Goal: Transaction & Acquisition: Purchase product/service

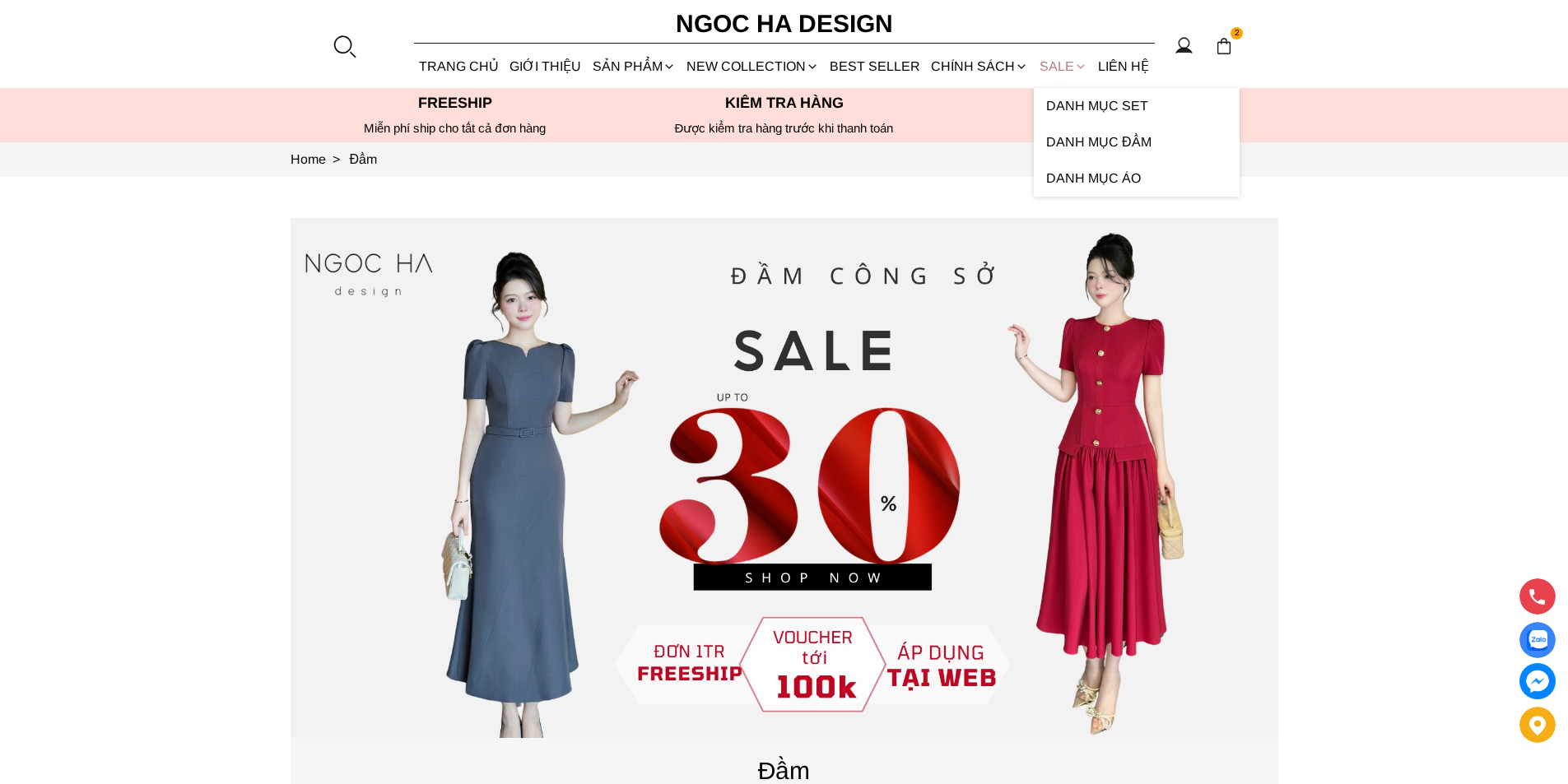
click at [1059, 64] on link "SALE" at bounding box center [1063, 66] width 58 height 44
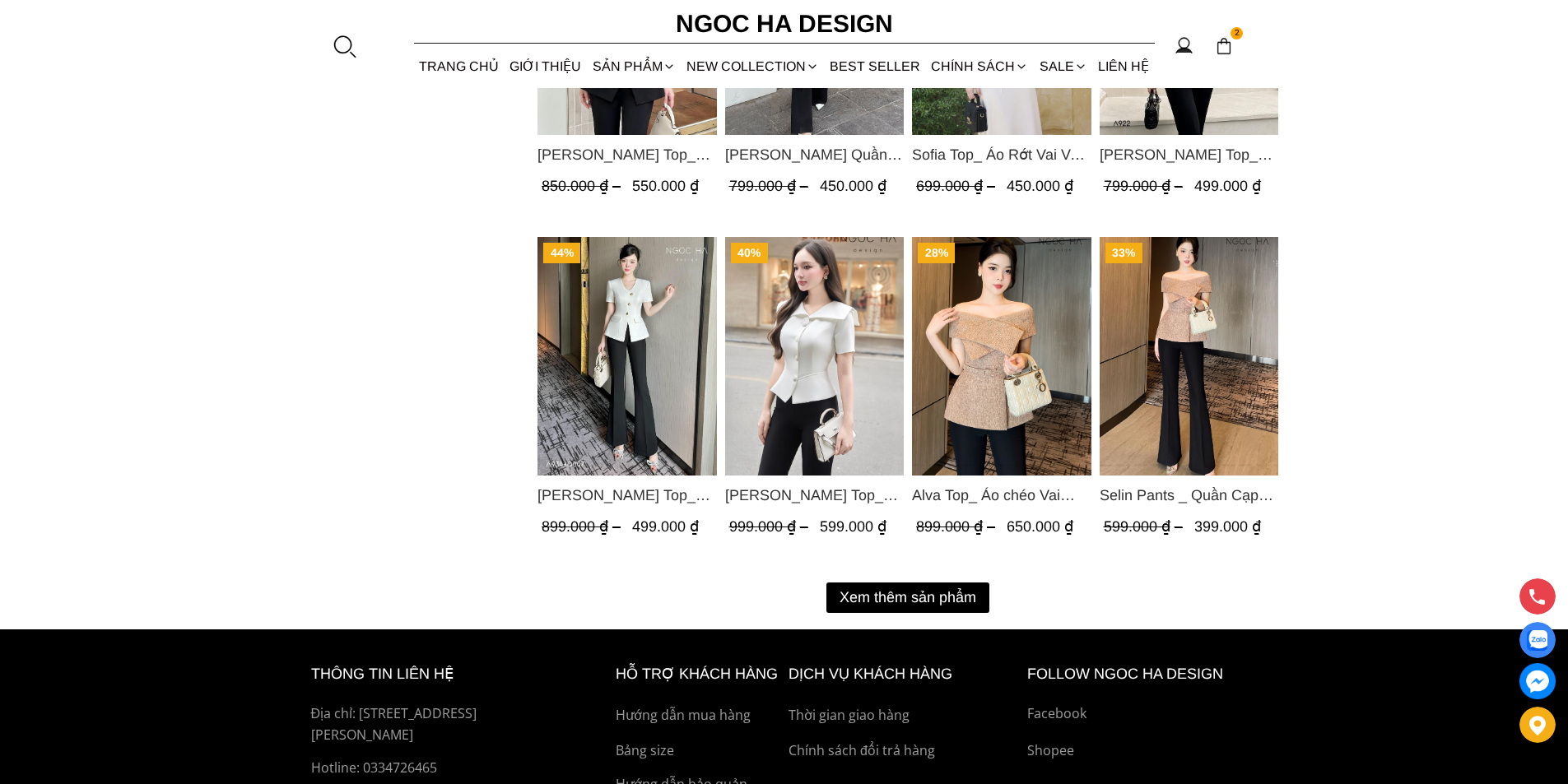
scroll to position [2142, 0]
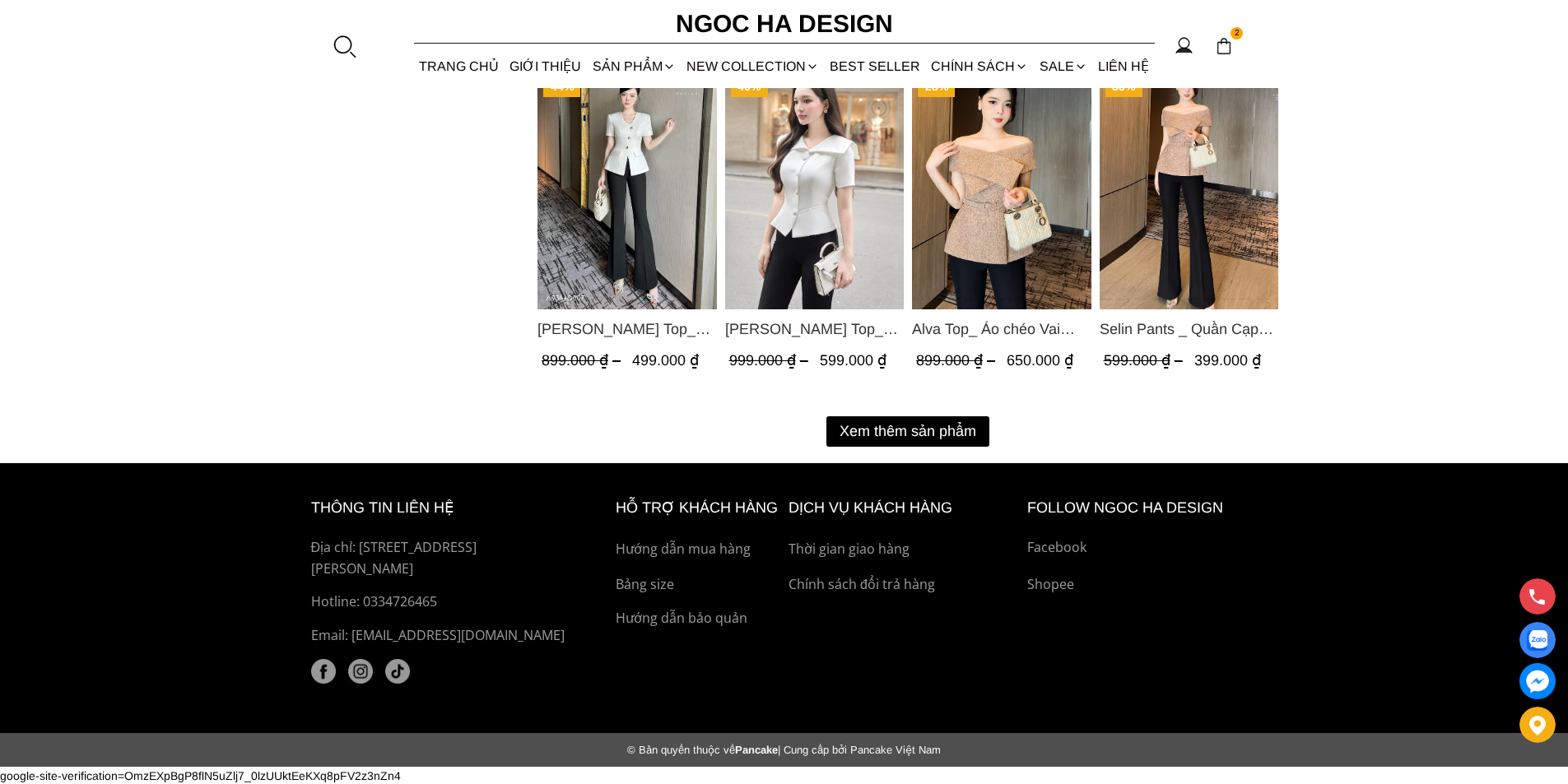
click at [905, 436] on button "Xem thêm sản phẩm" at bounding box center [908, 431] width 163 height 30
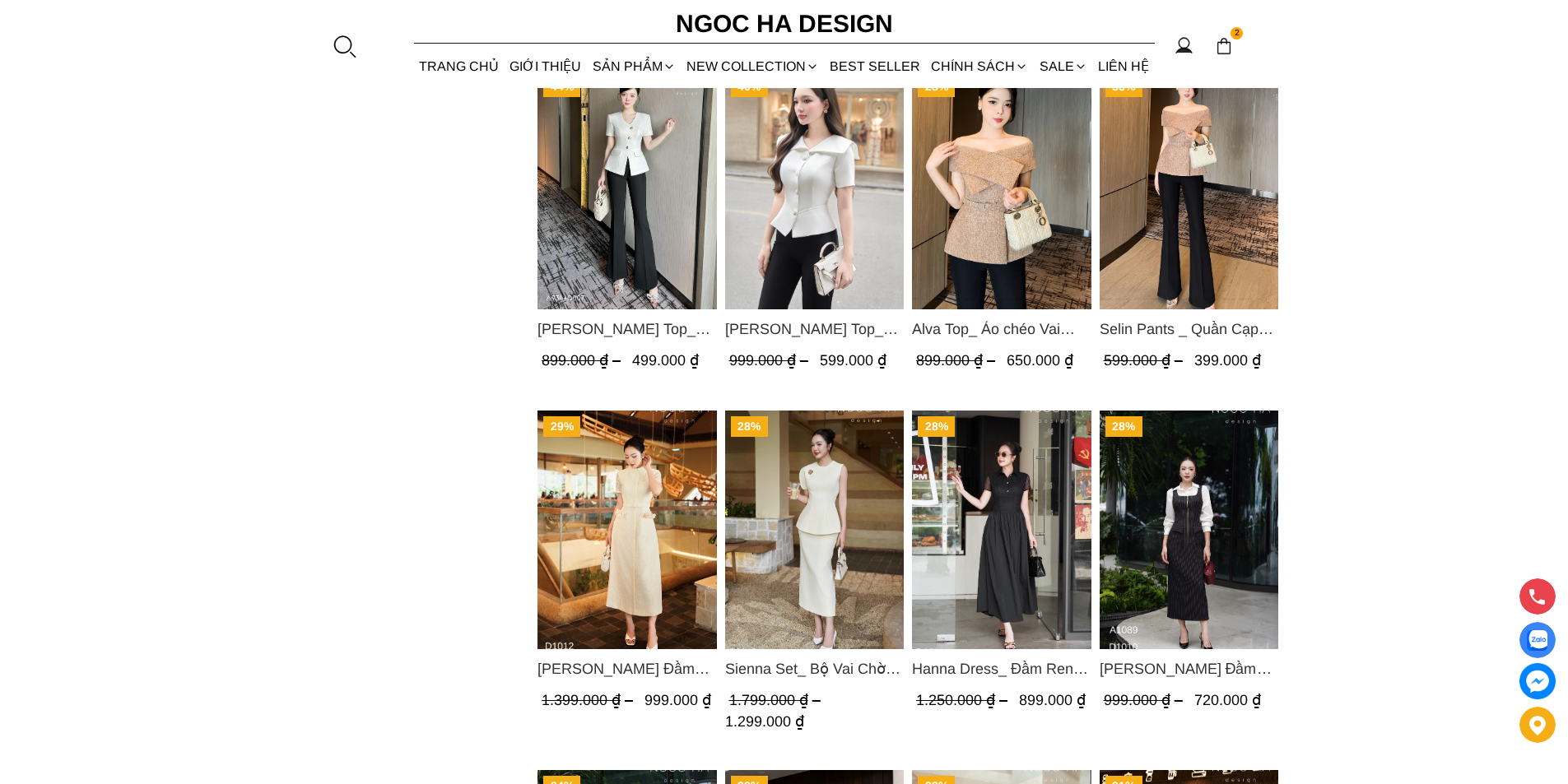
scroll to position [2800, 0]
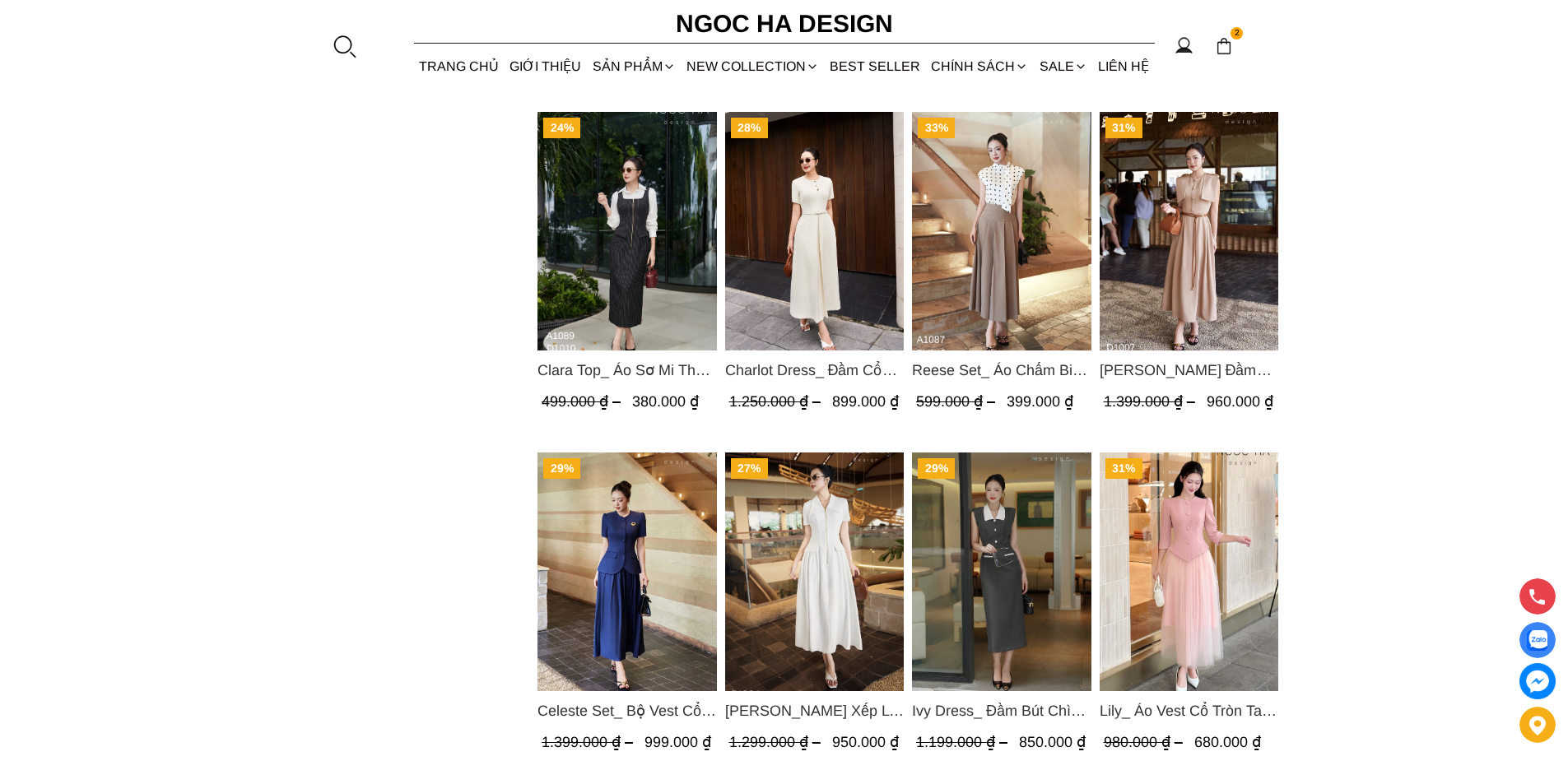
click at [614, 538] on img "Product image - Celeste Set_ Bộ Vest Cổ Tròn Chân Váy Nhún Xòe Màu Xanh Bò BJ142" at bounding box center [626, 572] width 179 height 239
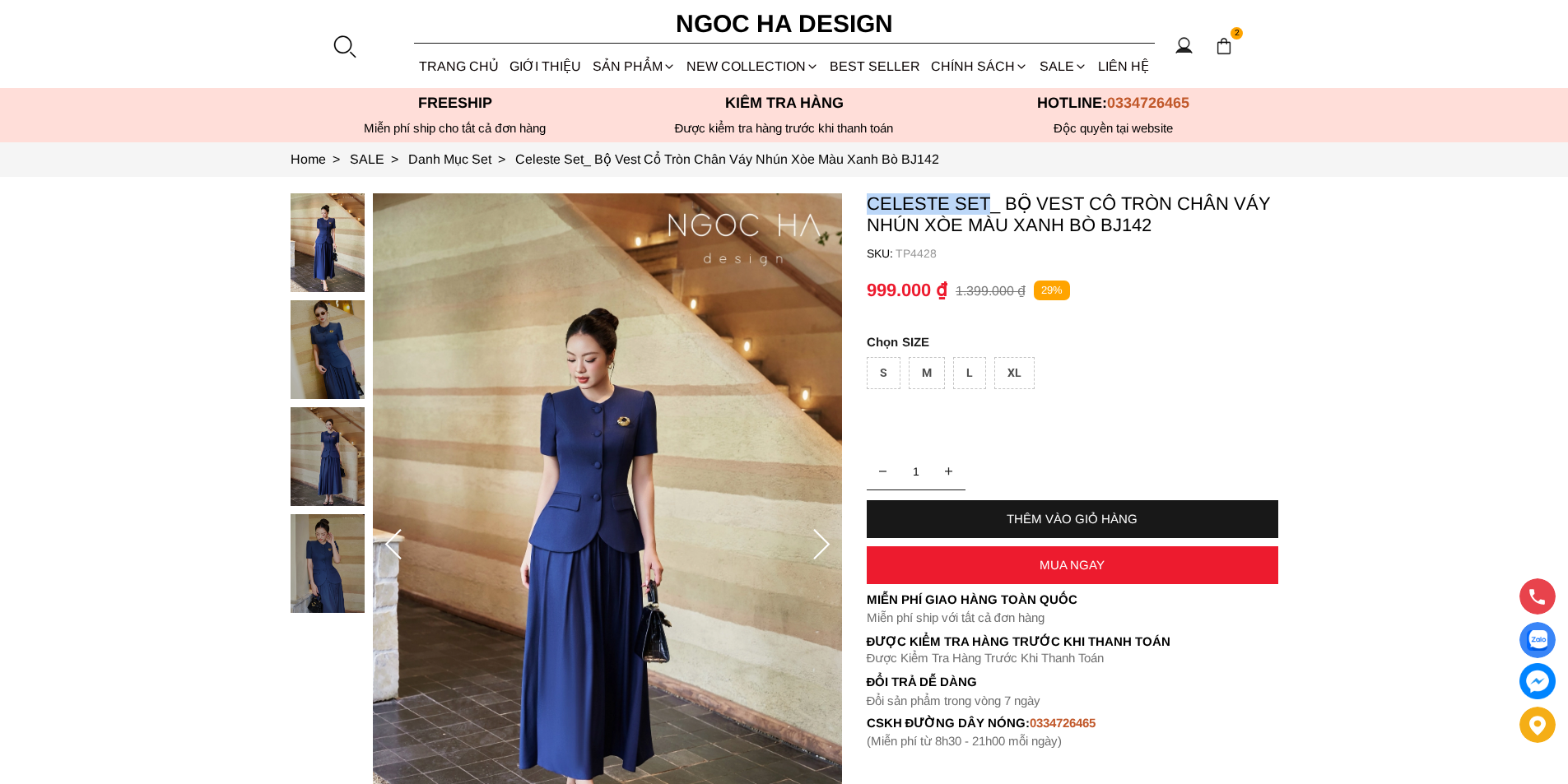
copy p "Celeste Set"
drag, startPoint x: 864, startPoint y: 195, endPoint x: 989, endPoint y: 208, distance: 125.7
click at [989, 208] on section "Celeste Set_ Bộ Vest Cổ Tròn Chân Váy Nhún Xòe Màu Xanh Bò BJ142 SKU: TP4428 1 …" at bounding box center [784, 545] width 1568 height 737
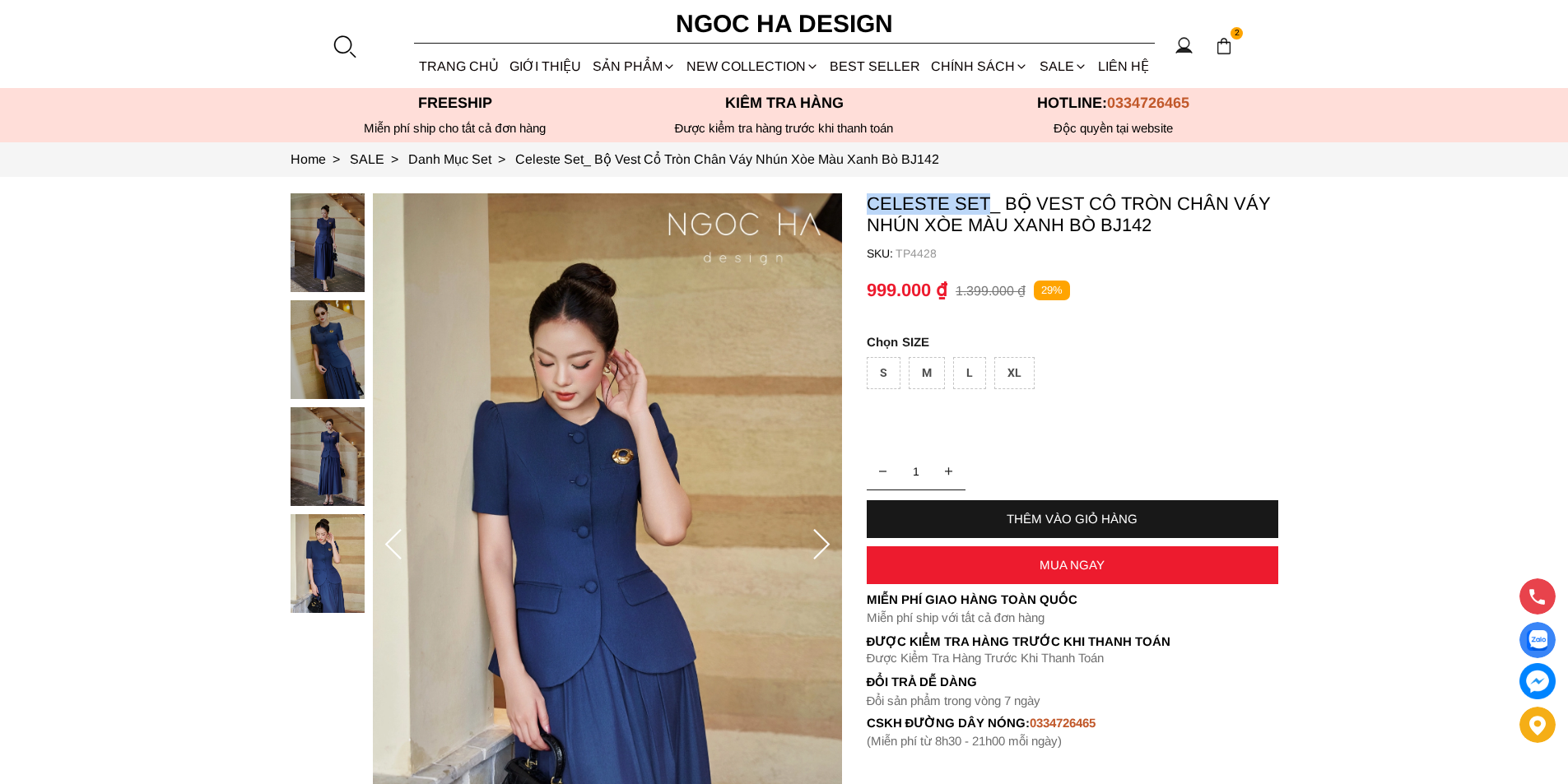
click at [912, 200] on p "Celeste Set_ Bộ Vest Cổ Tròn Chân Váy Nhún Xòe Màu Xanh Bò BJ142" at bounding box center [1071, 215] width 411 height 43
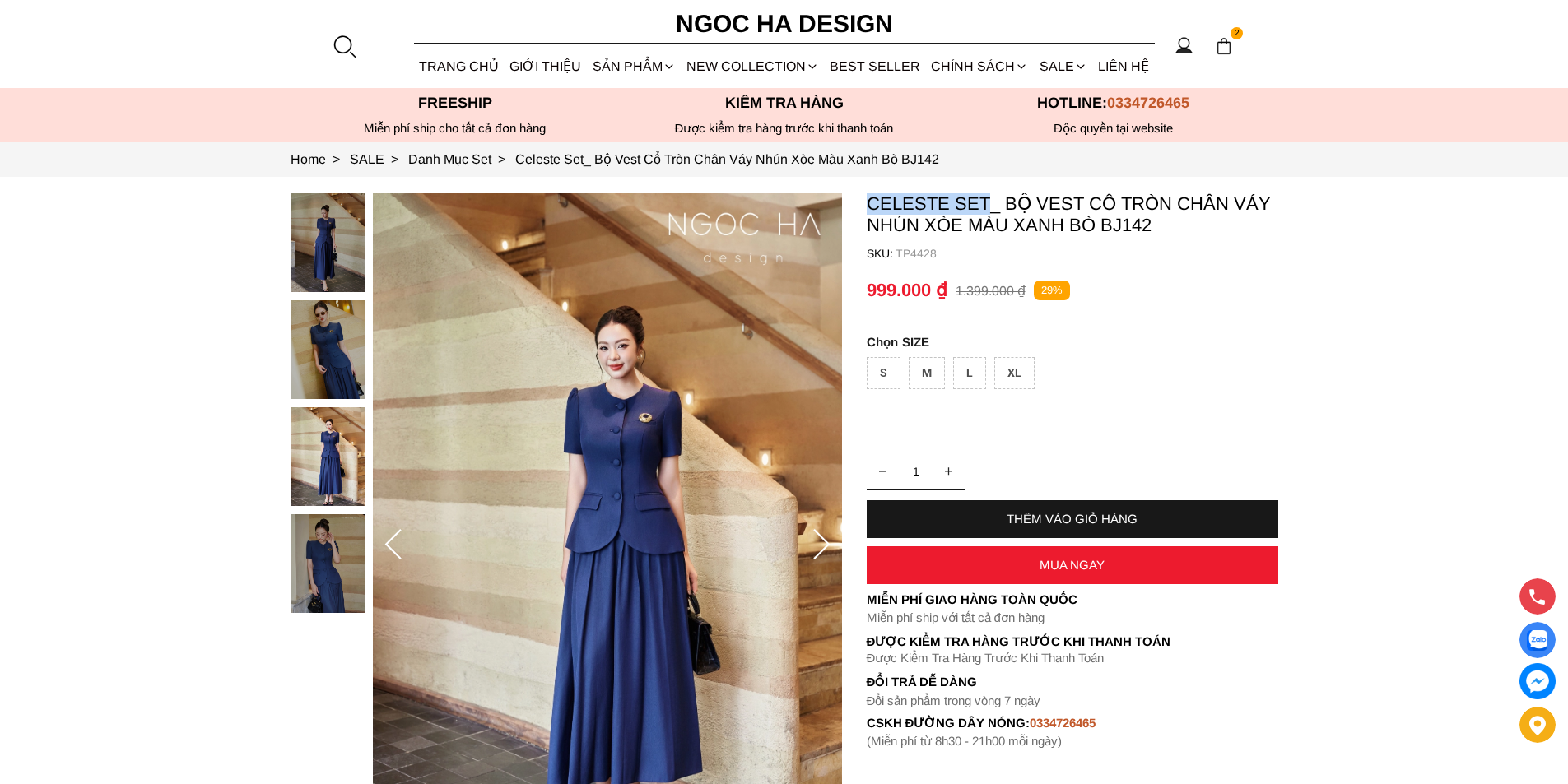
copy p "Celeste Set"
drag, startPoint x: 990, startPoint y: 203, endPoint x: 868, endPoint y: 201, distance: 122.0
click at [868, 201] on p "Celeste Set_ Bộ Vest Cổ Tròn Chân Váy Nhún Xòe Màu Xanh Bò BJ142" at bounding box center [1071, 215] width 411 height 43
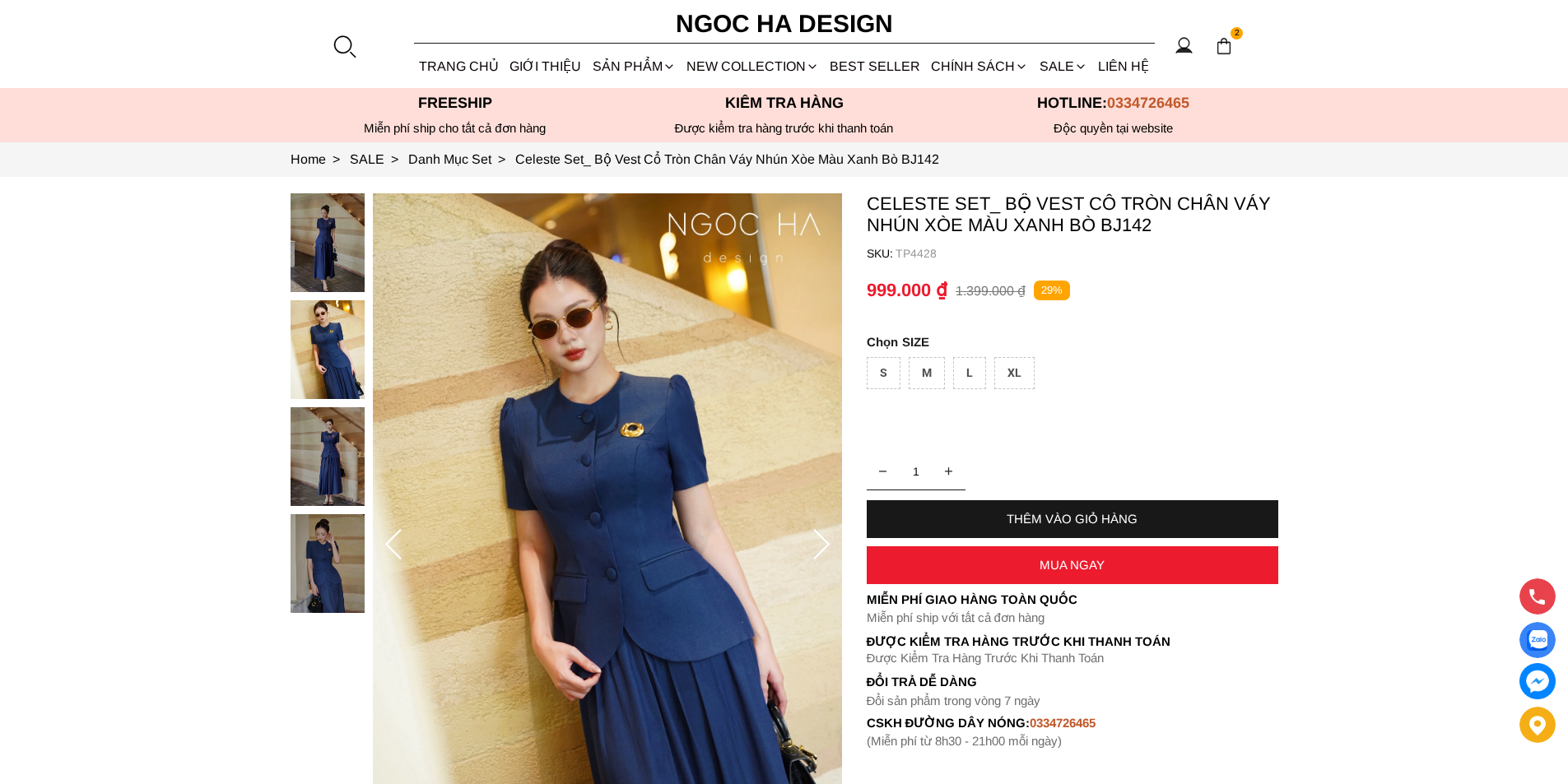
click at [1029, 374] on div "XL" at bounding box center [1014, 373] width 41 height 32
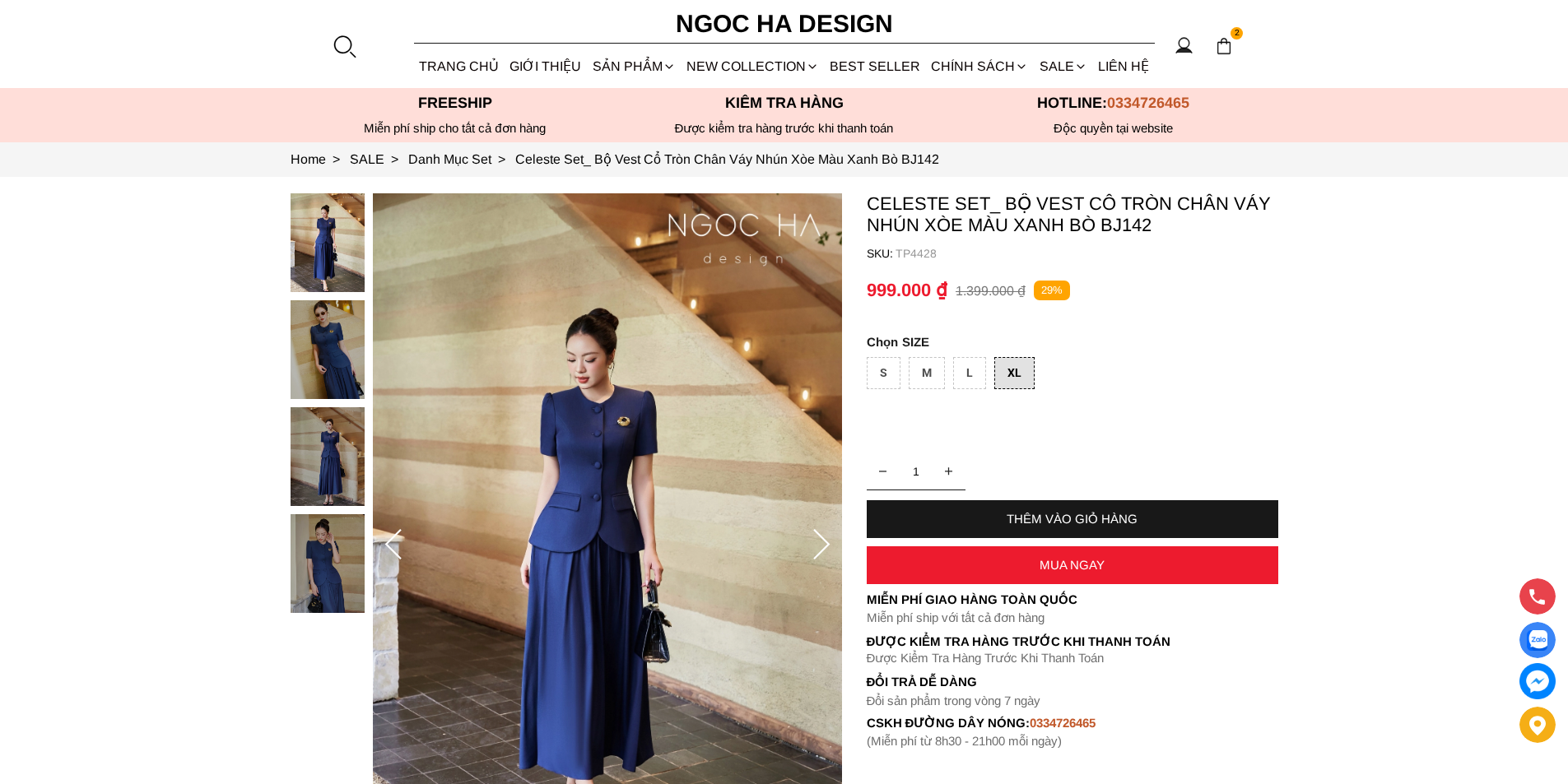
click at [988, 565] on div "MUA NGAY" at bounding box center [1071, 565] width 411 height 14
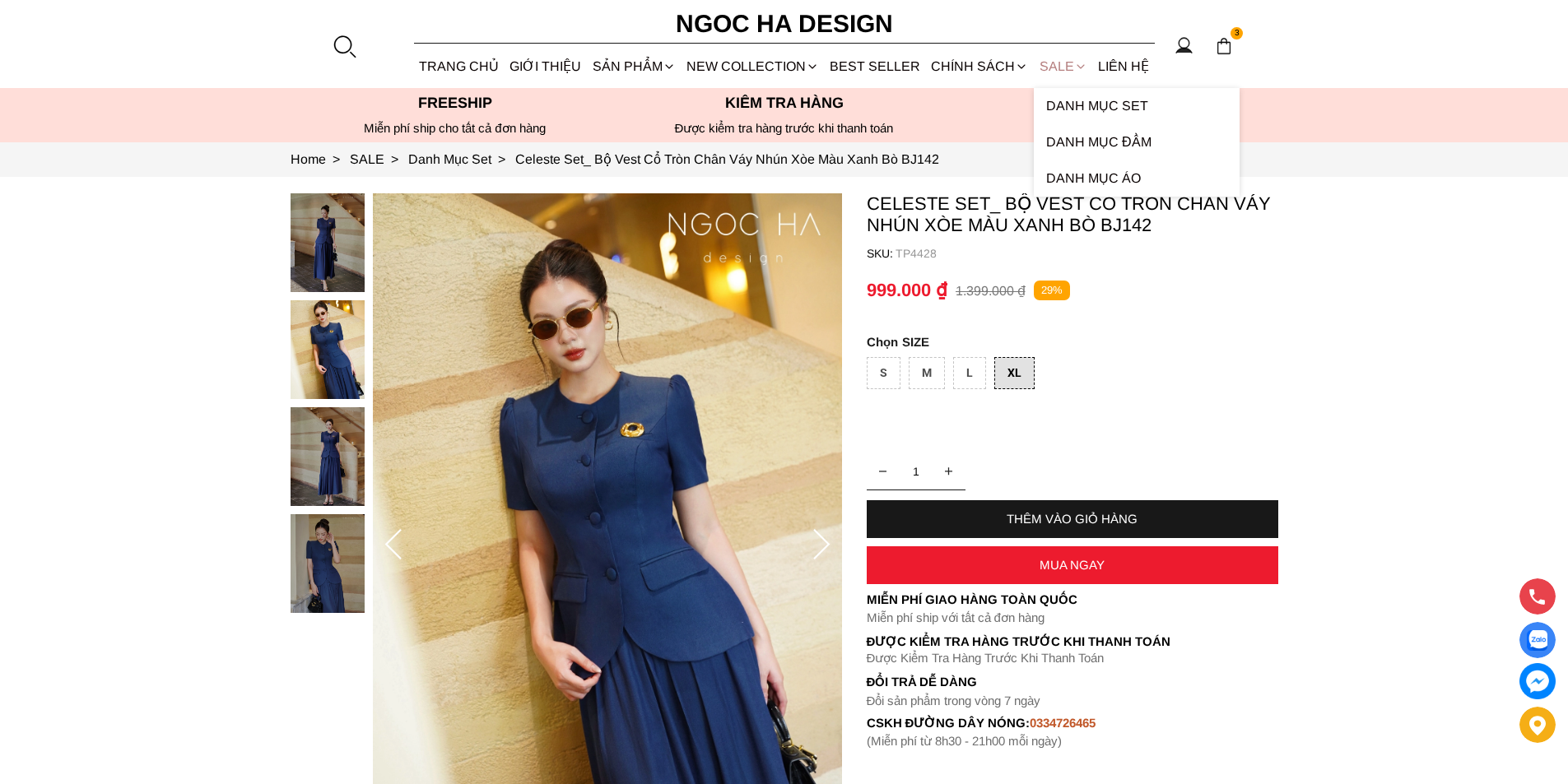
click at [1059, 58] on link "SALE" at bounding box center [1063, 66] width 58 height 44
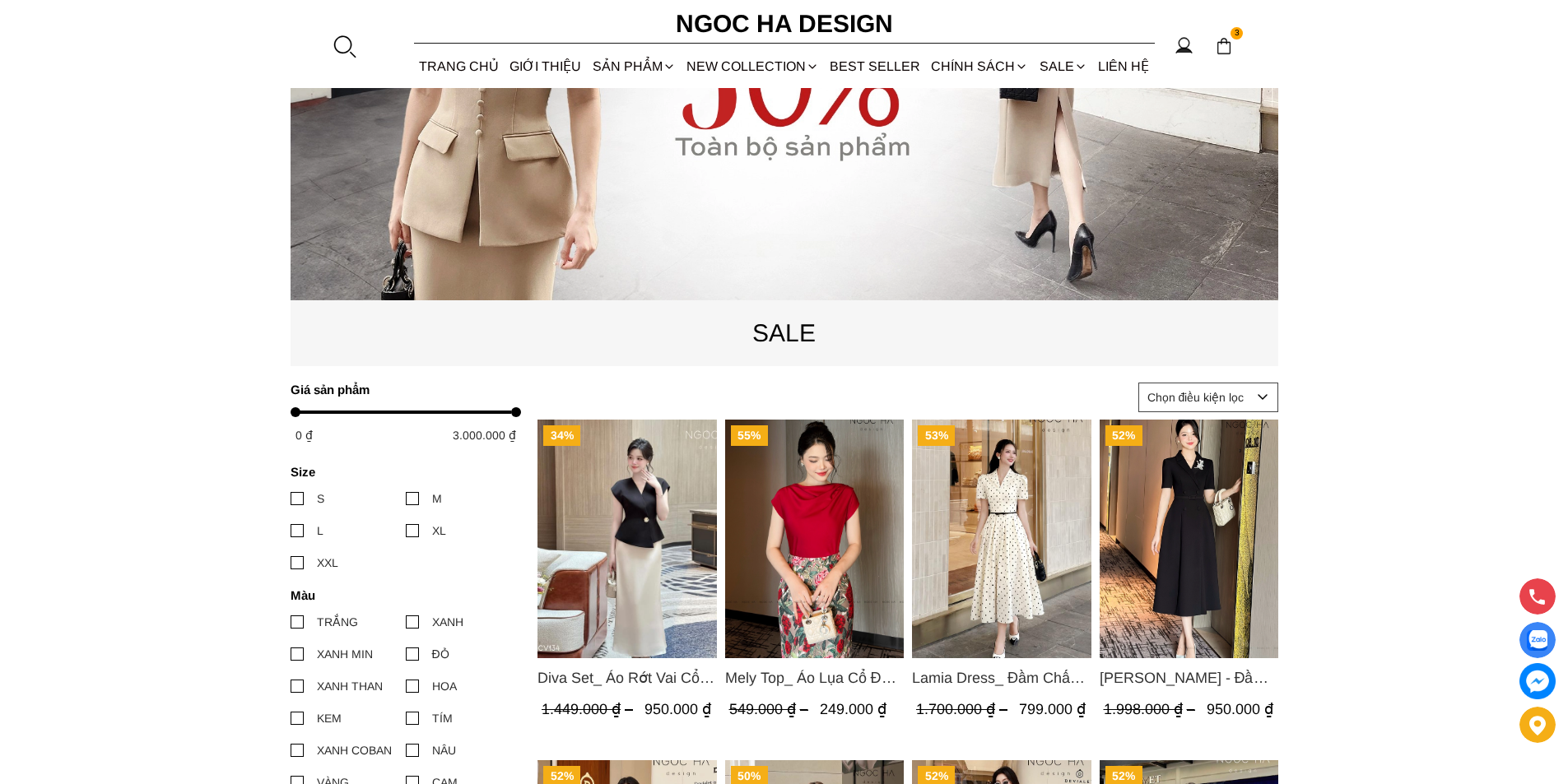
scroll to position [494, 0]
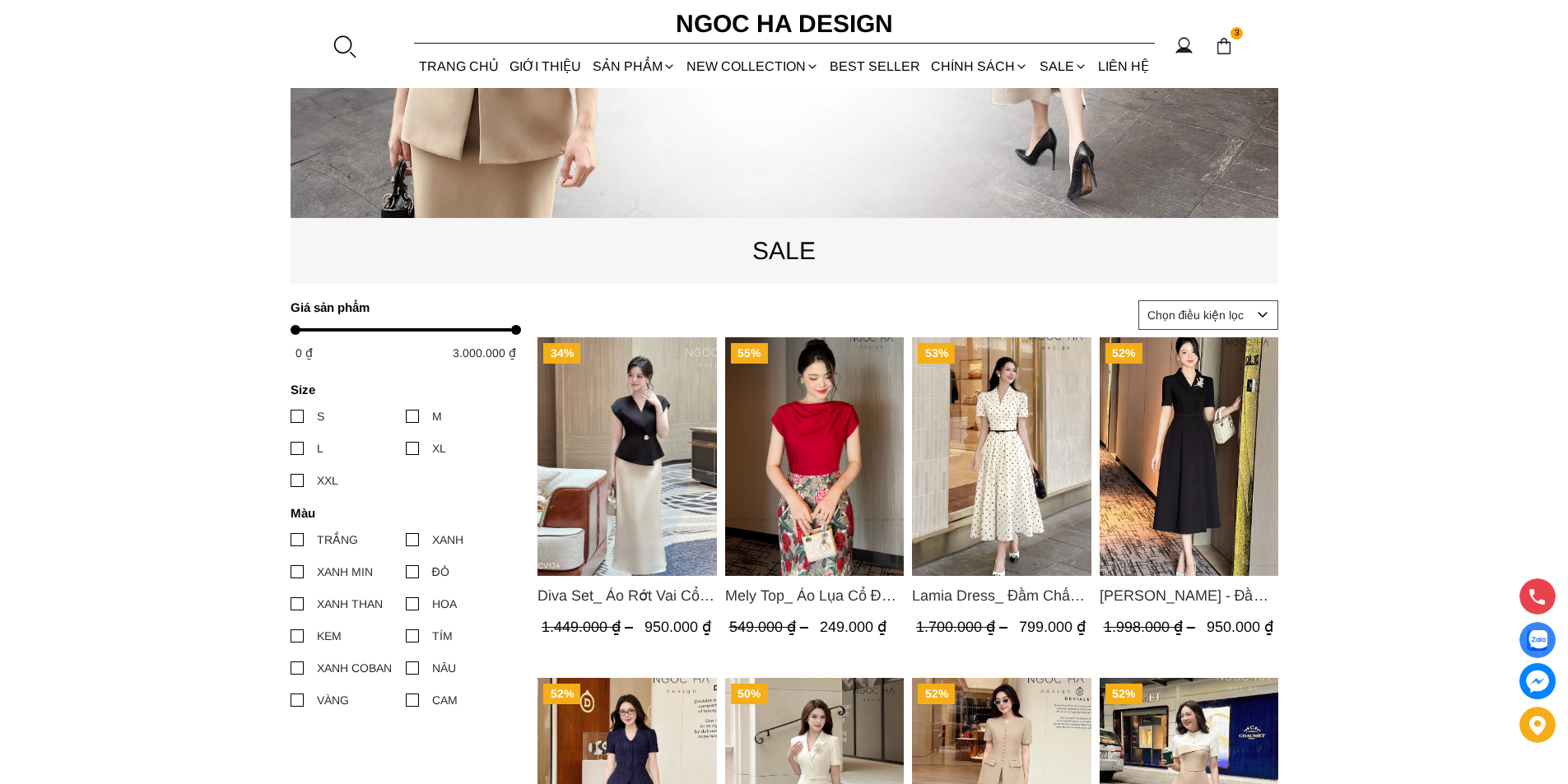
click at [812, 422] on img "Product image - Mely Top_ Áo Lụa Cổ Đổ Rớt Vai A003" at bounding box center [813, 457] width 179 height 239
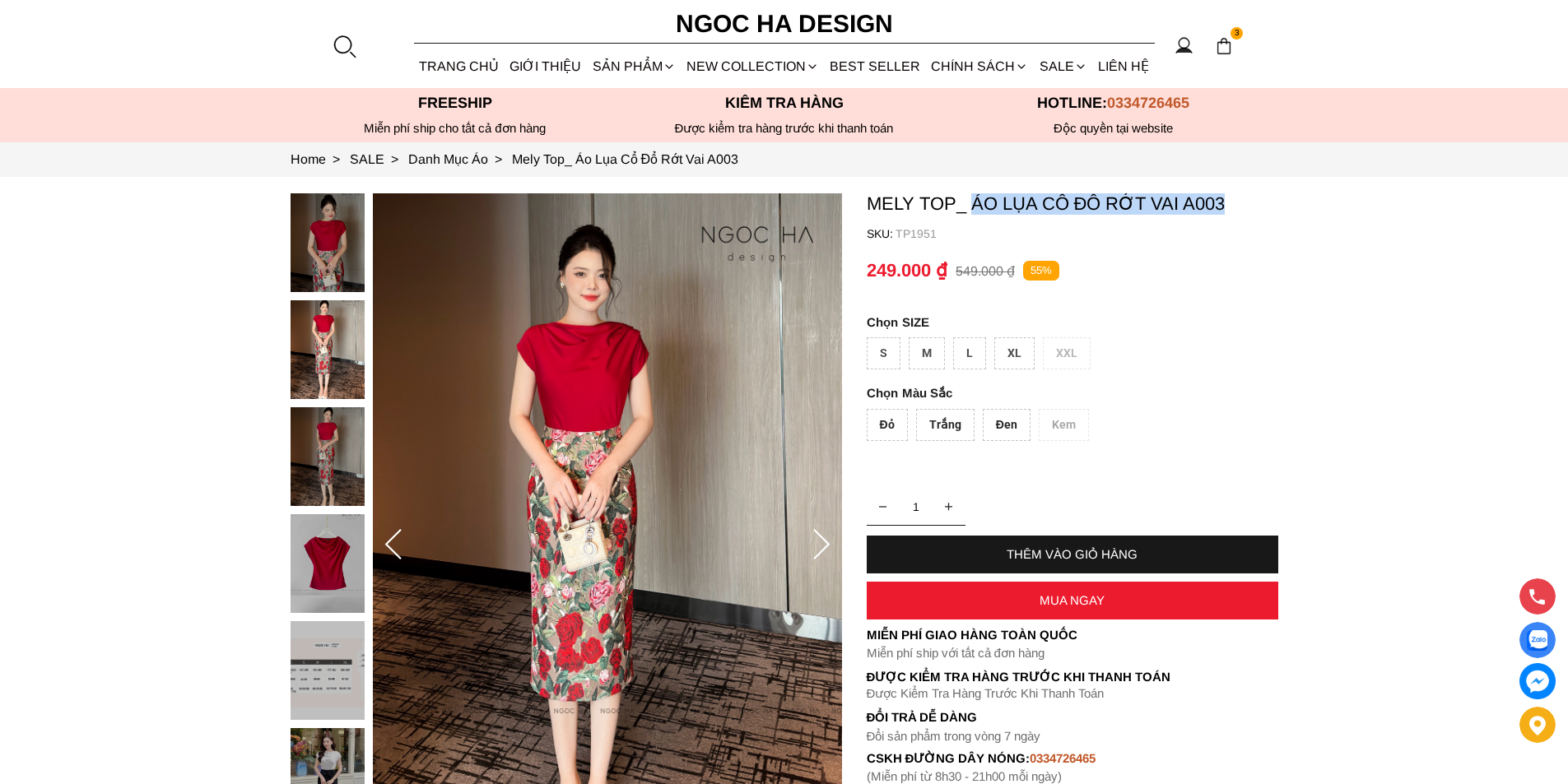
drag, startPoint x: 971, startPoint y: 199, endPoint x: 1234, endPoint y: 216, distance: 263.5
click at [1234, 216] on container "Mely Top_ Áo Lụa Cổ Đổ Rớt Vai A003 SKU: TP1951 Đỏ Trắng Đen Kem 1 THÊM VÀO GIỎ…" at bounding box center [1071, 489] width 411 height 591
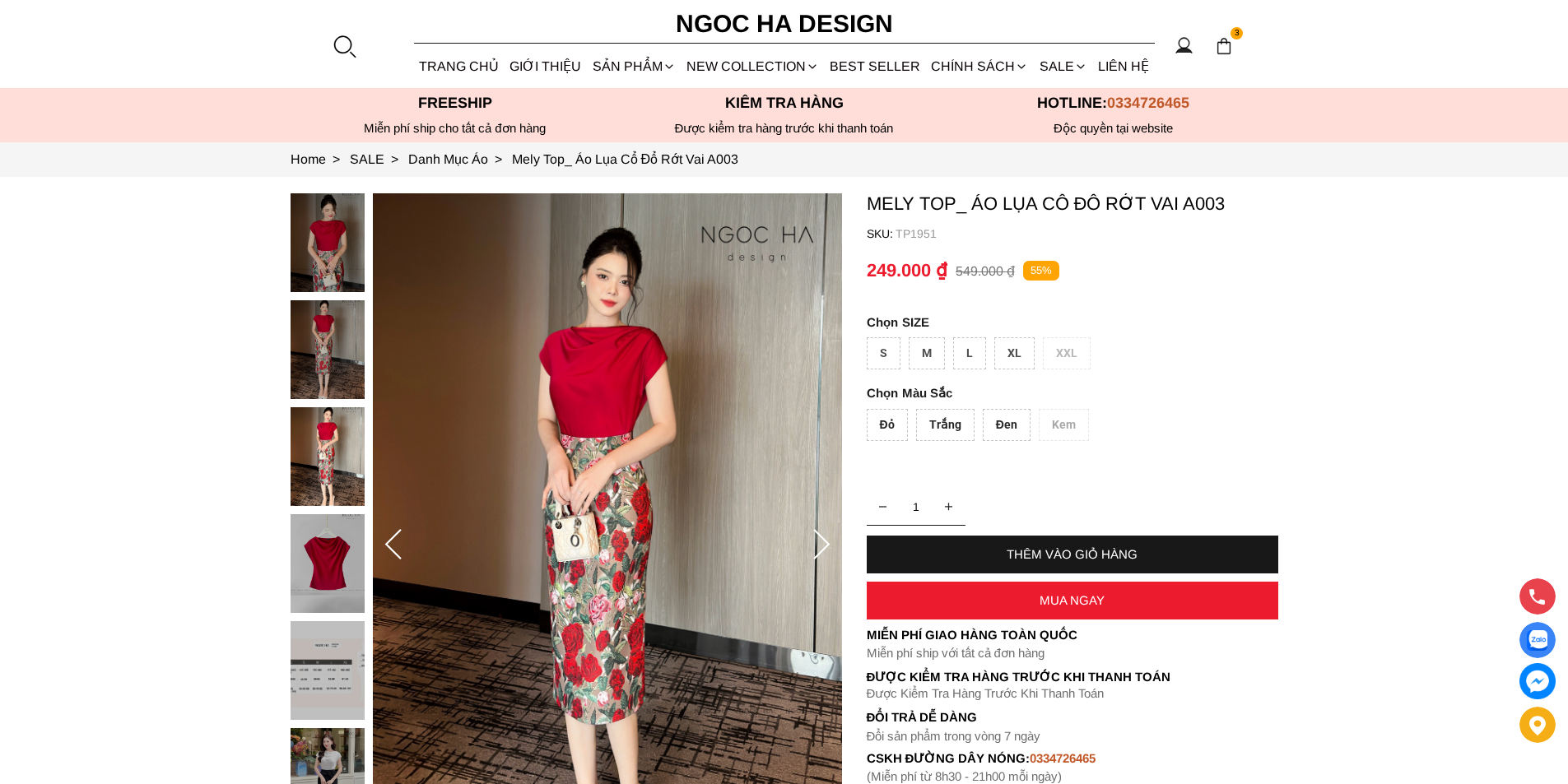
click at [1218, 236] on p "TP1951" at bounding box center [1086, 234] width 382 height 14
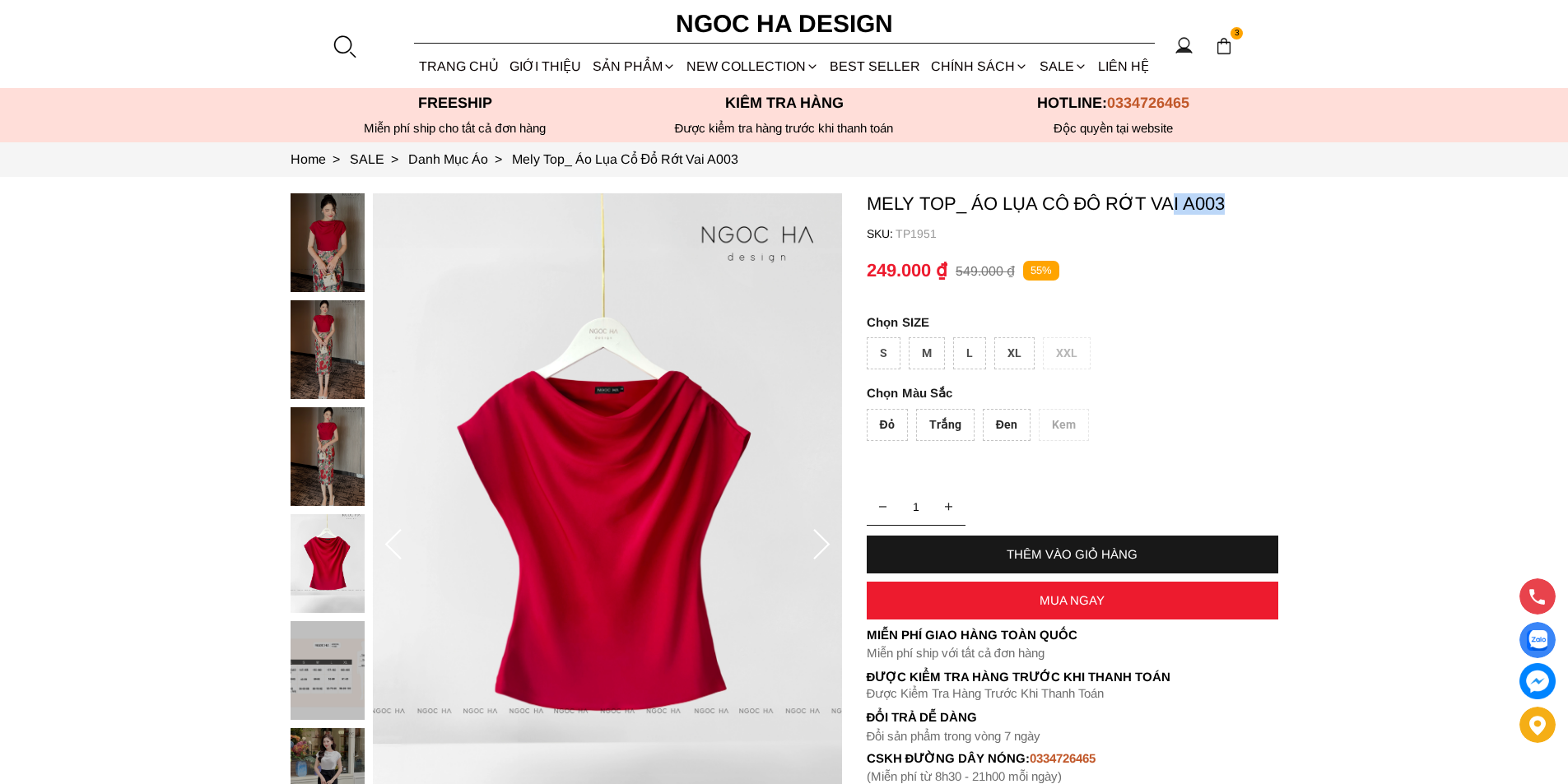
drag, startPoint x: 1262, startPoint y: 198, endPoint x: 1169, endPoint y: 211, distance: 93.9
click at [1169, 211] on p "Mely Top_ Áo Lụa Cổ Đổ Rớt Vai A003" at bounding box center [1071, 204] width 411 height 21
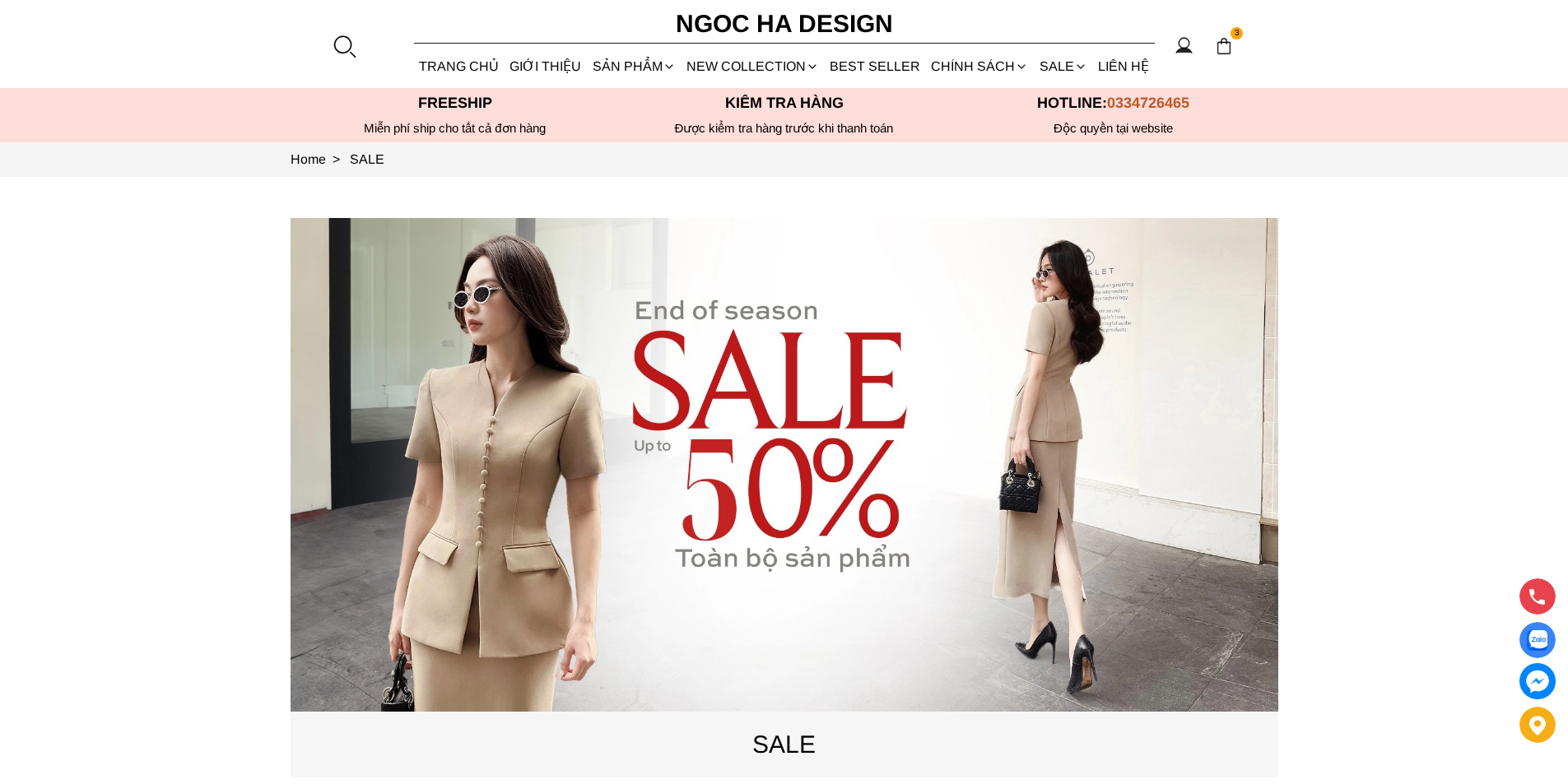
click at [347, 45] on div at bounding box center [345, 46] width 25 height 25
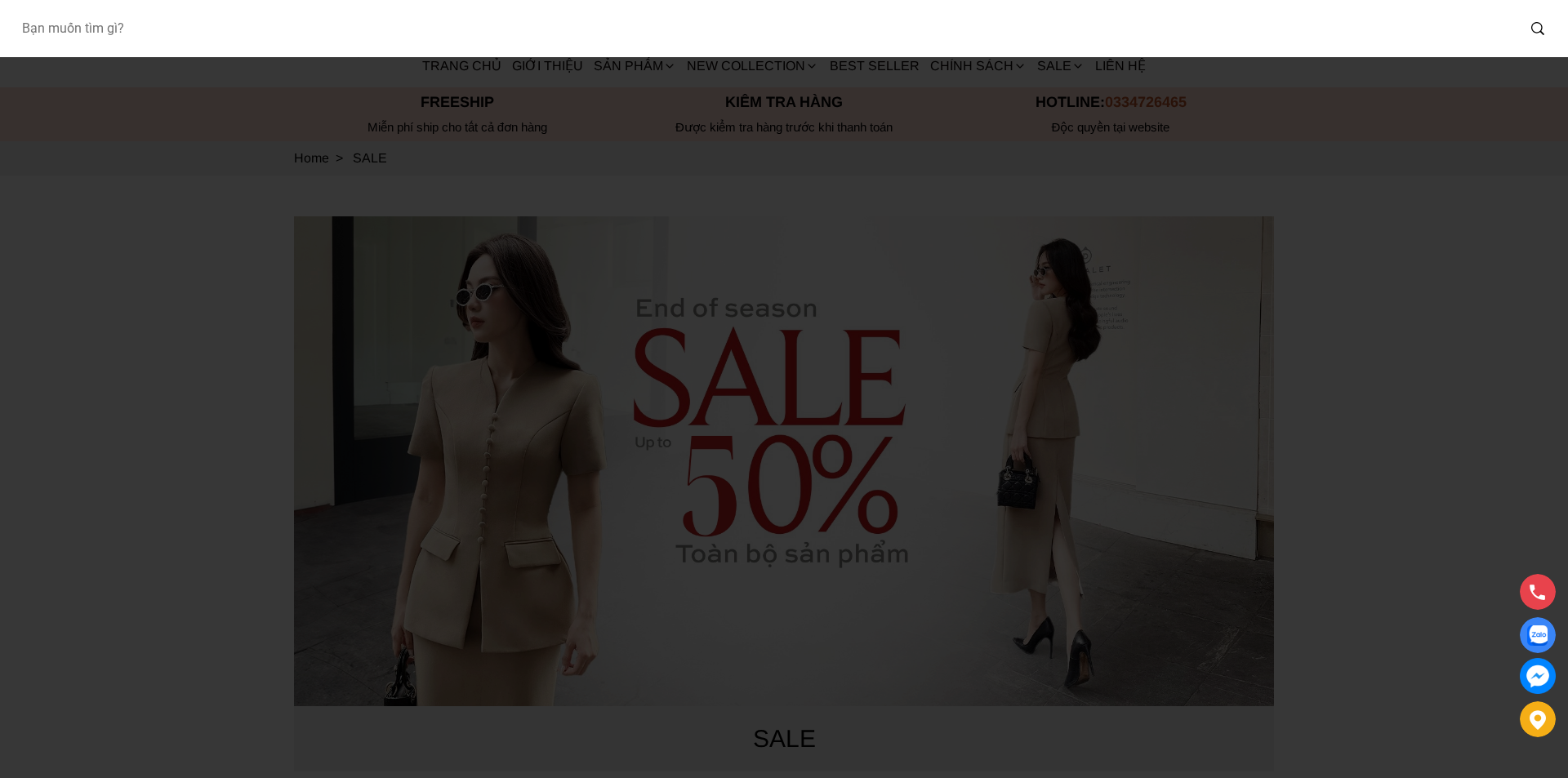
click at [282, 38] on input "Input search Bạn muốn tìm gì?" at bounding box center [762, 28] width 1508 height 37
type input "BJ142"
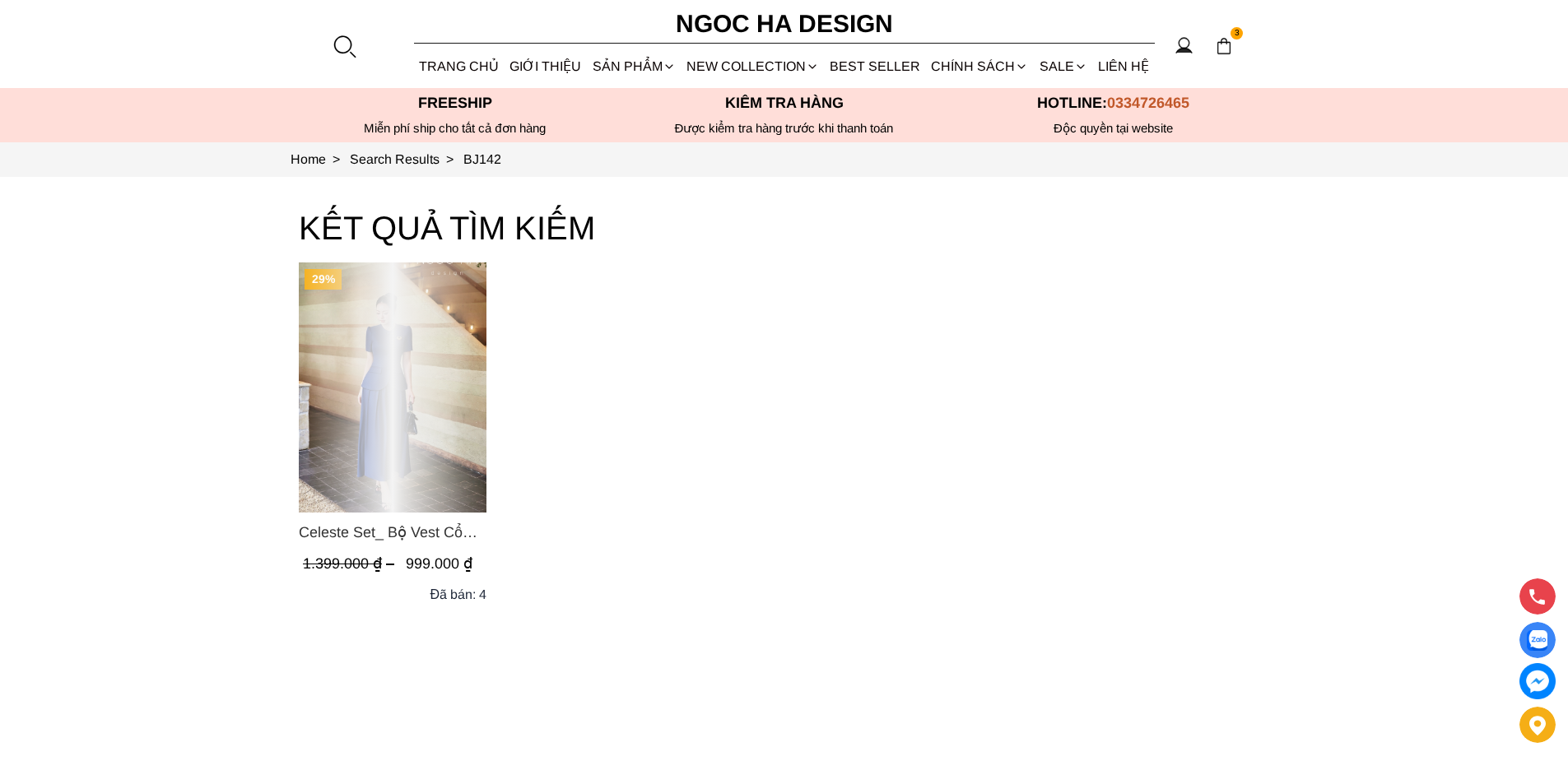
click at [421, 437] on div "Product image - Celeste Set_ Bộ Vest Cổ Tròn Chân Váy Nhún Xòe Màu Xanh Bò BJ142" at bounding box center [393, 387] width 188 height 251
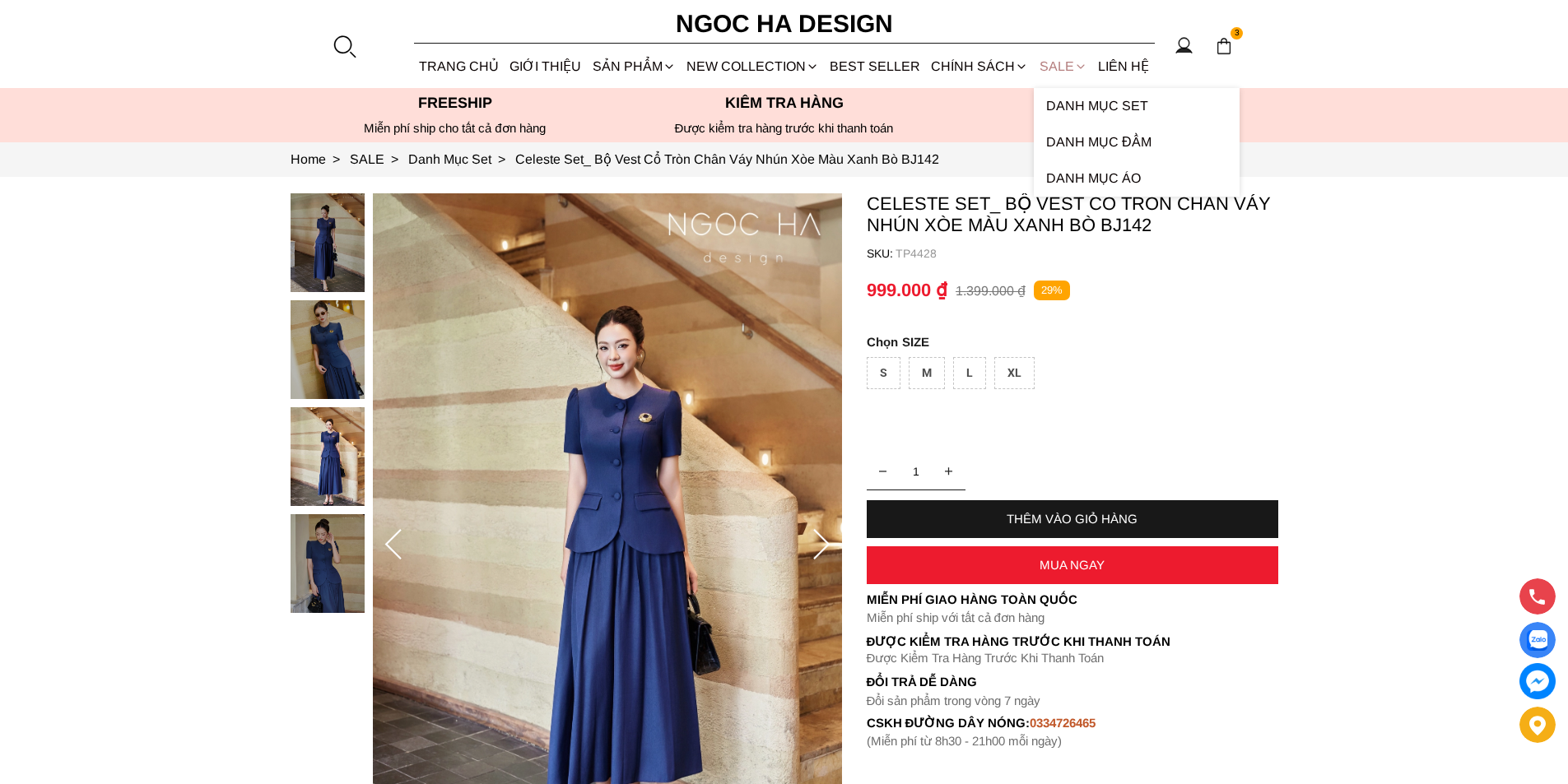
click at [1053, 71] on link "SALE" at bounding box center [1063, 66] width 58 height 44
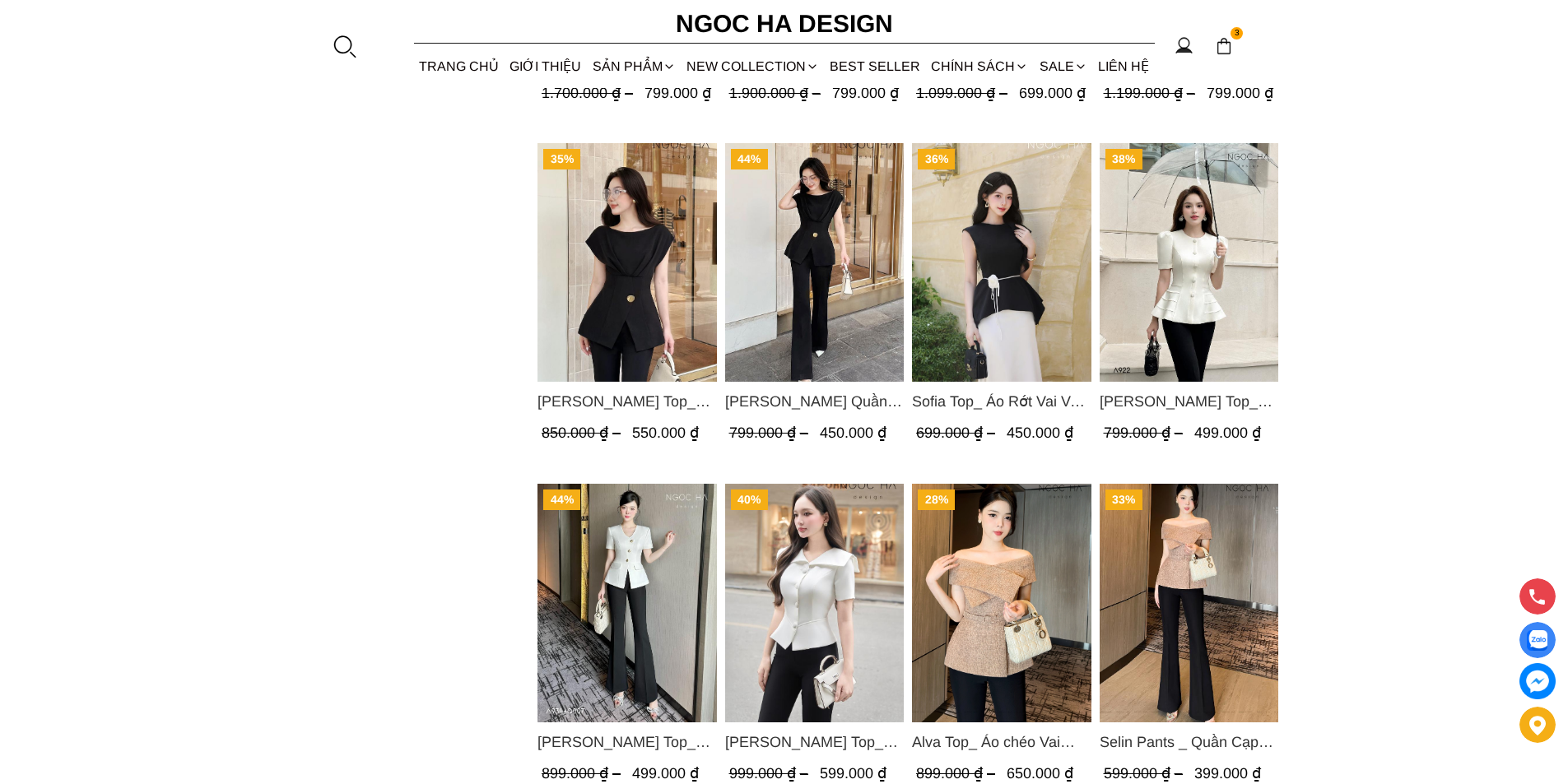
scroll to position [2140, 0]
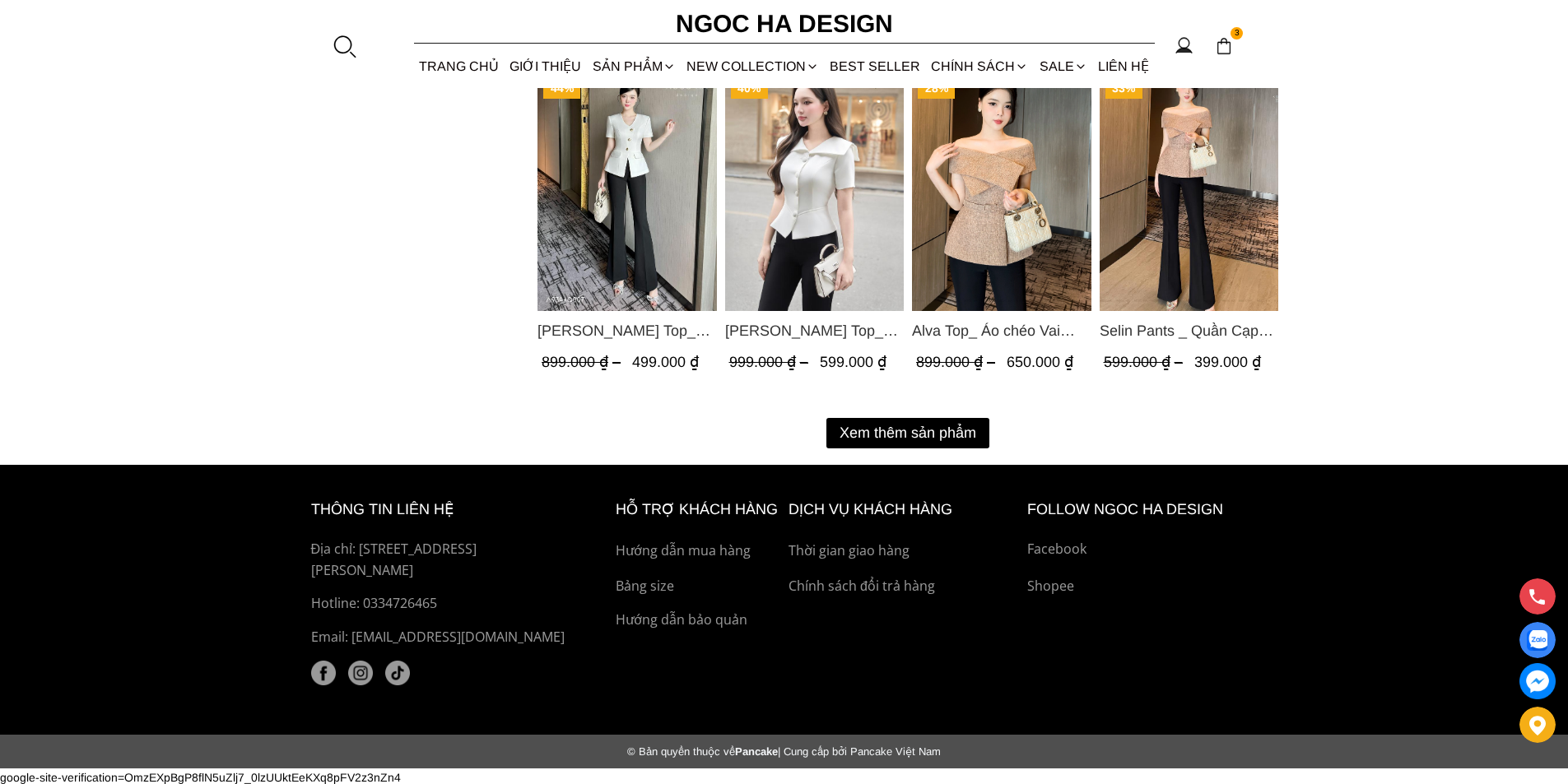
click at [901, 429] on button "Xem thêm sản phẩm" at bounding box center [908, 433] width 163 height 30
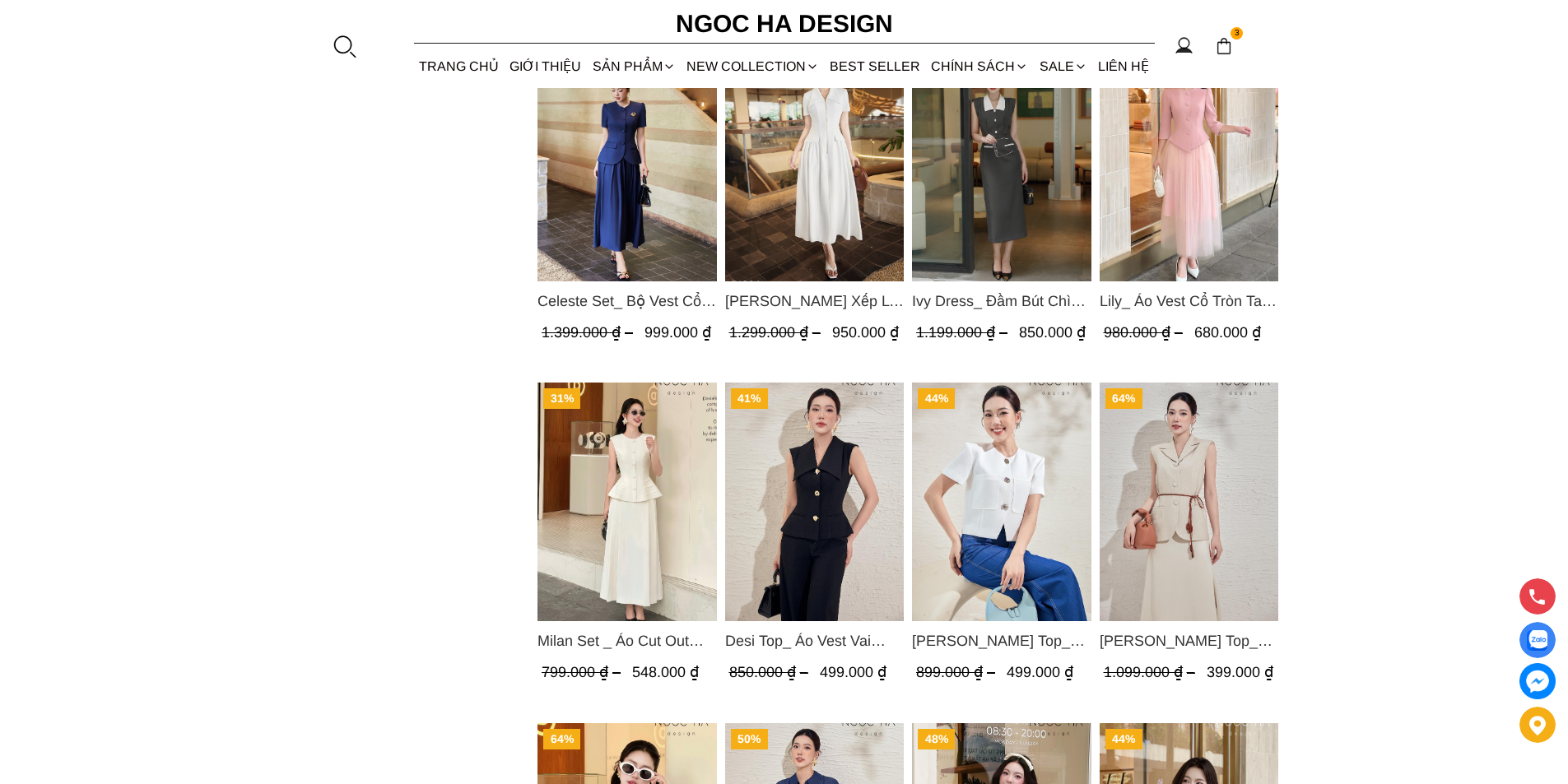
scroll to position [3704, 0]
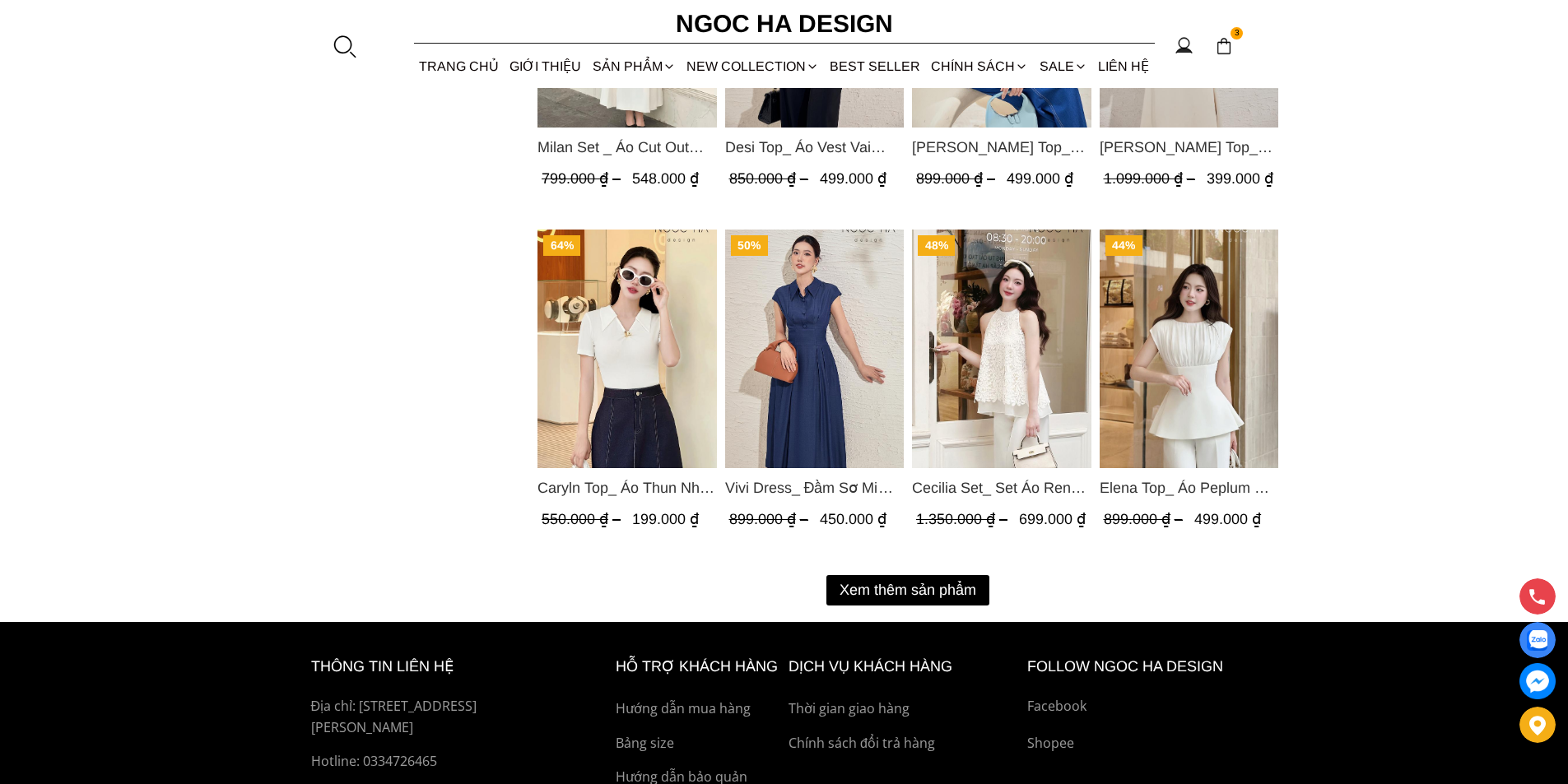
click at [915, 597] on button "Xem thêm sản phẩm" at bounding box center [908, 589] width 163 height 30
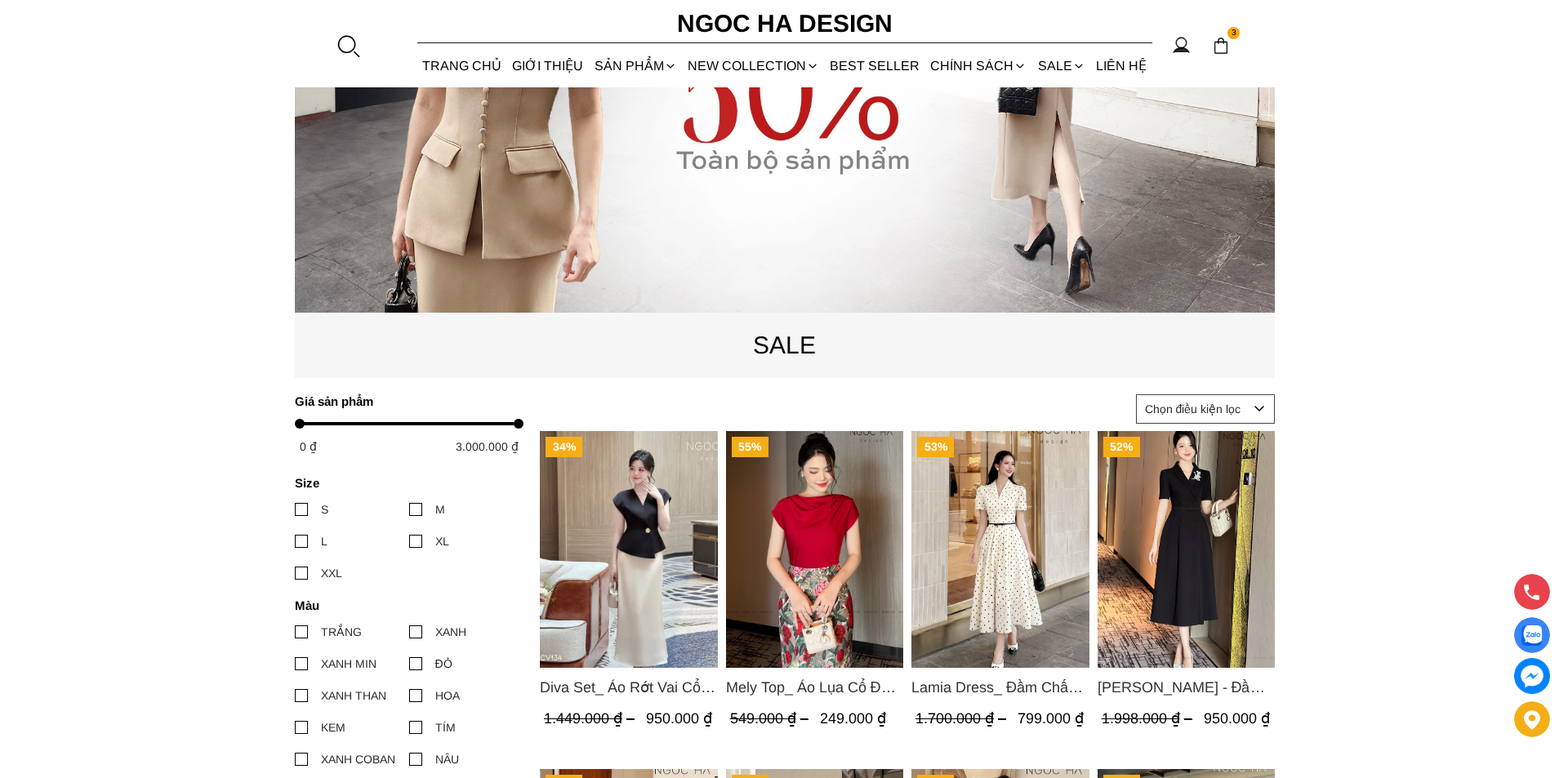
scroll to position [0, 0]
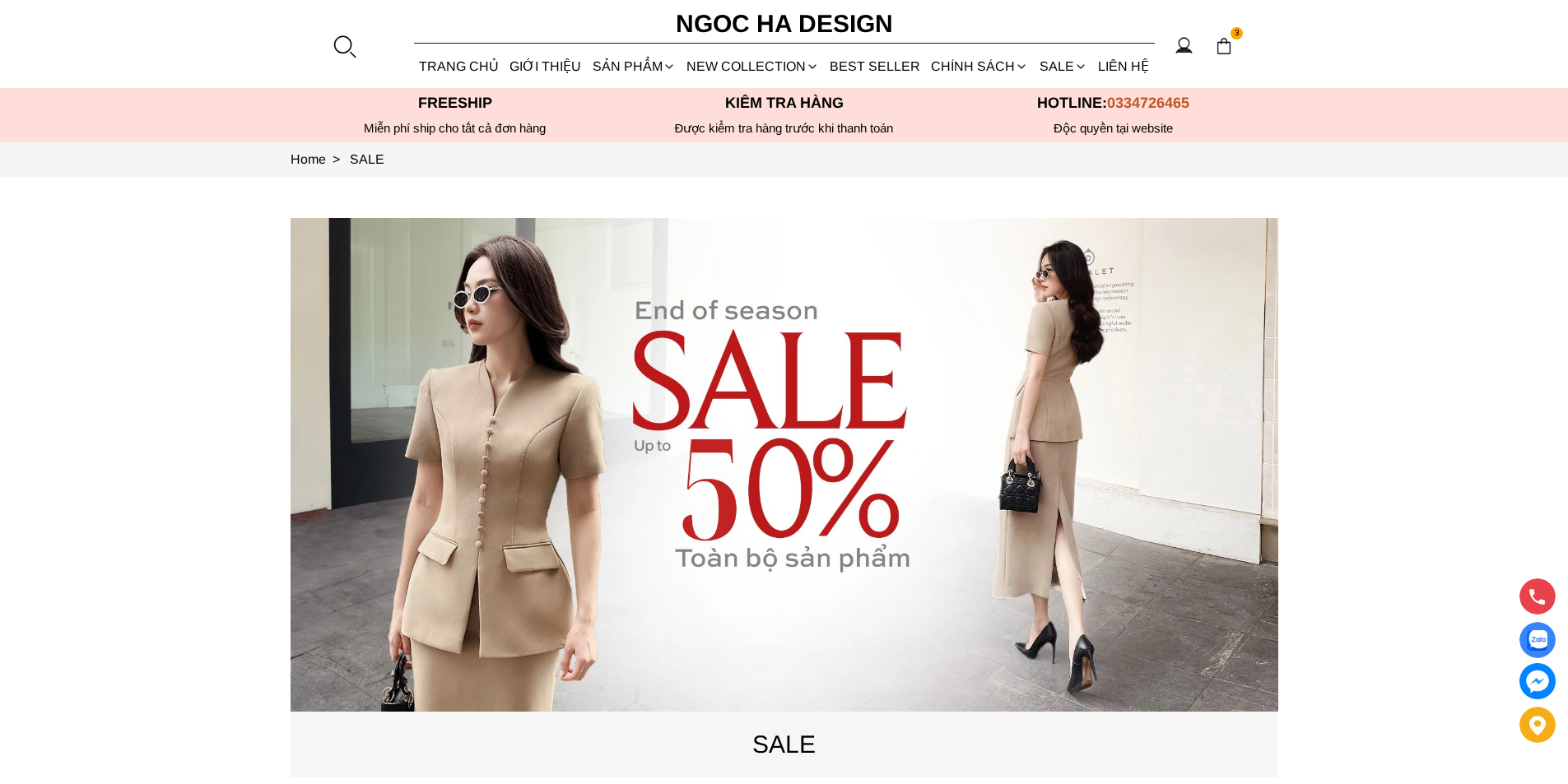
click at [349, 52] on div at bounding box center [345, 46] width 25 height 25
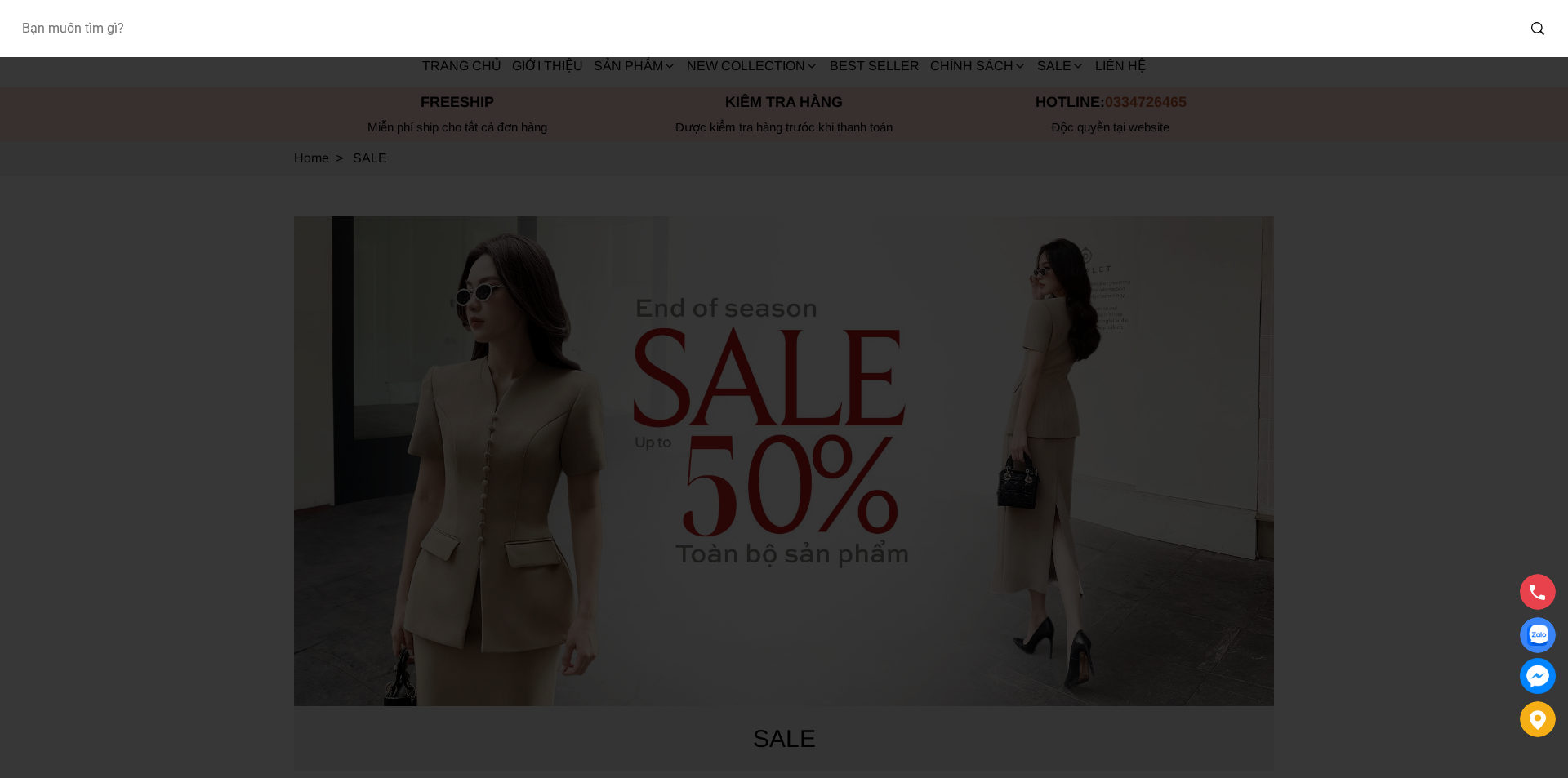
click at [248, 42] on input "Input search Bạn muốn tìm gì?" at bounding box center [762, 28] width 1508 height 37
paste input "A954"
type input "A954"
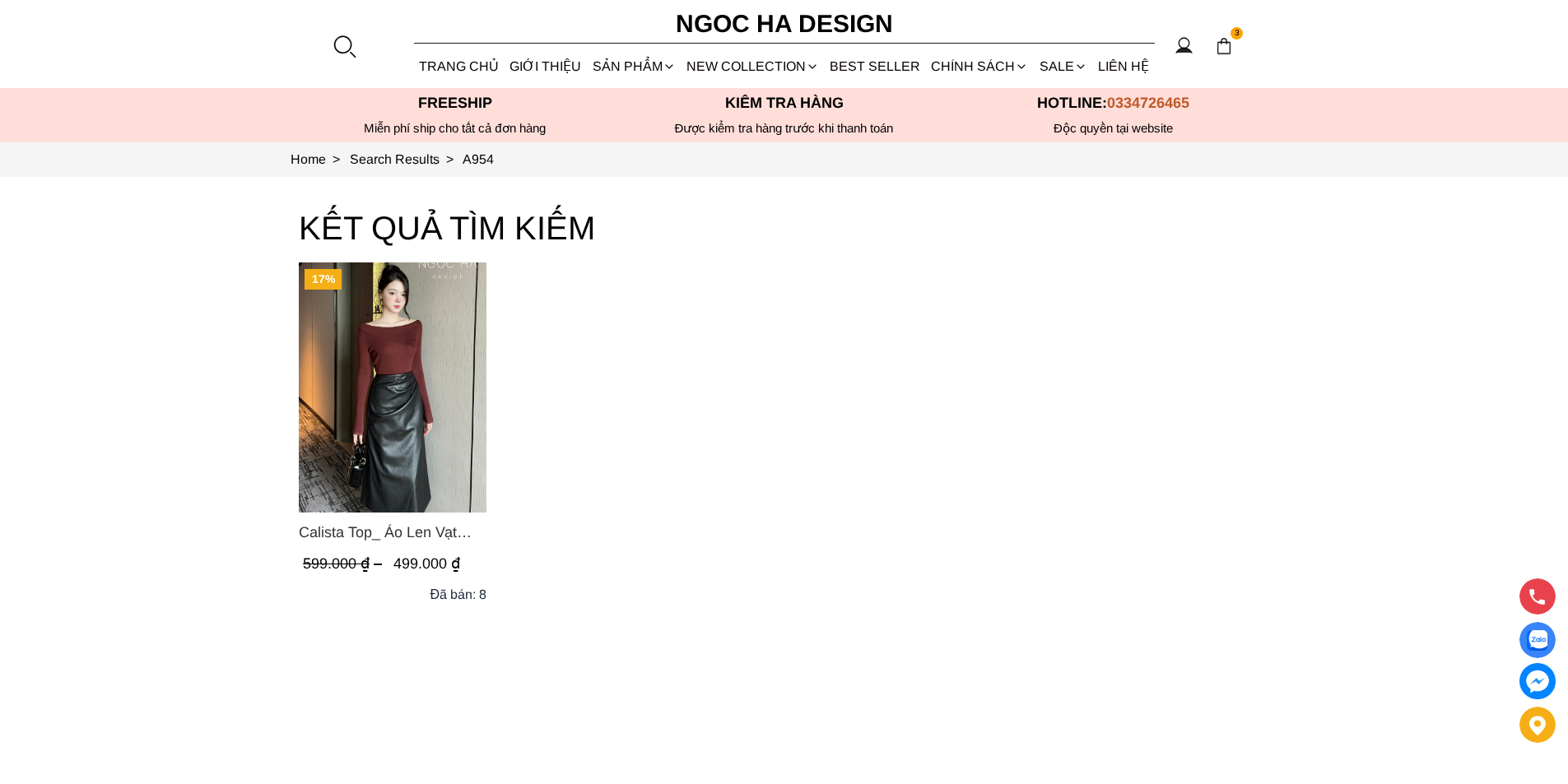
click at [414, 374] on img "Product image - Calista Top_ Áo Len Vạt Chéo Vai Tay Dài A954" at bounding box center [393, 387] width 188 height 251
click at [340, 40] on div at bounding box center [345, 46] width 25 height 25
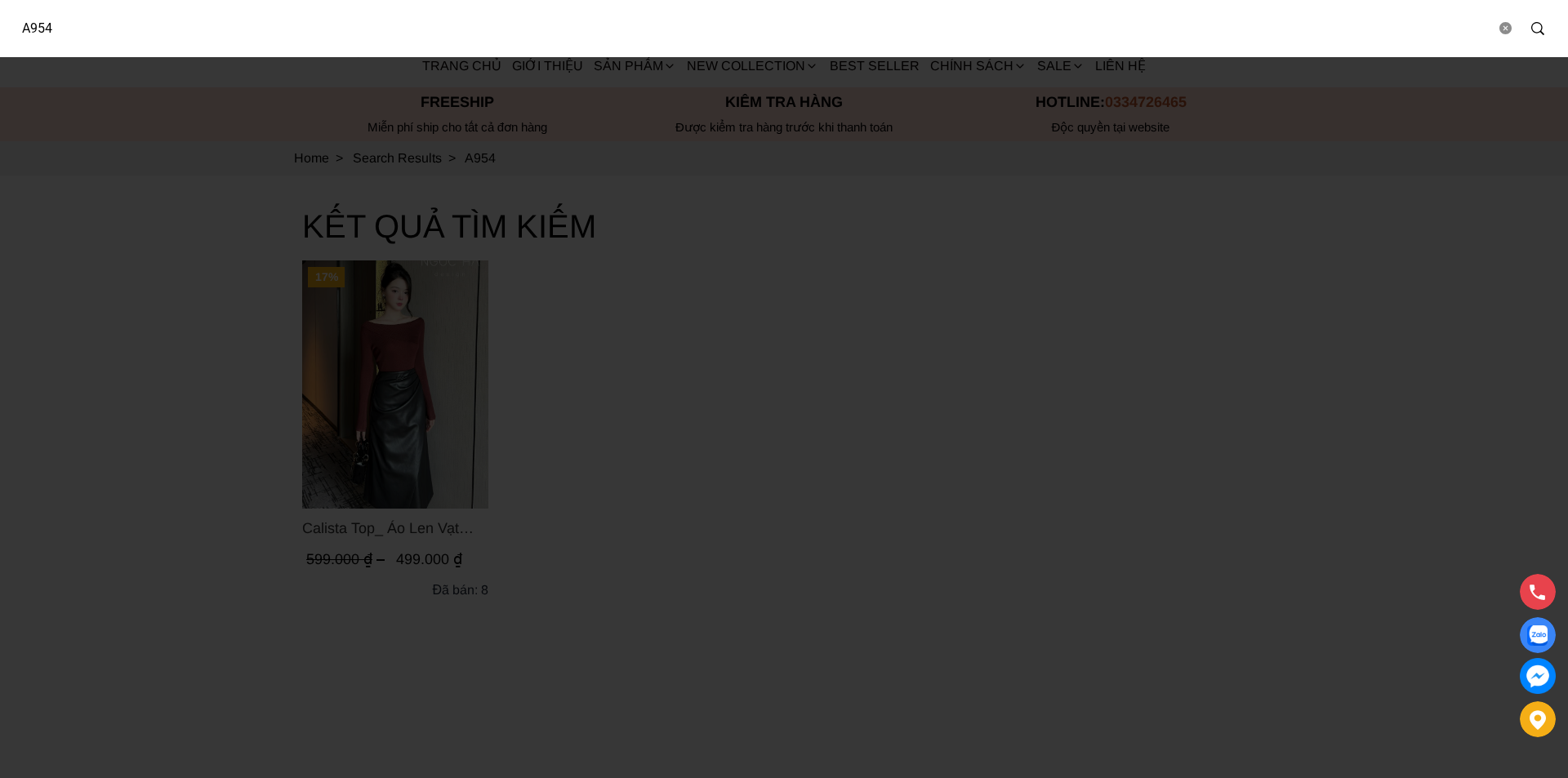
click at [249, 36] on input "A954" at bounding box center [752, 28] width 1486 height 37
paste input "CV122"
type input "CV122"
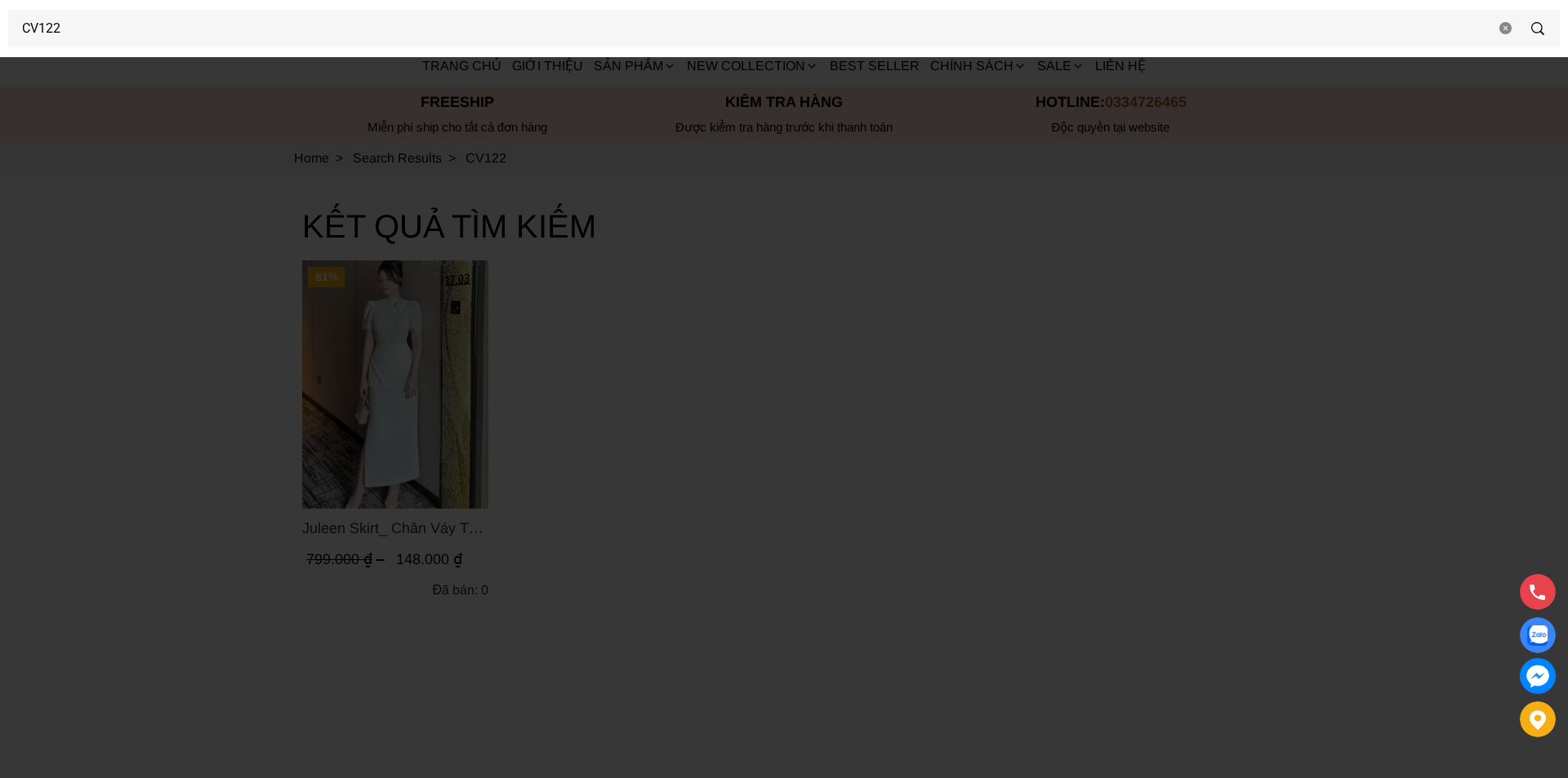
click at [726, 467] on div at bounding box center [784, 389] width 1568 height 778
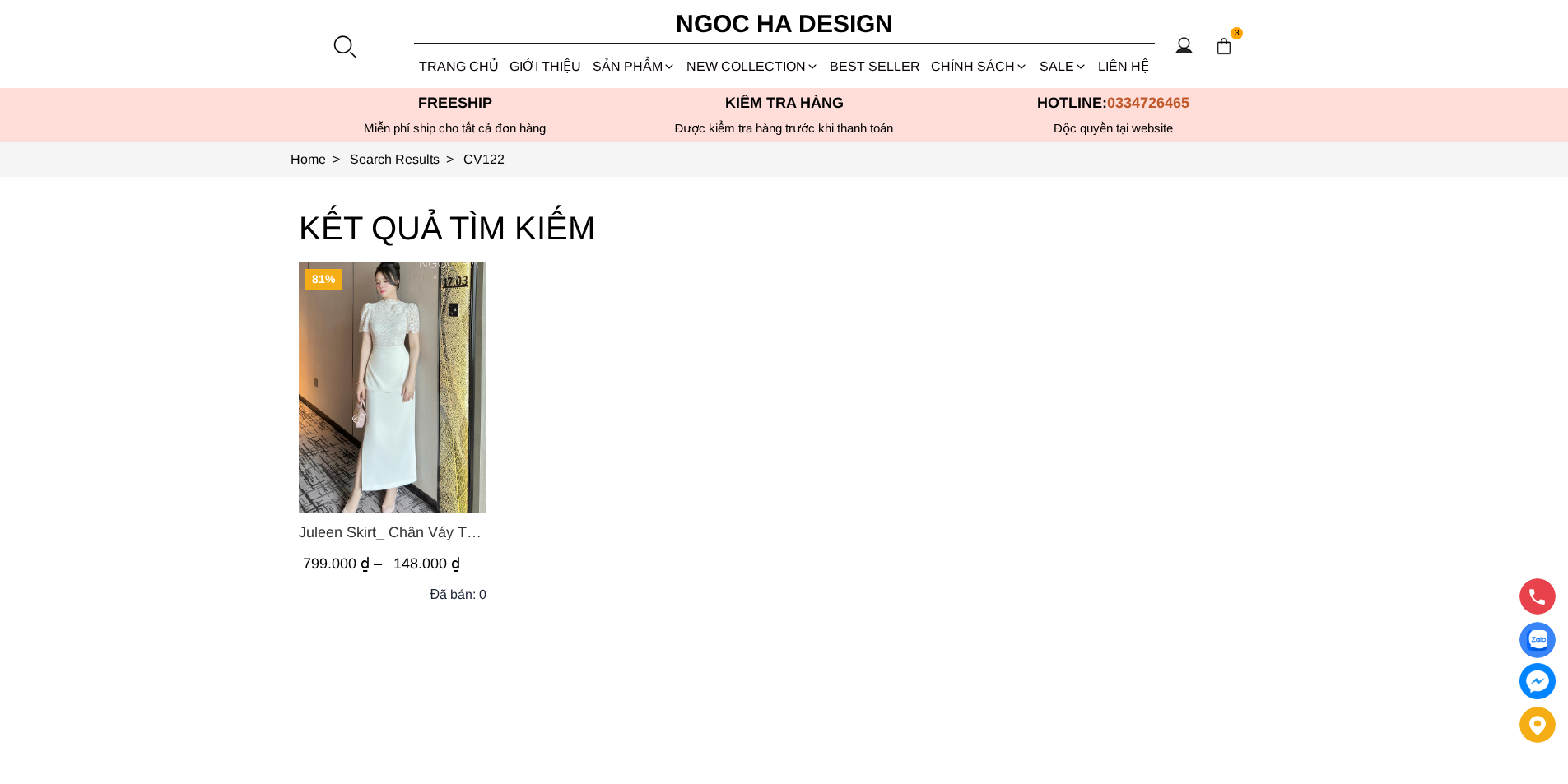
click at [433, 409] on img "Product image - Juleen Skirt_ Chân Váy Tà Hông Xẻ Sườn Màu Trắng CV122" at bounding box center [393, 387] width 188 height 251
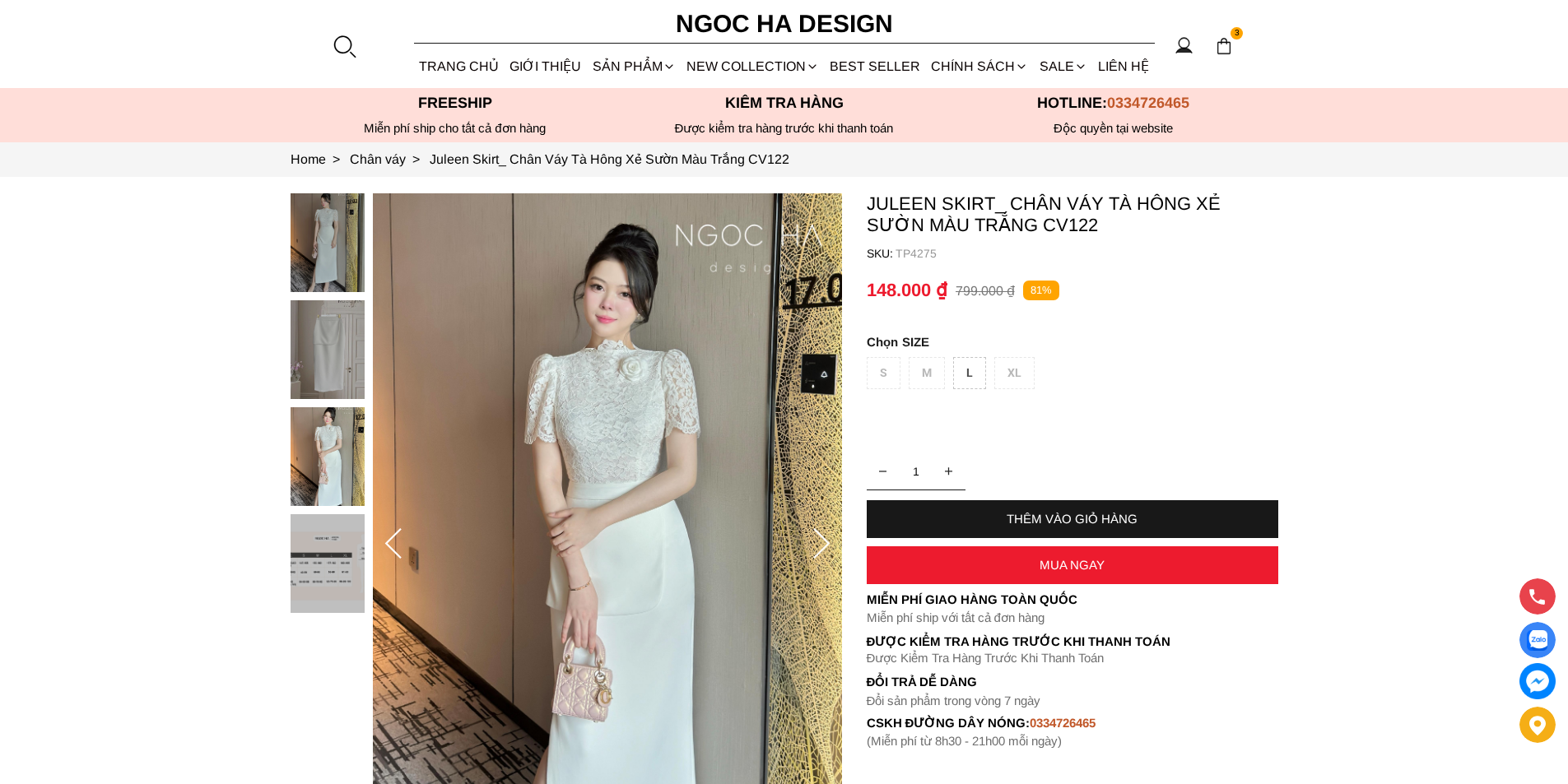
click at [335, 43] on div at bounding box center [345, 46] width 25 height 25
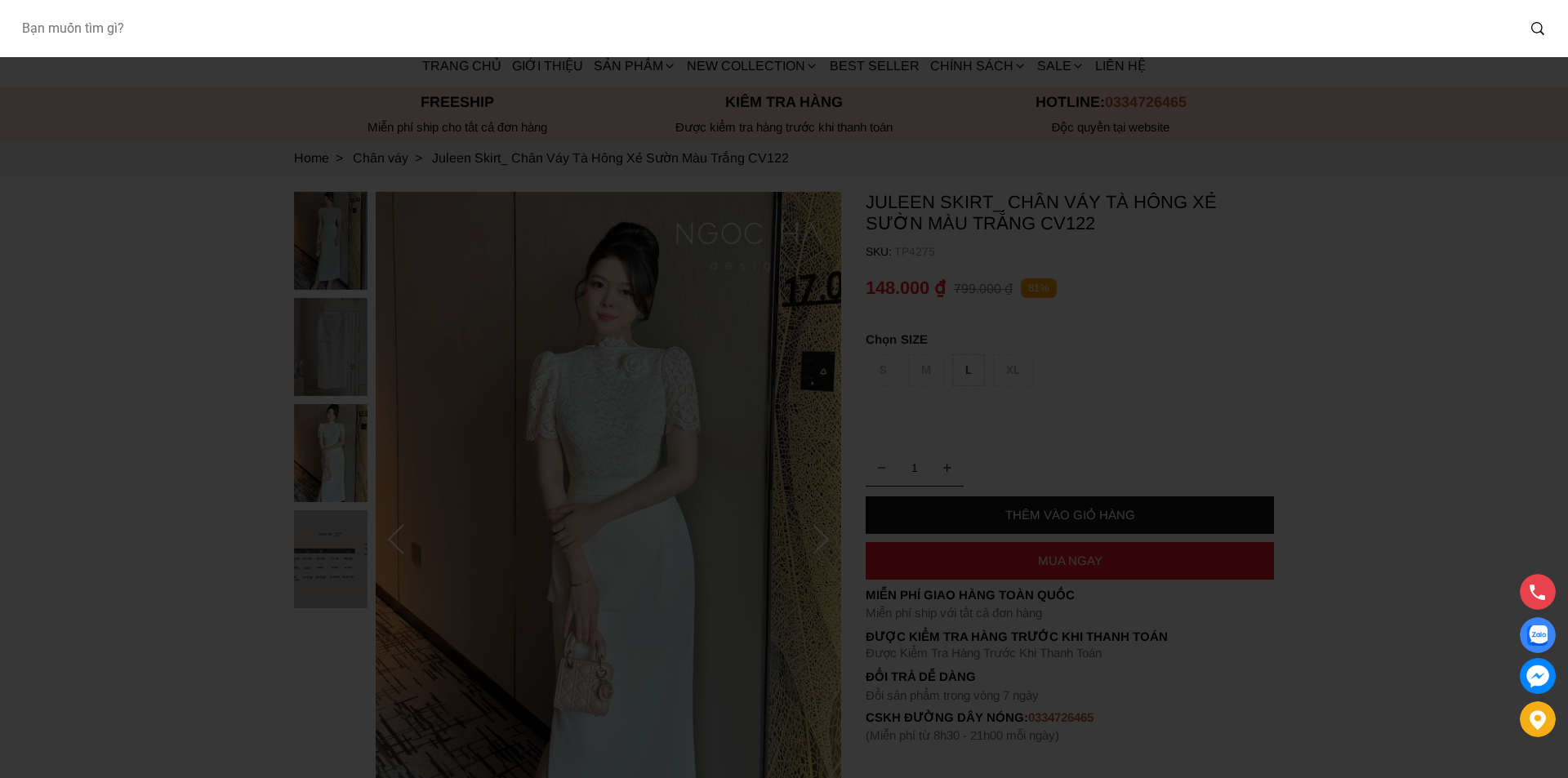
click at [249, 29] on input "Input search Bạn muốn tìm gì?" at bounding box center [762, 28] width 1508 height 37
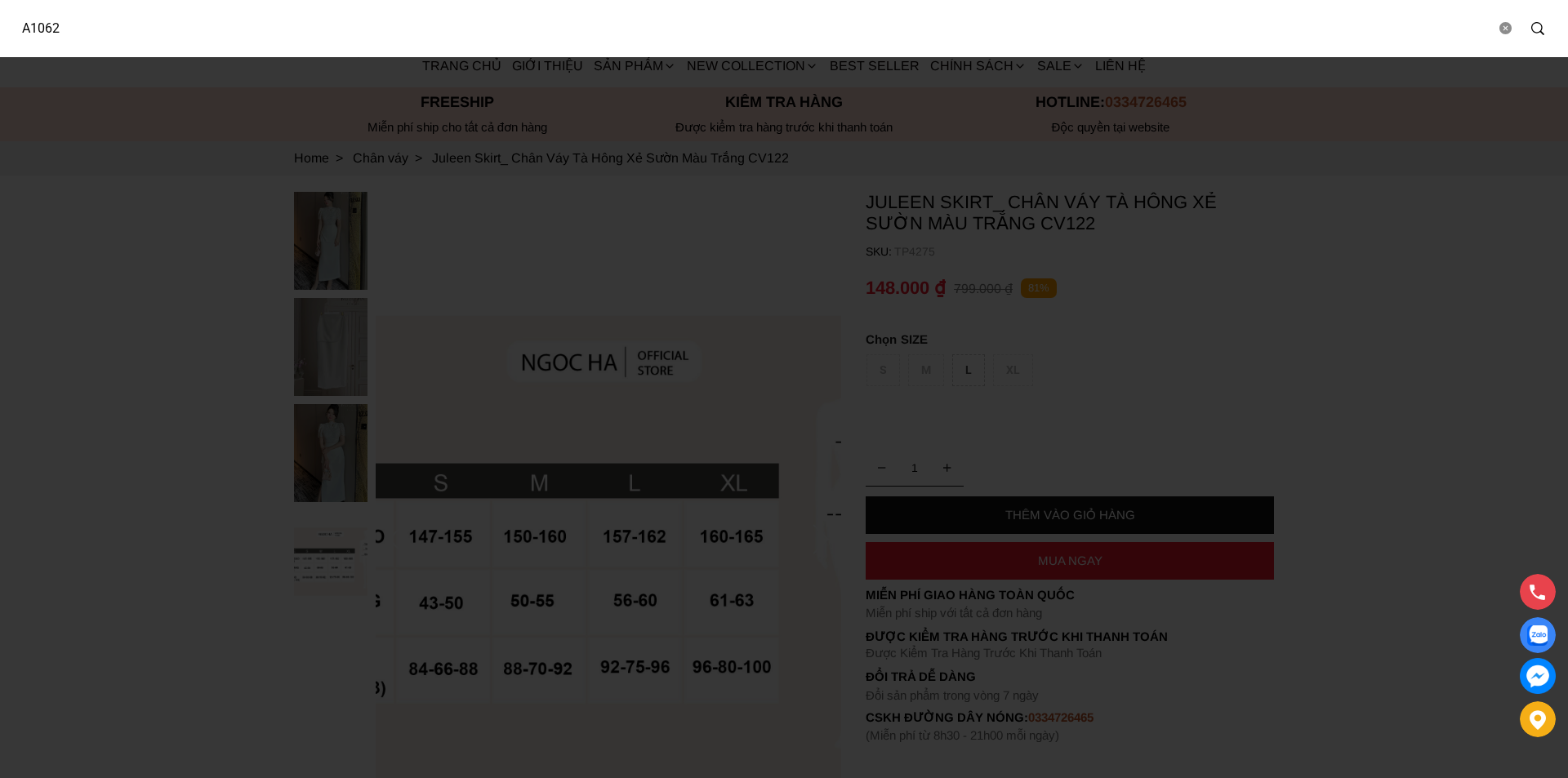
type input "A1062"
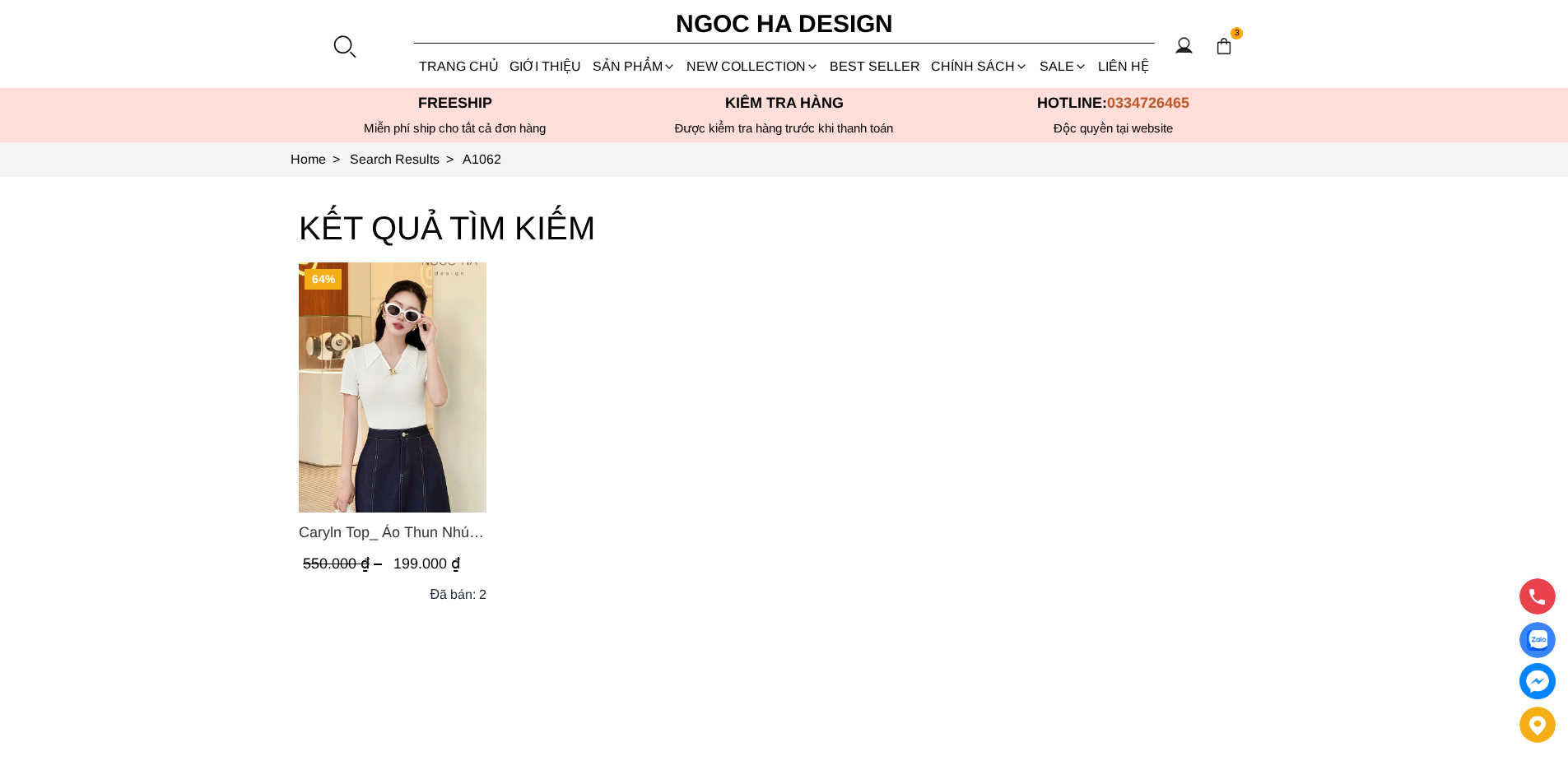
click at [375, 365] on img "Product image - Caryln Top_ Áo Thun Nhún Ngực Tay Cộc Màu Đỏ A1062" at bounding box center [393, 387] width 188 height 251
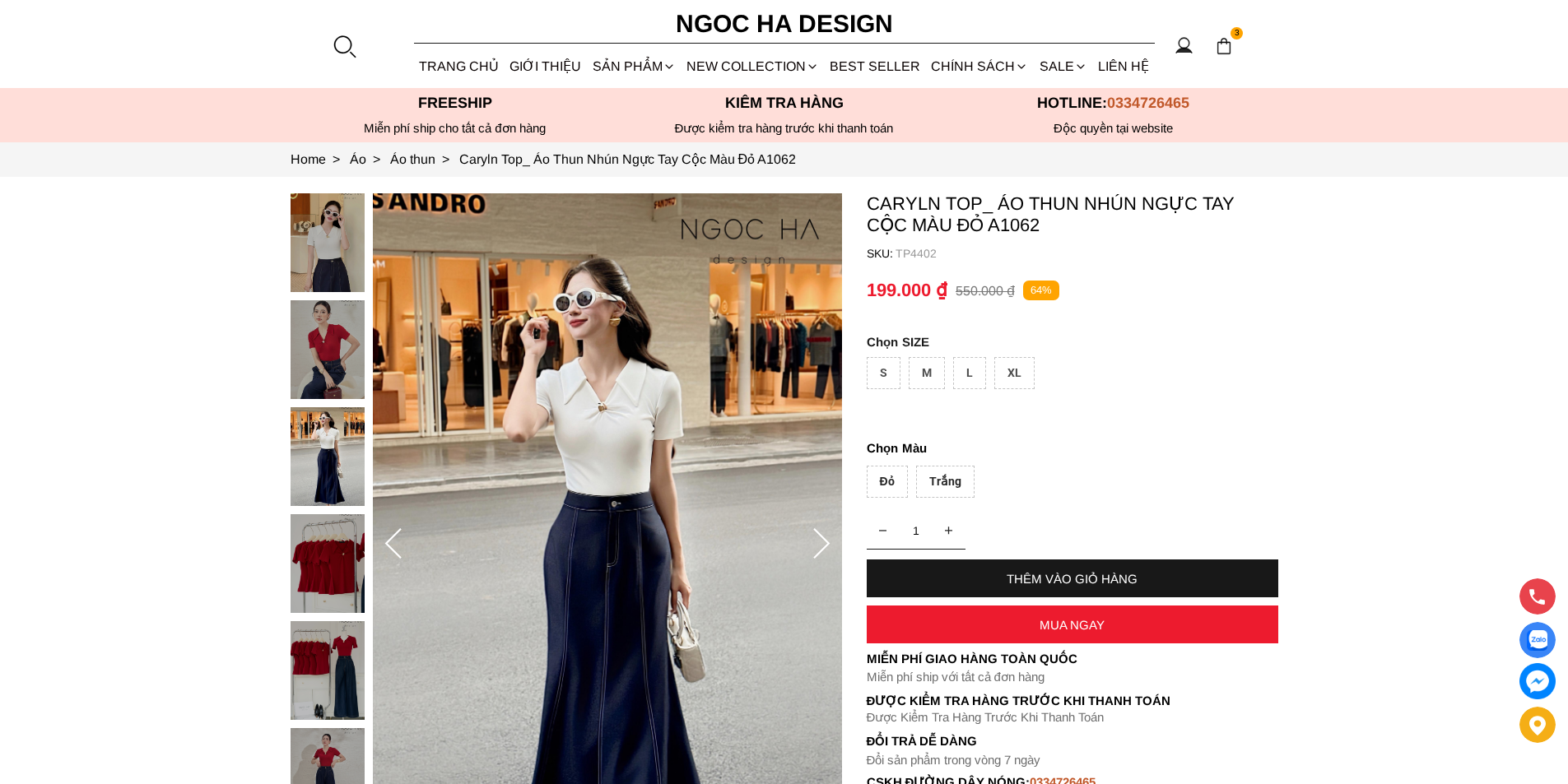
click at [340, 33] on section "3 Trang chủ Giới thiệu Sản phẩm [GEOGRAPHIC_DATA] Áo thun Áo sơ mi Áo Peplum Áo…" at bounding box center [784, 44] width 1568 height 88
click at [340, 35] on div at bounding box center [345, 46] width 25 height 25
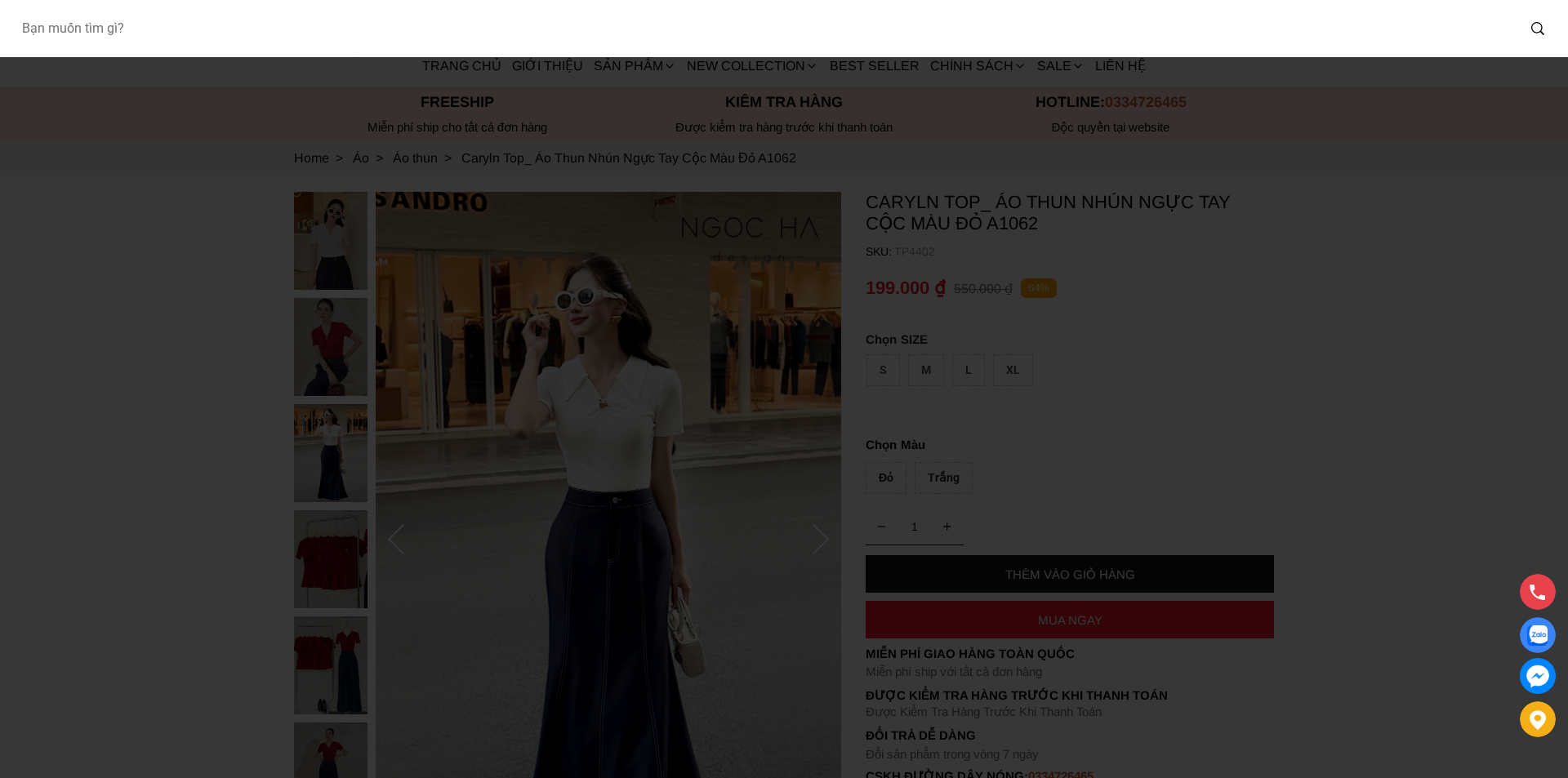
click at [246, 36] on input "Input search Bạn muốn tìm gì?" at bounding box center [762, 28] width 1508 height 37
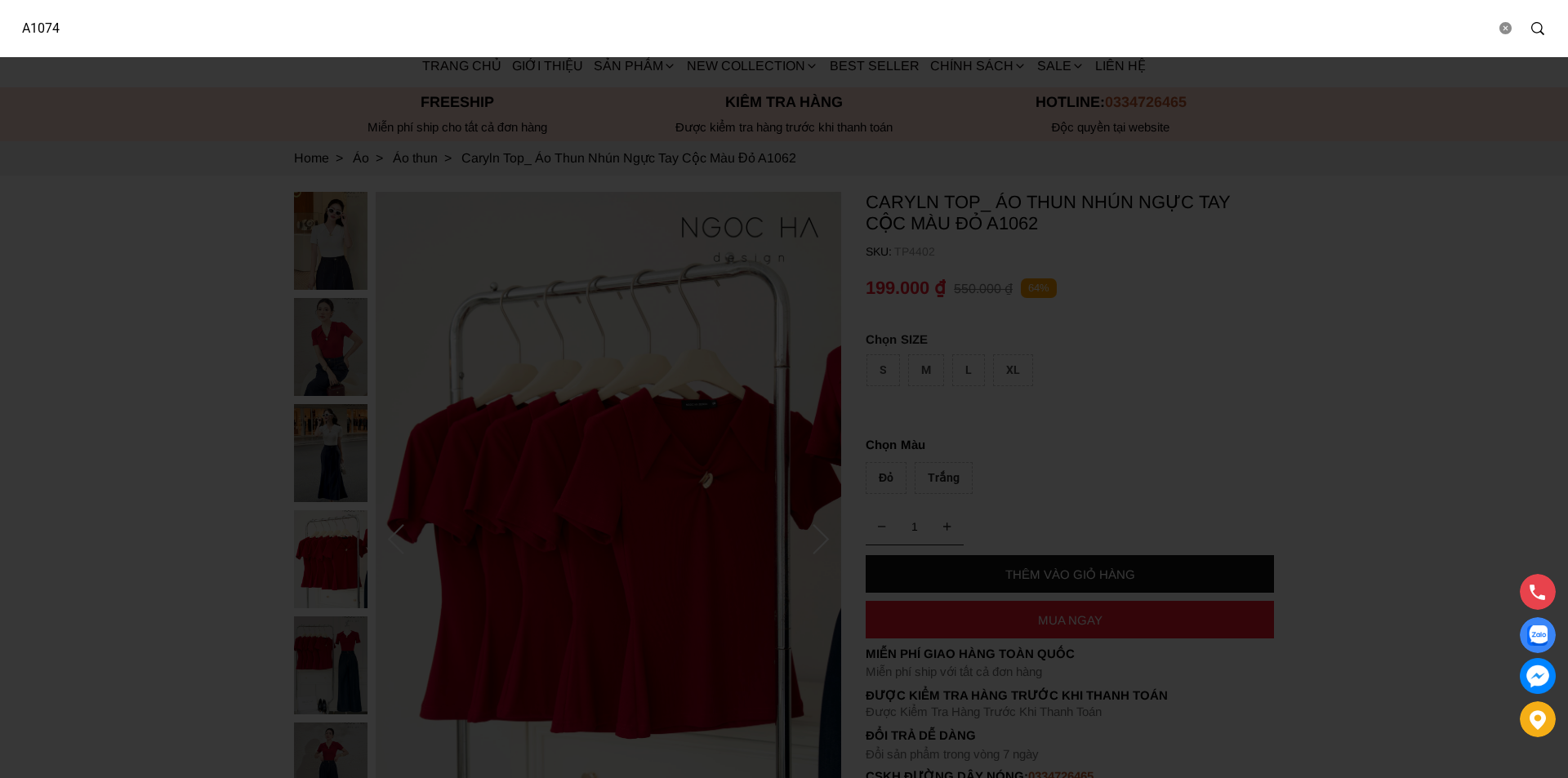
type input "A1074"
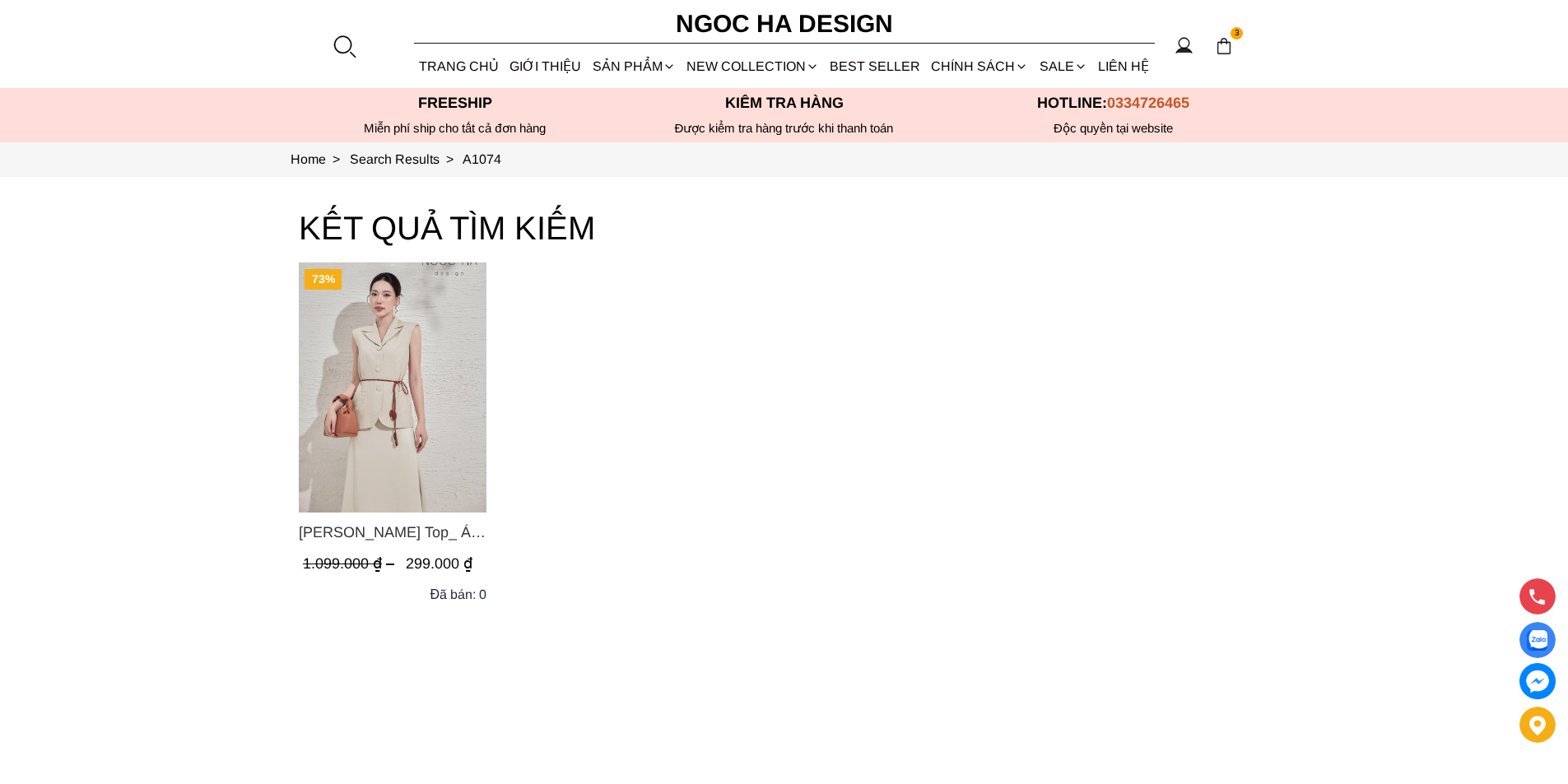
click at [343, 382] on img "Product image - Audrey Top_ Áo Vest Linen Dáng Suông A1074" at bounding box center [393, 387] width 188 height 251
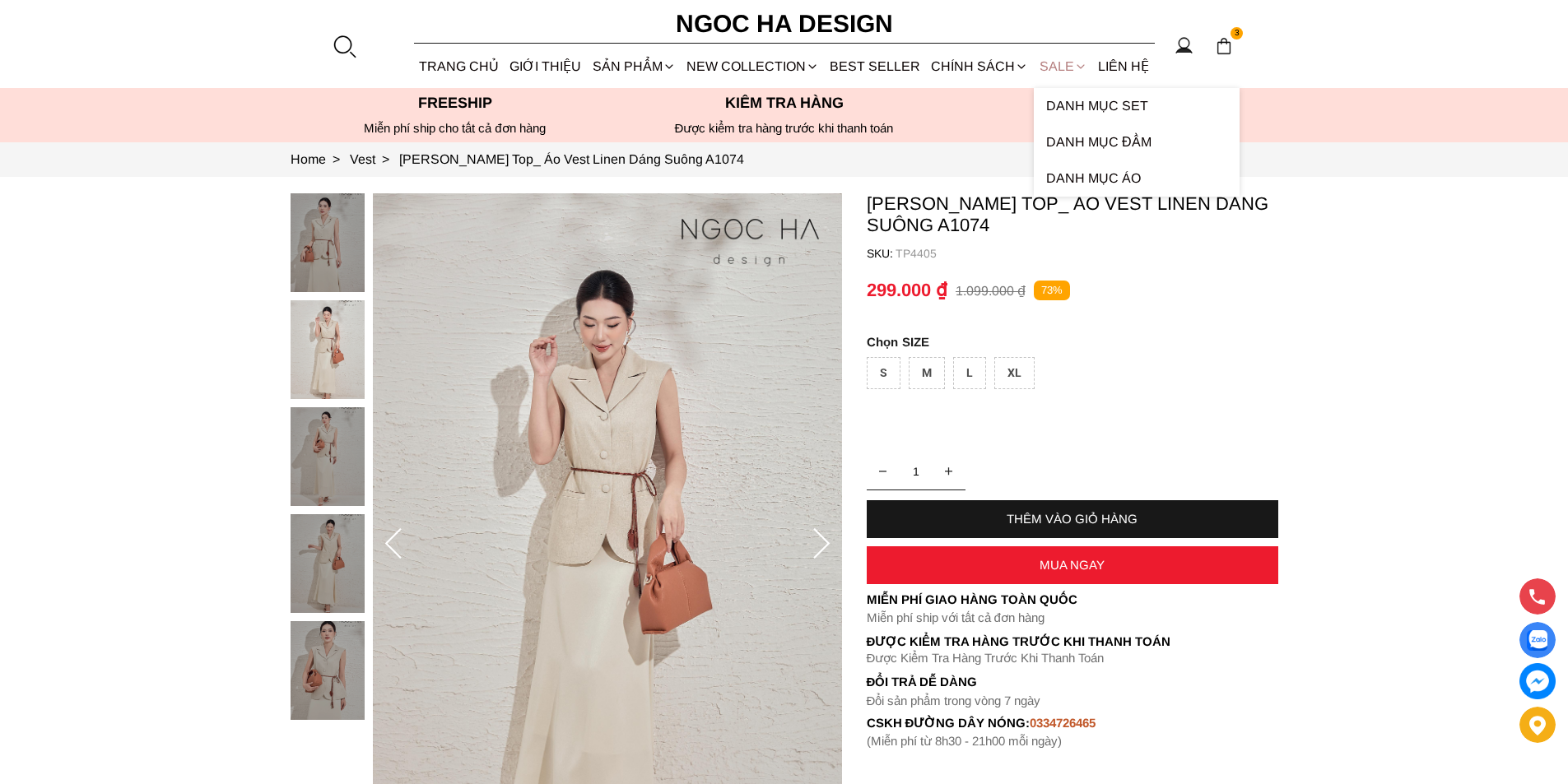
click at [1052, 65] on link "SALE" at bounding box center [1063, 66] width 58 height 44
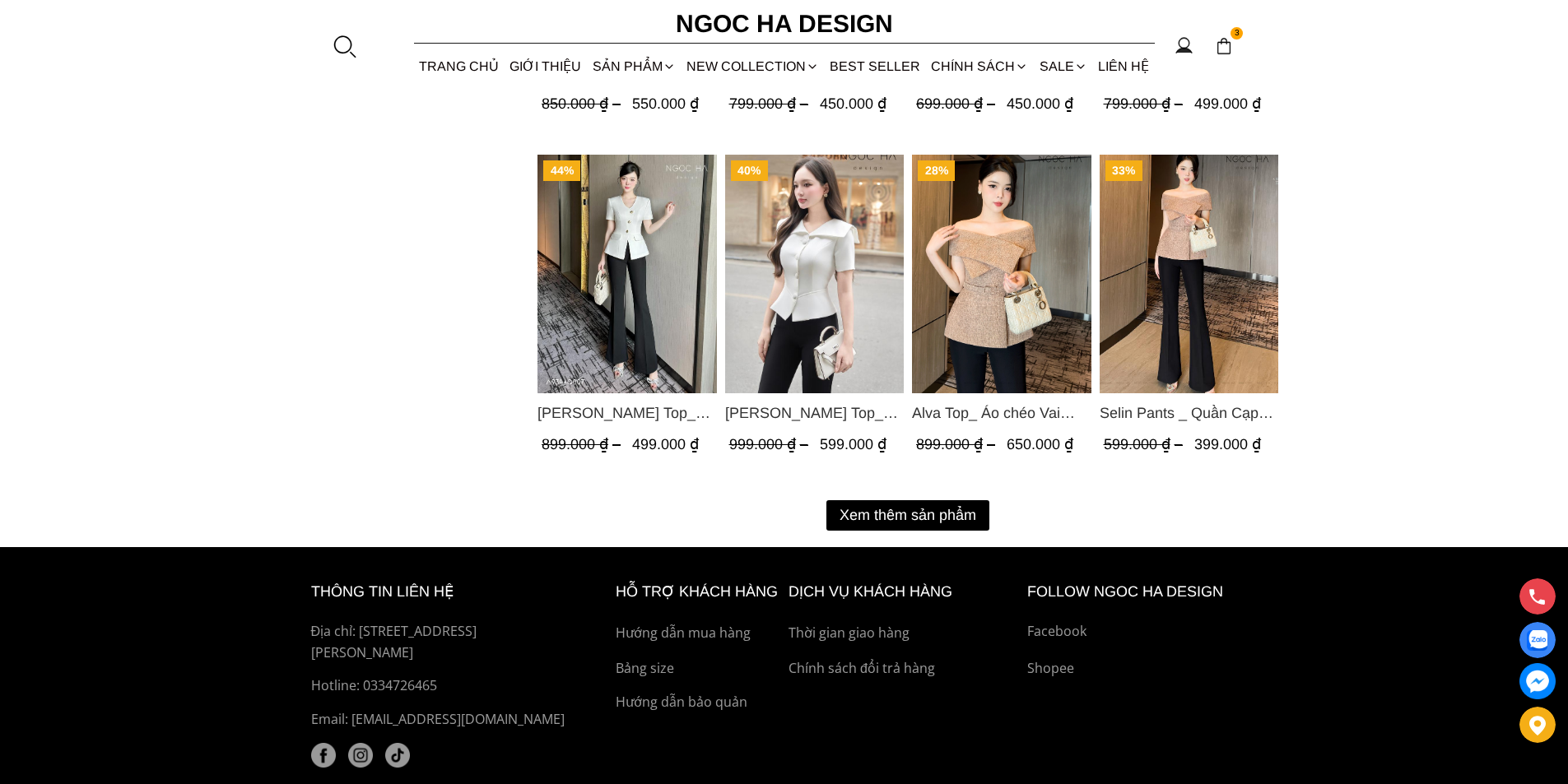
scroll to position [2142, 0]
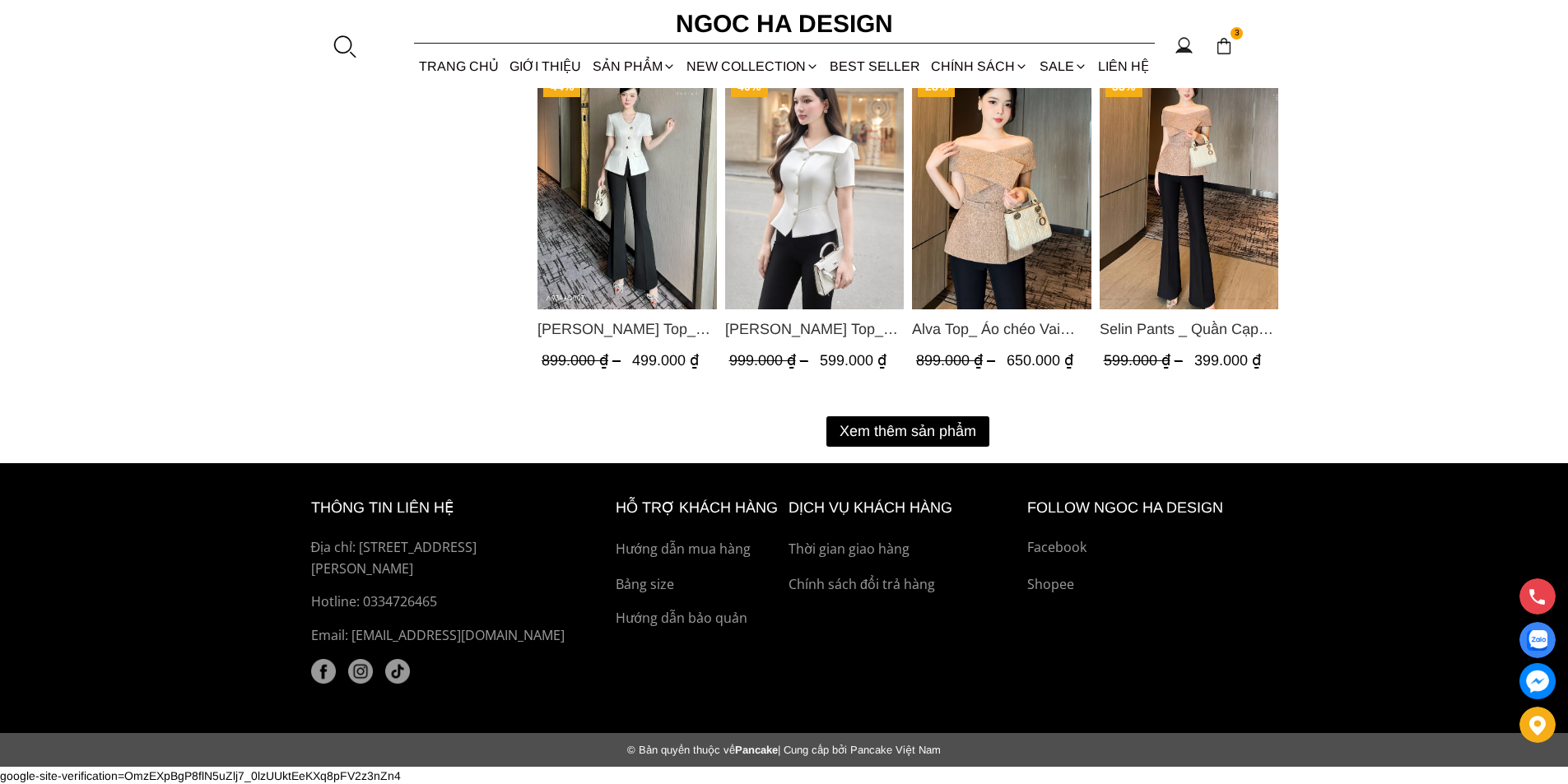
click at [924, 435] on button "Xem thêm sản phẩm" at bounding box center [908, 431] width 163 height 30
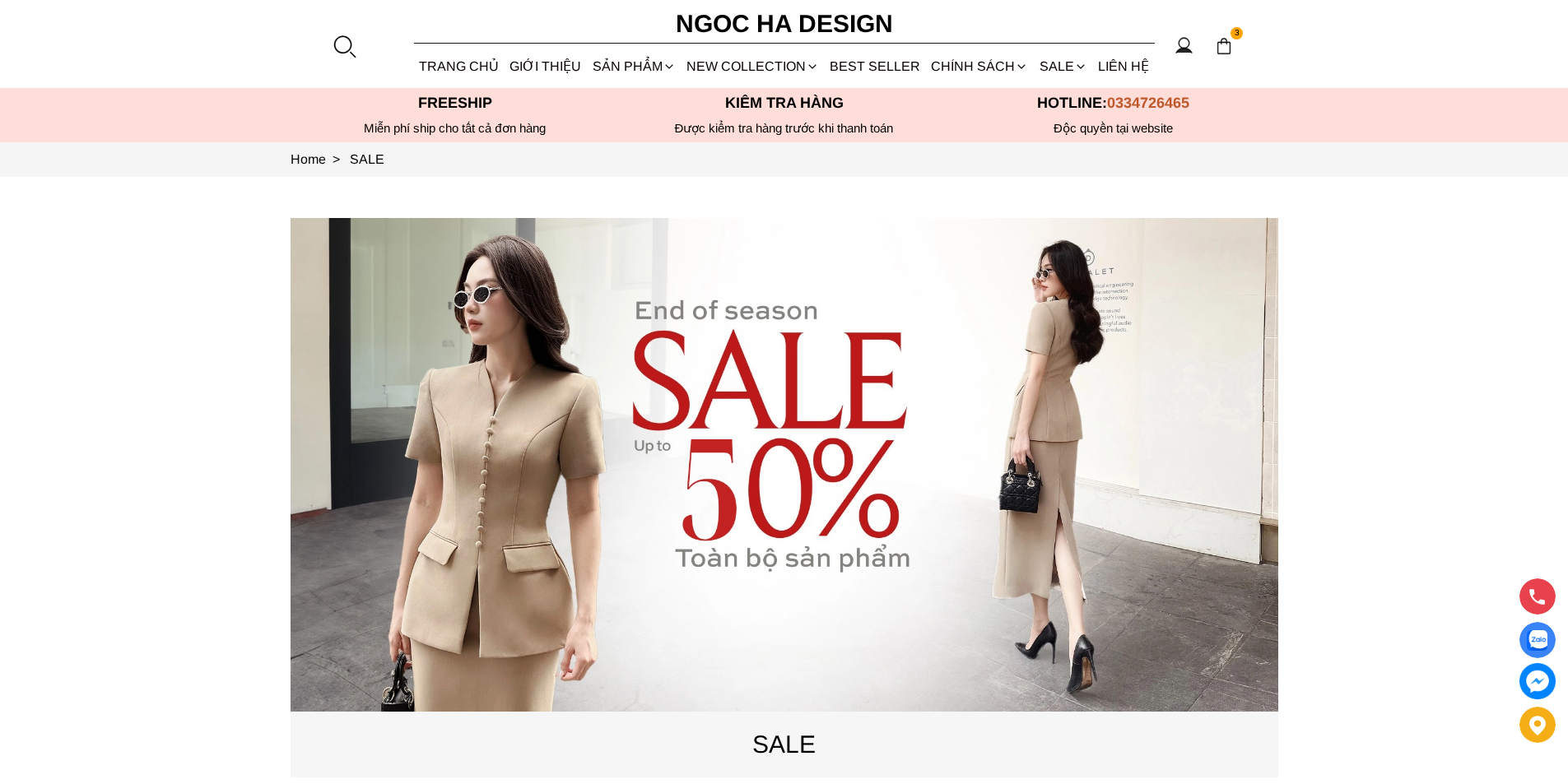
scroll to position [82, 0]
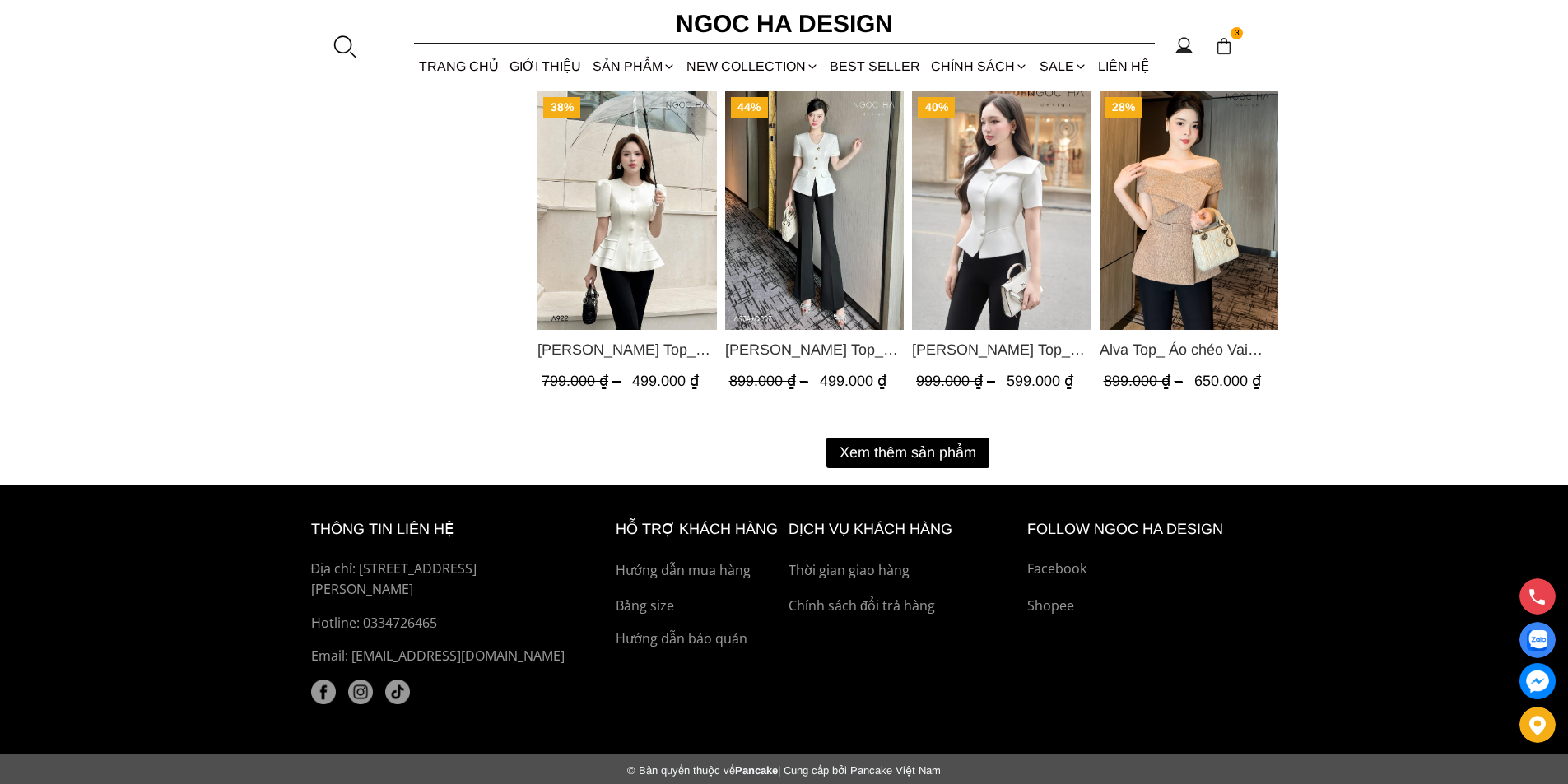
scroll to position [2159, 0]
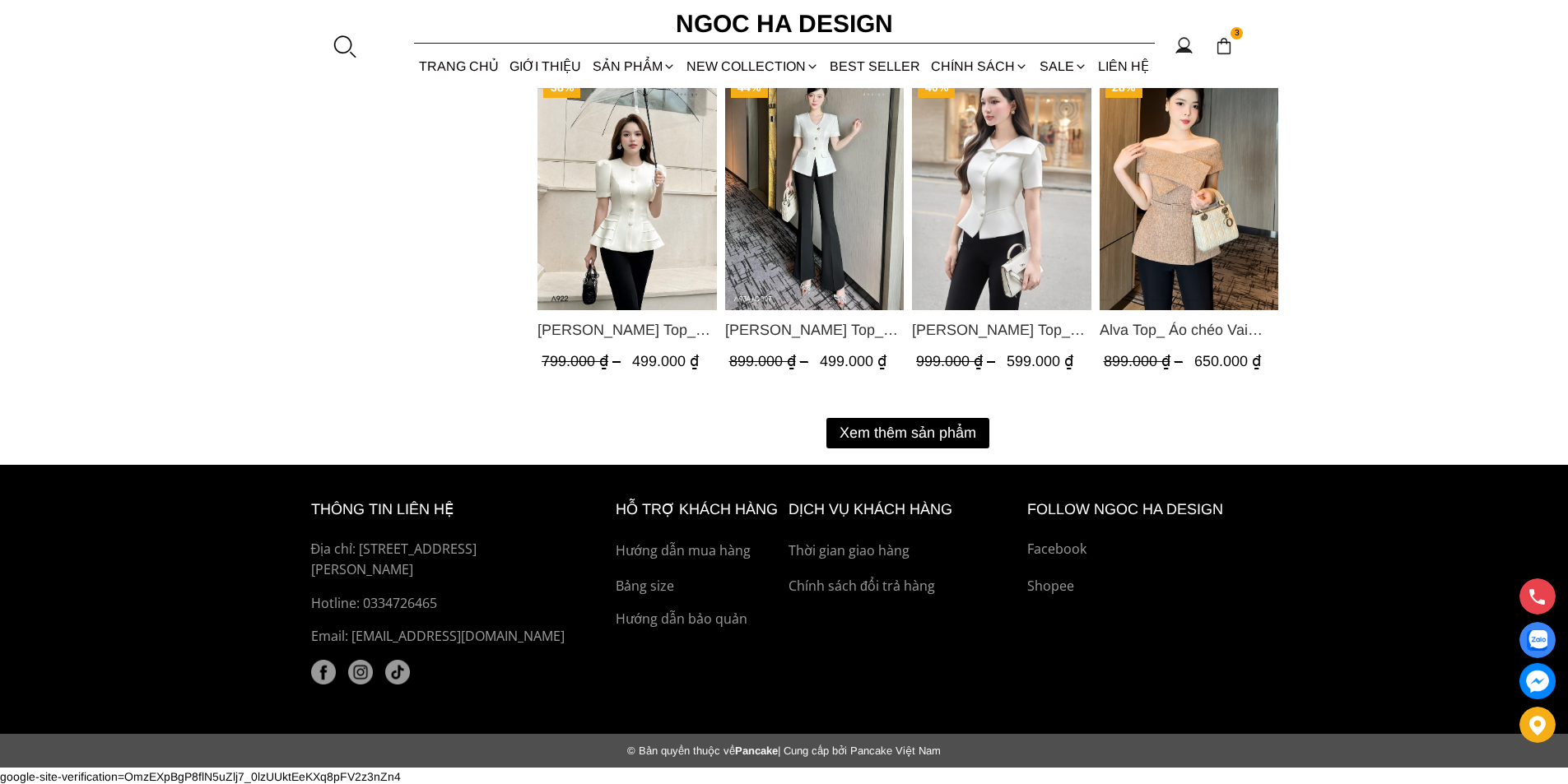
click at [883, 430] on button "Xem thêm sản phẩm" at bounding box center [908, 433] width 163 height 30
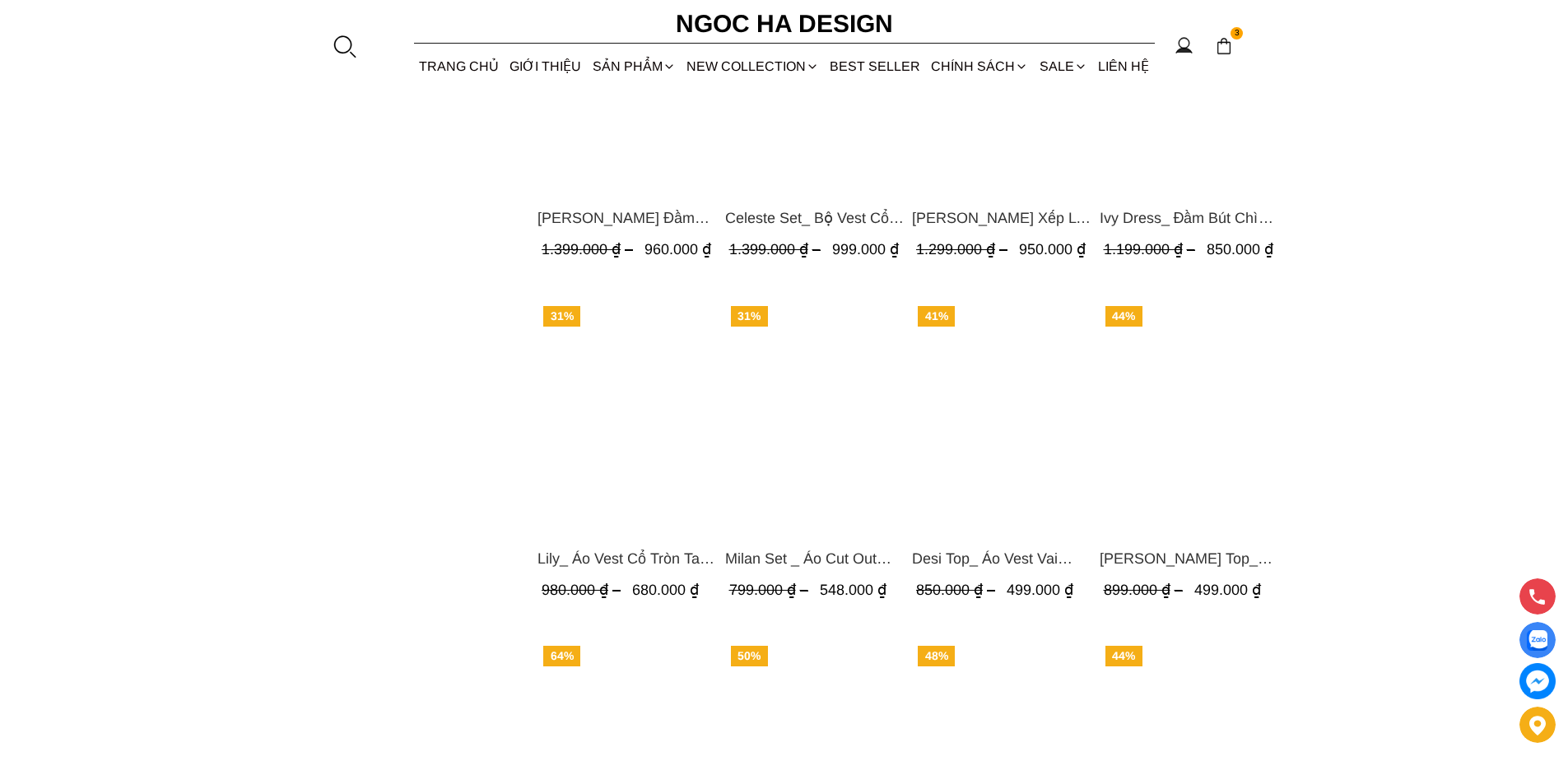
scroll to position [3880, 0]
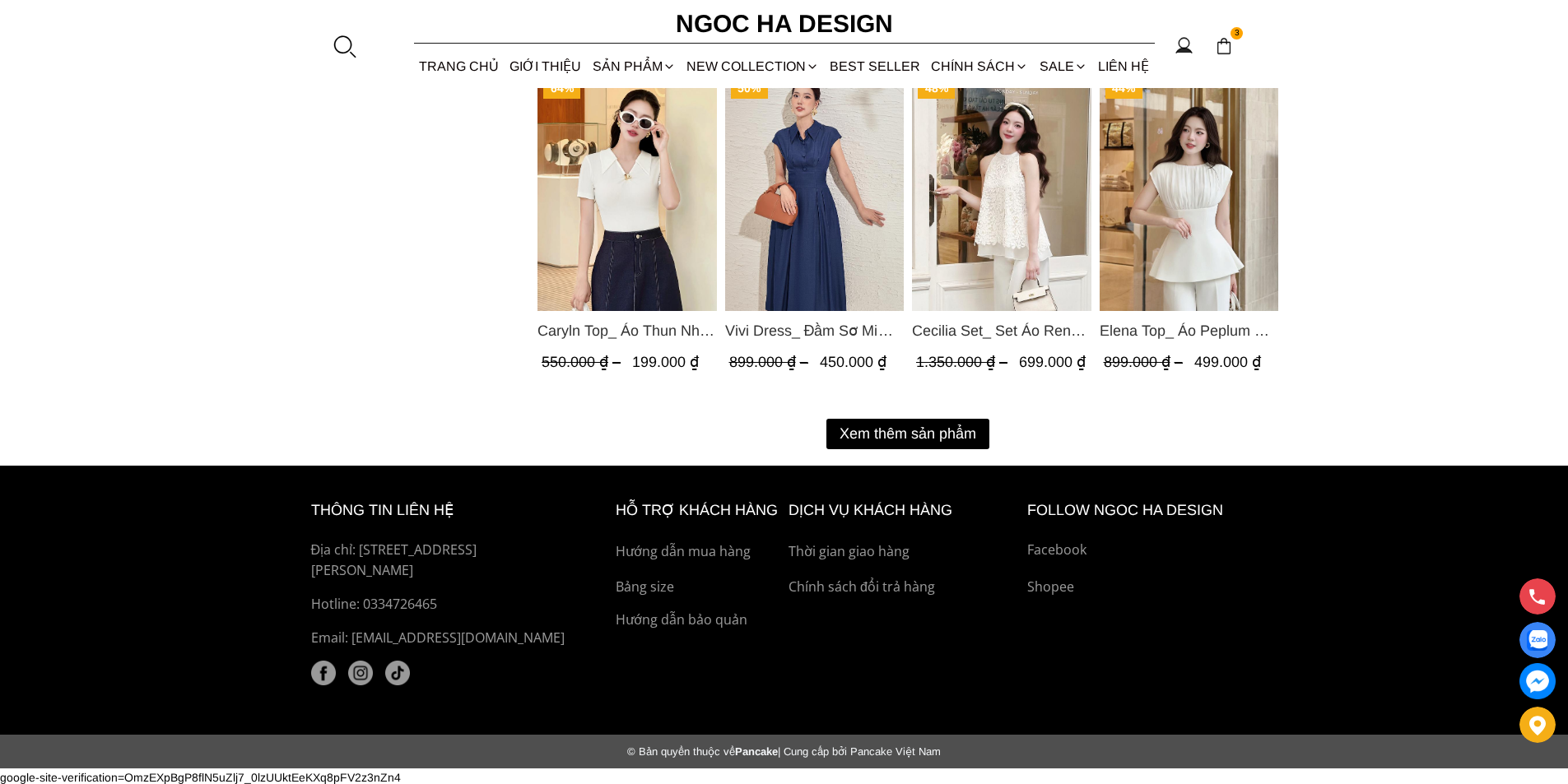
click at [872, 424] on button "Xem thêm sản phẩm" at bounding box center [908, 434] width 163 height 30
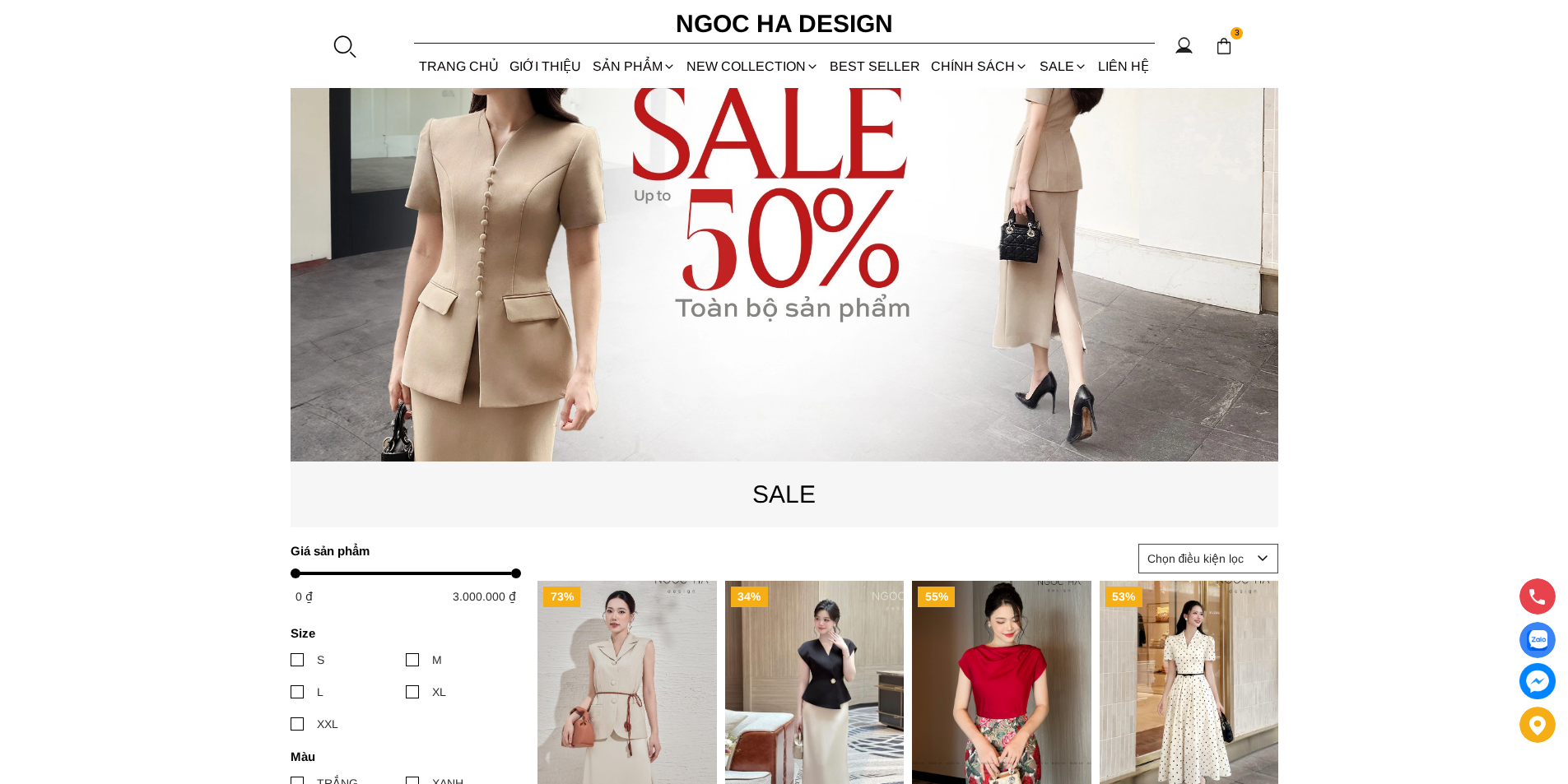
scroll to position [0, 0]
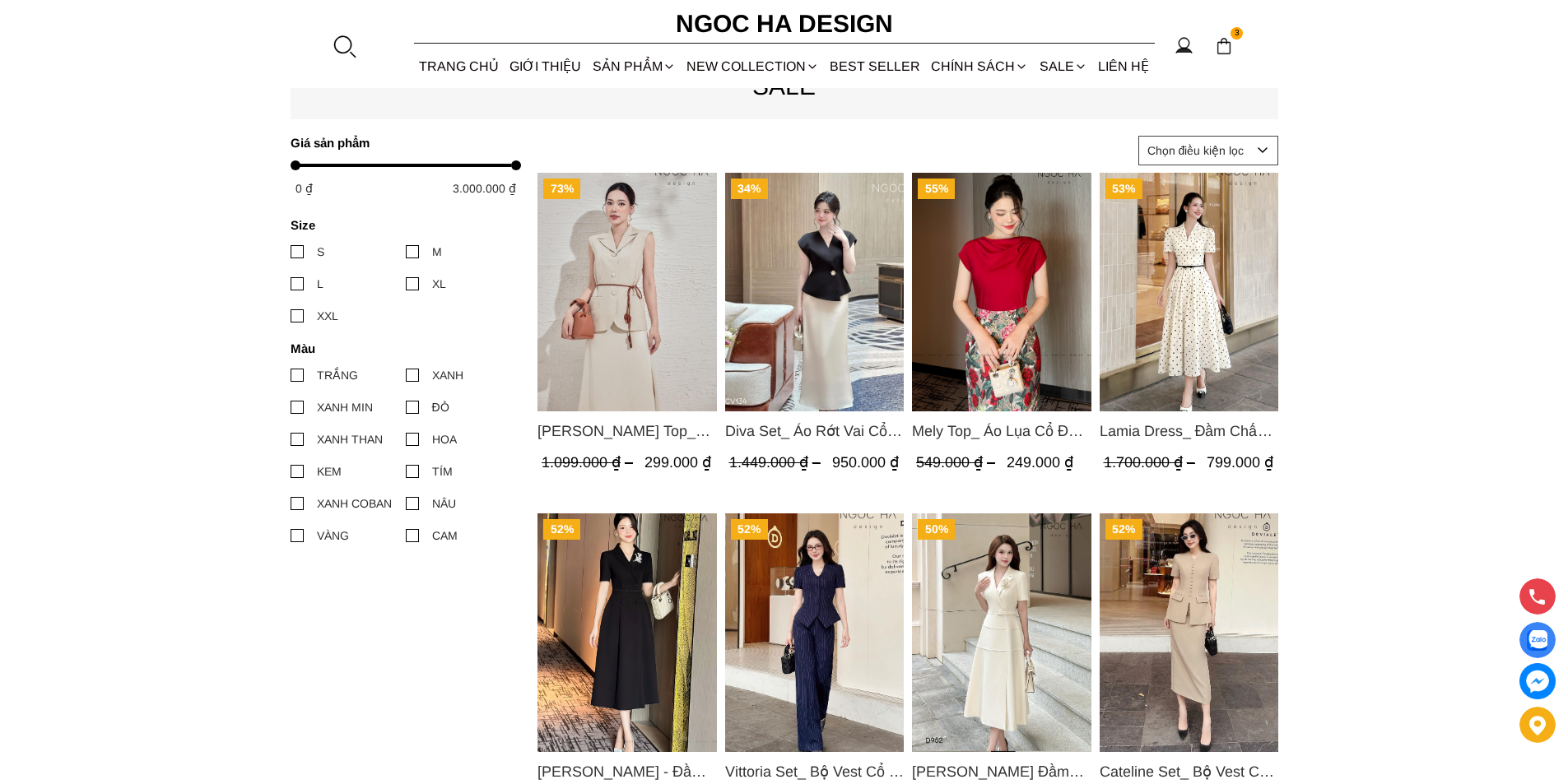
scroll to position [740, 0]
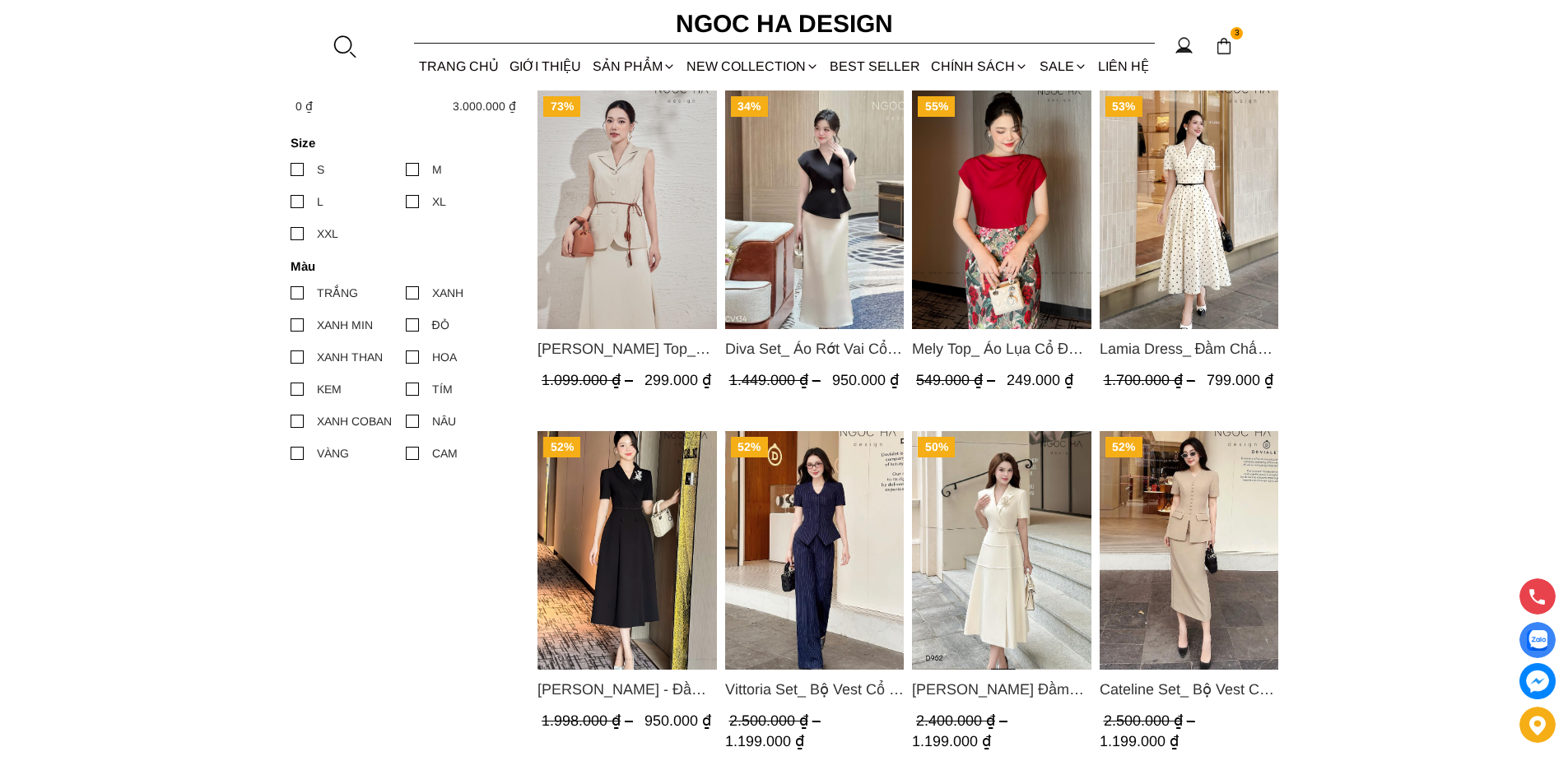
click at [1162, 510] on img "Product image - Cateline Set_ Bộ Vest Cổ V Đính Cúc Nhí Chân Váy Bút Chì BJ127" at bounding box center [1188, 551] width 179 height 239
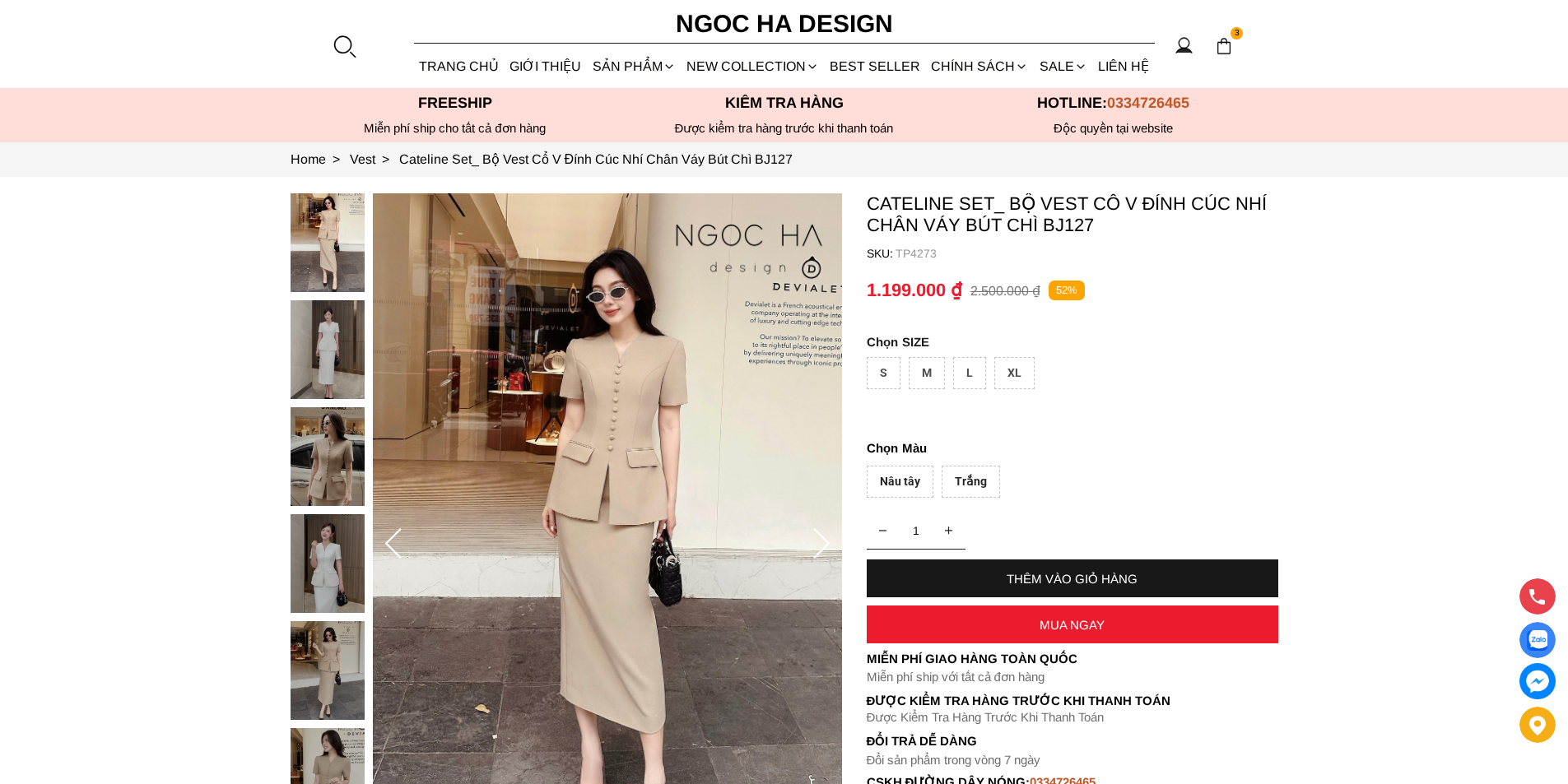
drag, startPoint x: 1032, startPoint y: 628, endPoint x: 960, endPoint y: 487, distance: 158.3
click at [960, 487] on container "Cateline Set_ Bộ Vest Cổ V Đính Cúc Nhí Chân Váy Bút Chì BJ127 SKU: TP4273 1 TH…" at bounding box center [1071, 500] width 411 height 615
click at [960, 487] on div "Trắng" at bounding box center [971, 481] width 58 height 32
click at [1001, 367] on div "XL" at bounding box center [1014, 373] width 41 height 32
click at [1057, 583] on div "THÊM VÀO GIỎ HÀNG" at bounding box center [1071, 579] width 411 height 14
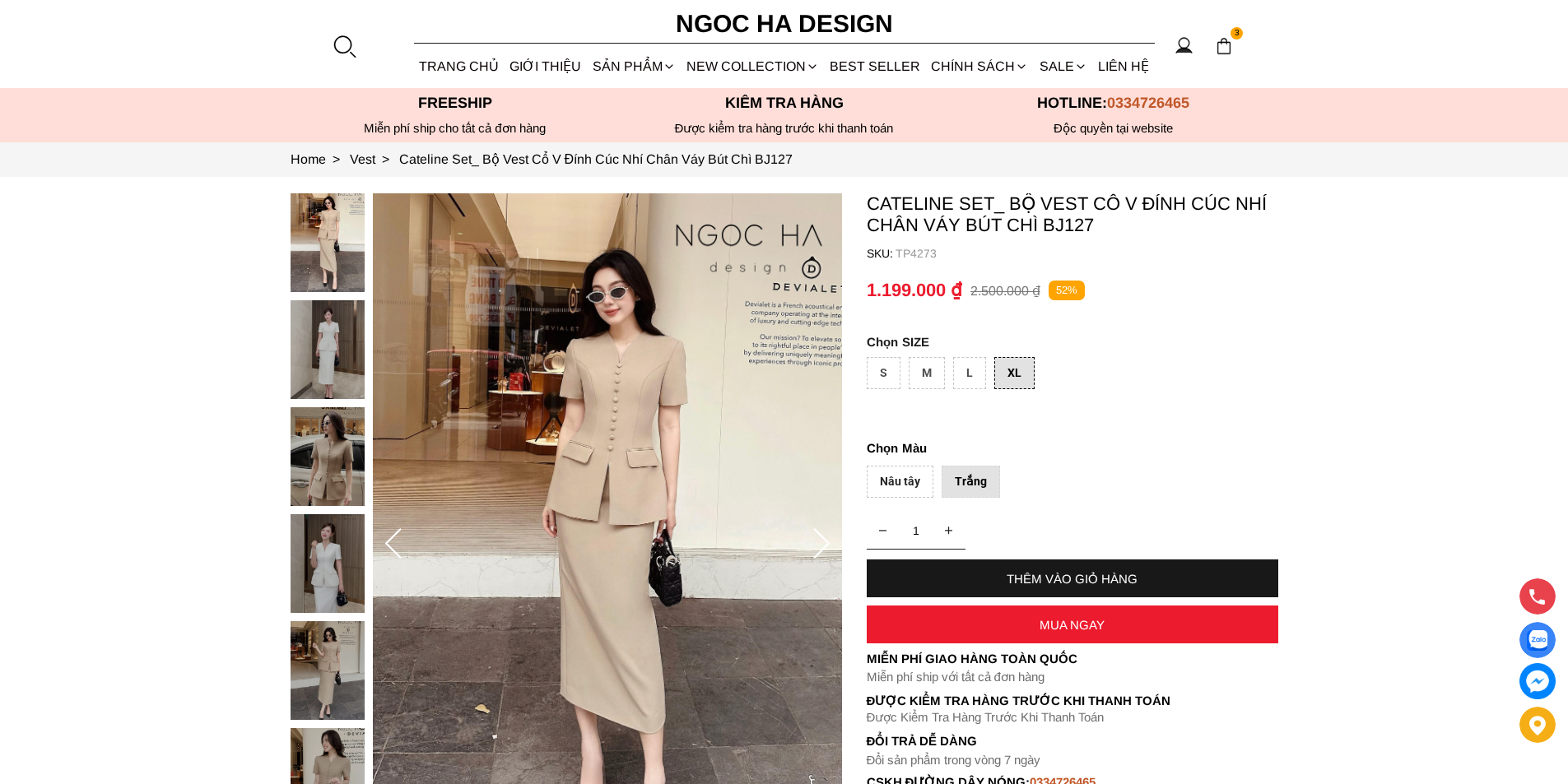
select select "Đỏ"
select select "S"
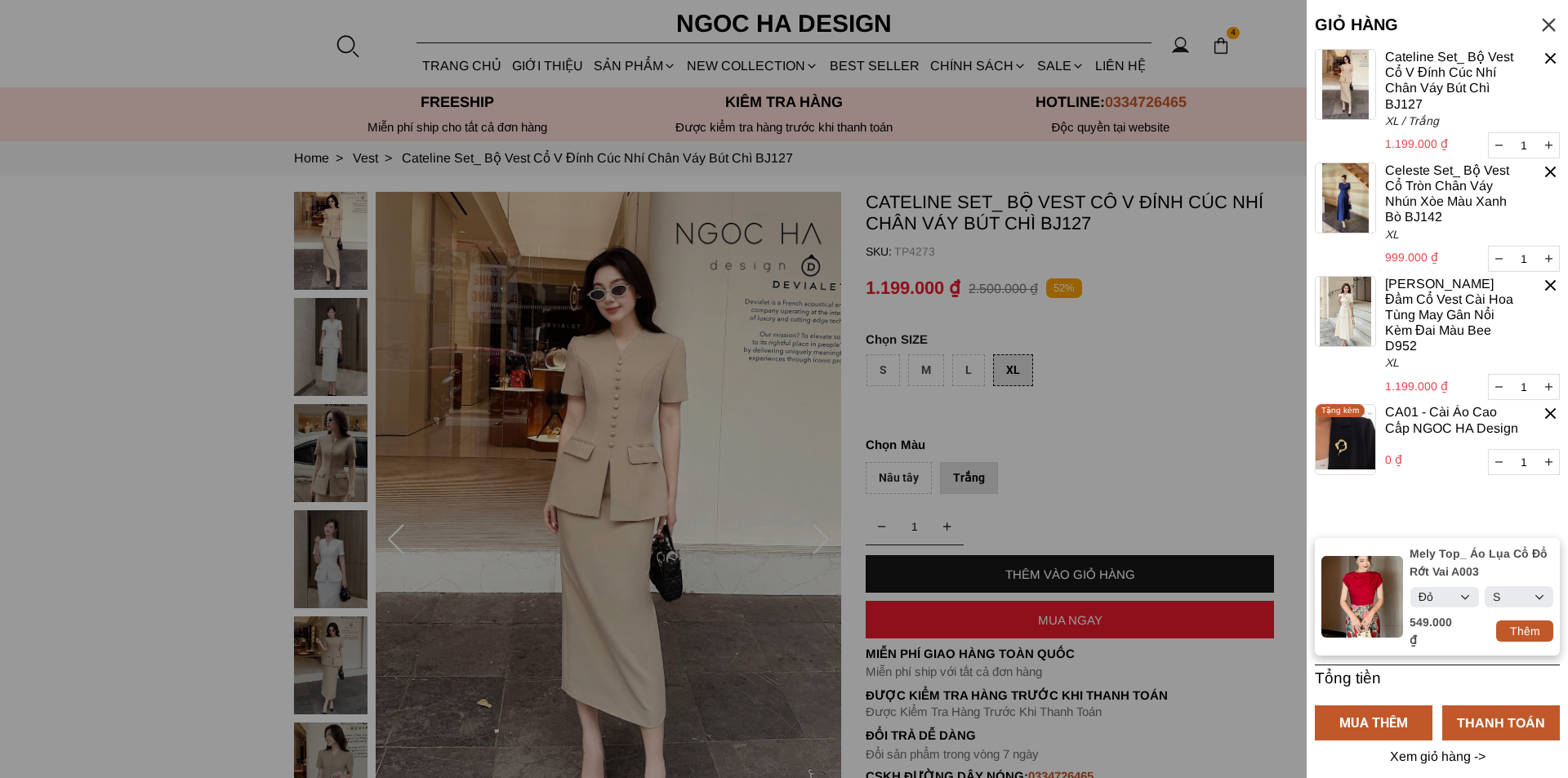
select select "Đỏ"
select select "S"
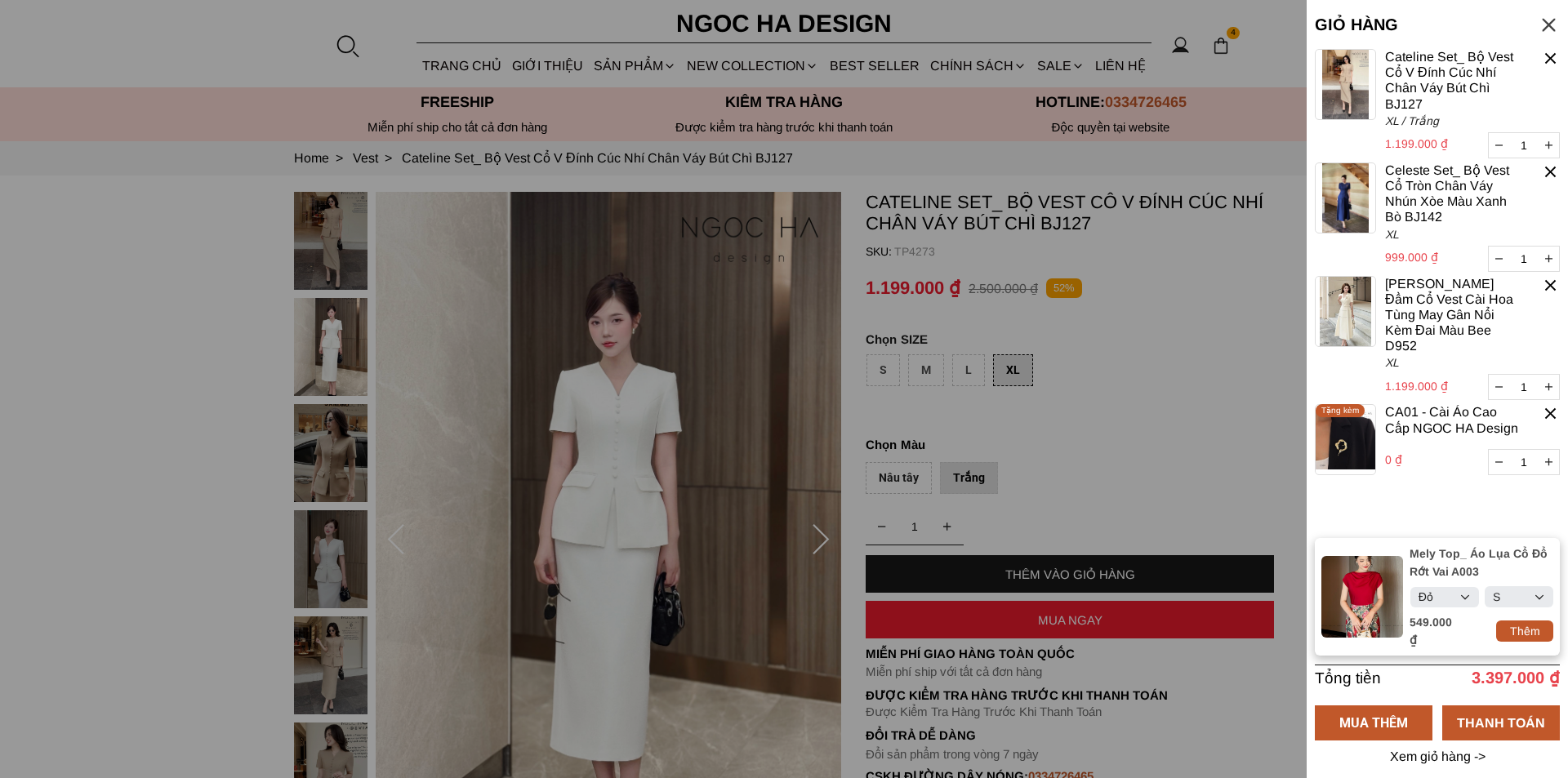
click at [1116, 502] on div at bounding box center [784, 389] width 1568 height 778
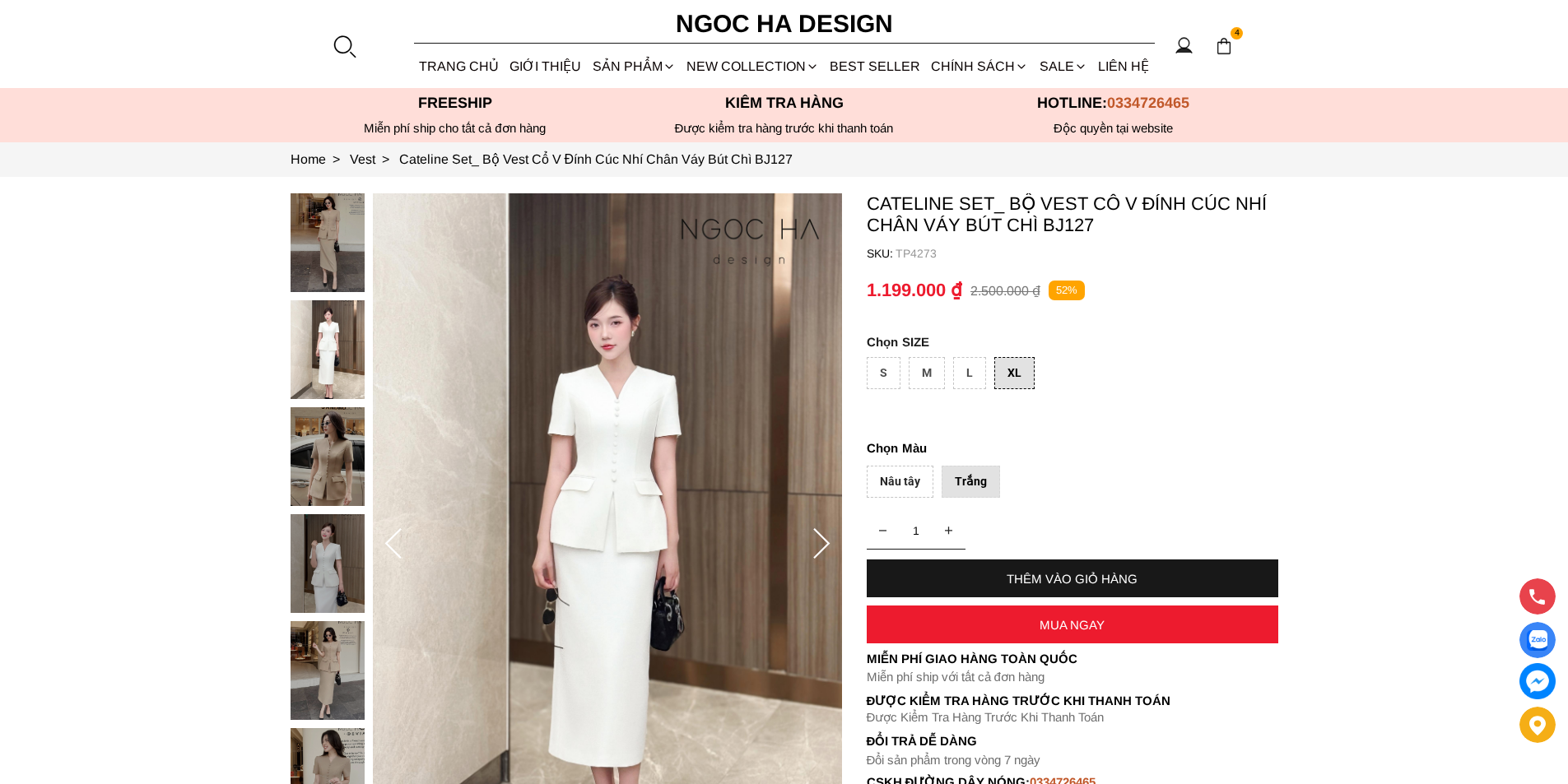
click at [1084, 627] on div "MUA NGAY" at bounding box center [1071, 625] width 411 height 14
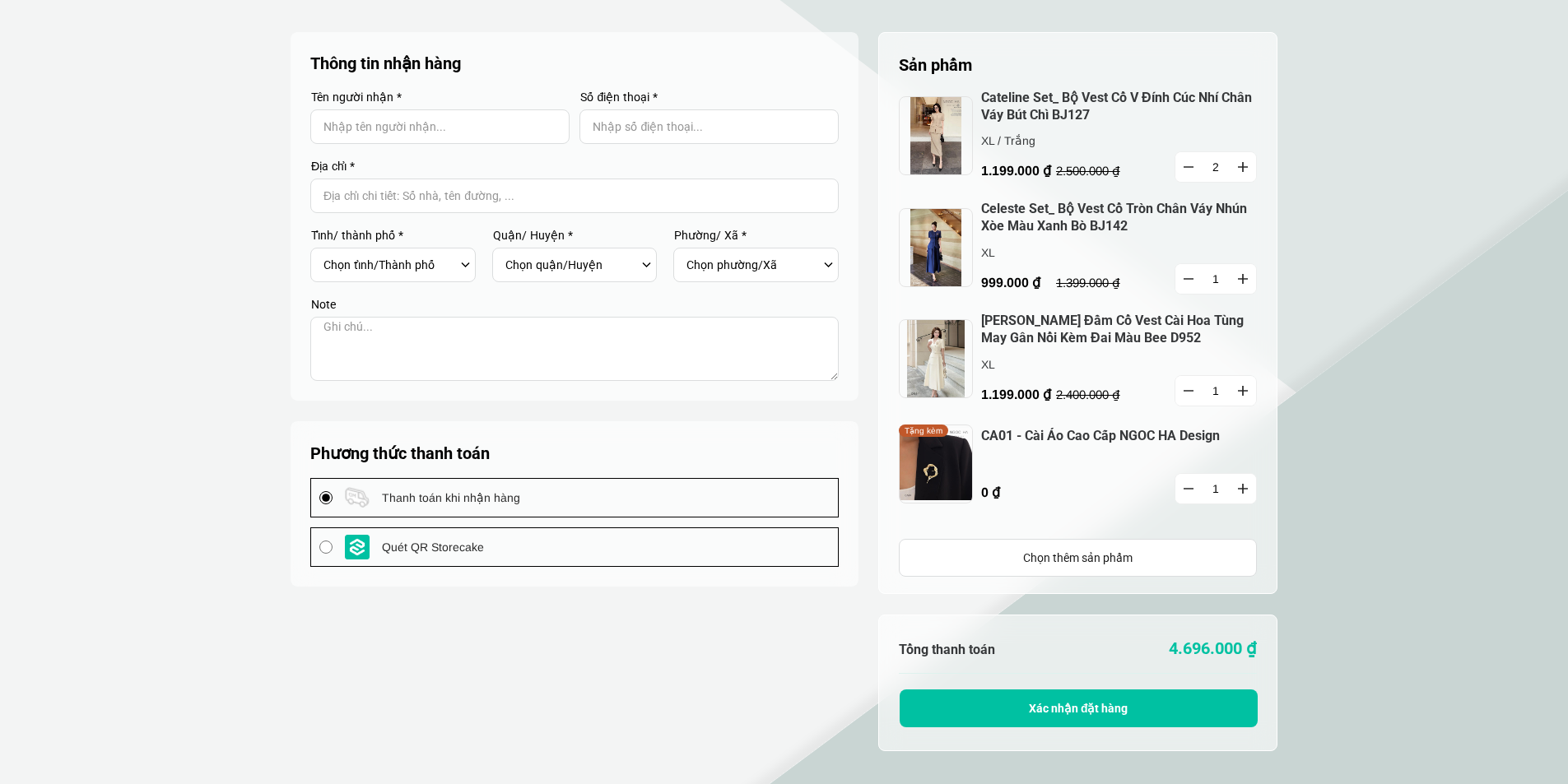
click at [1186, 168] on button "button" at bounding box center [1188, 166] width 26 height 30
type input "1"
click at [1184, 167] on icon "button" at bounding box center [1189, 168] width 10 height 2
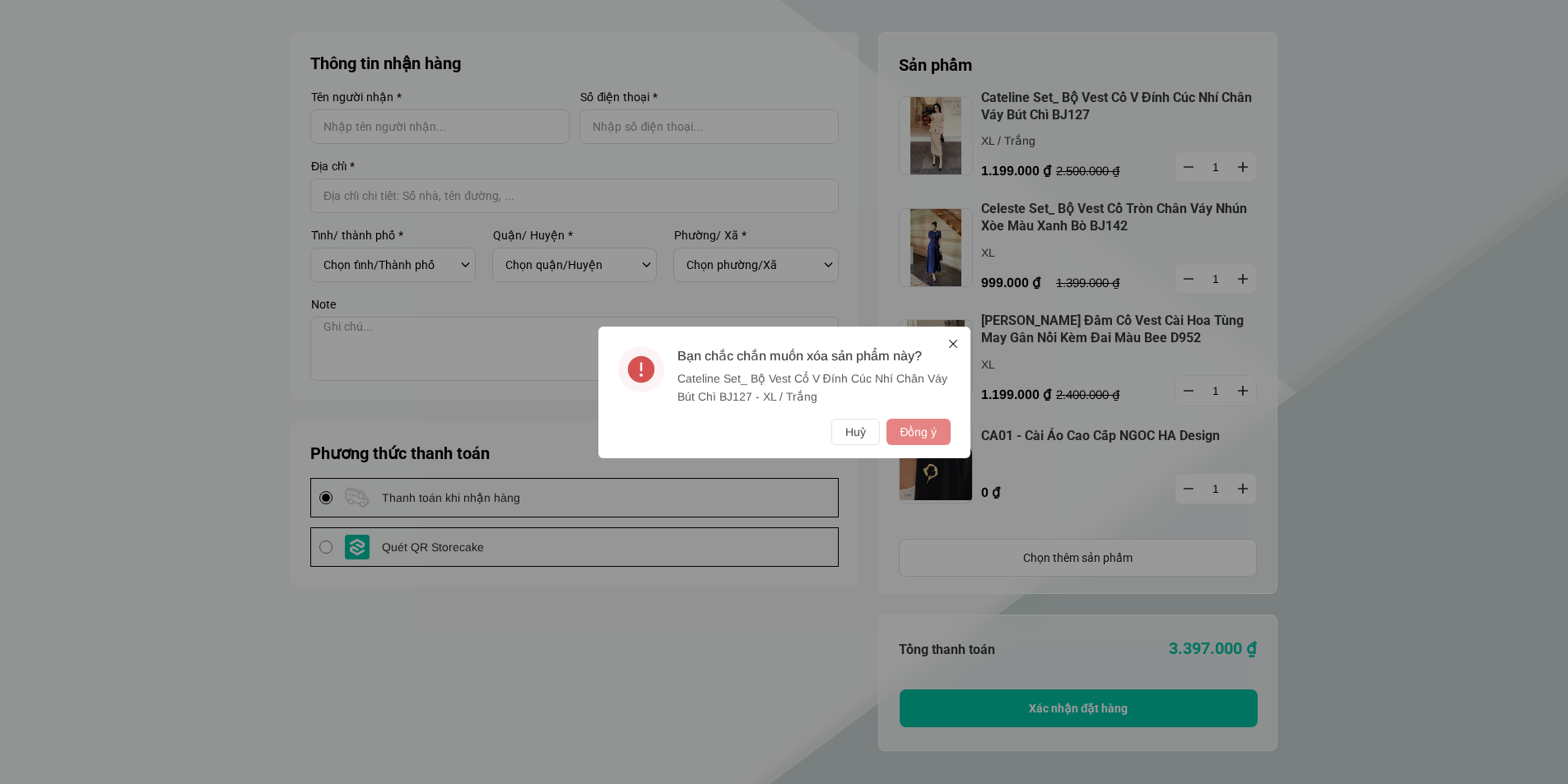
click at [932, 432] on button "Đồng ý" at bounding box center [918, 432] width 63 height 26
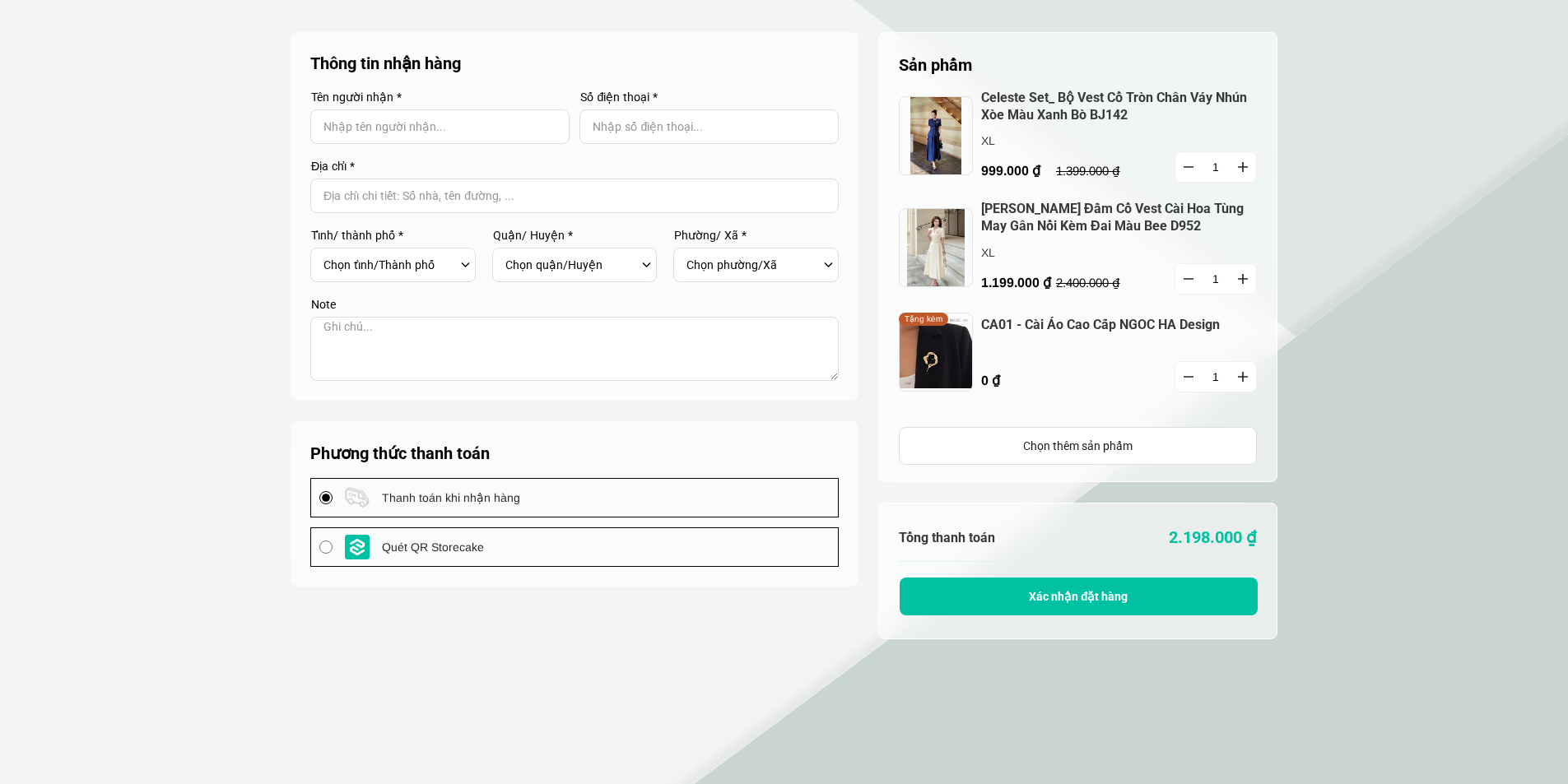
click at [1195, 172] on button "button" at bounding box center [1188, 166] width 26 height 30
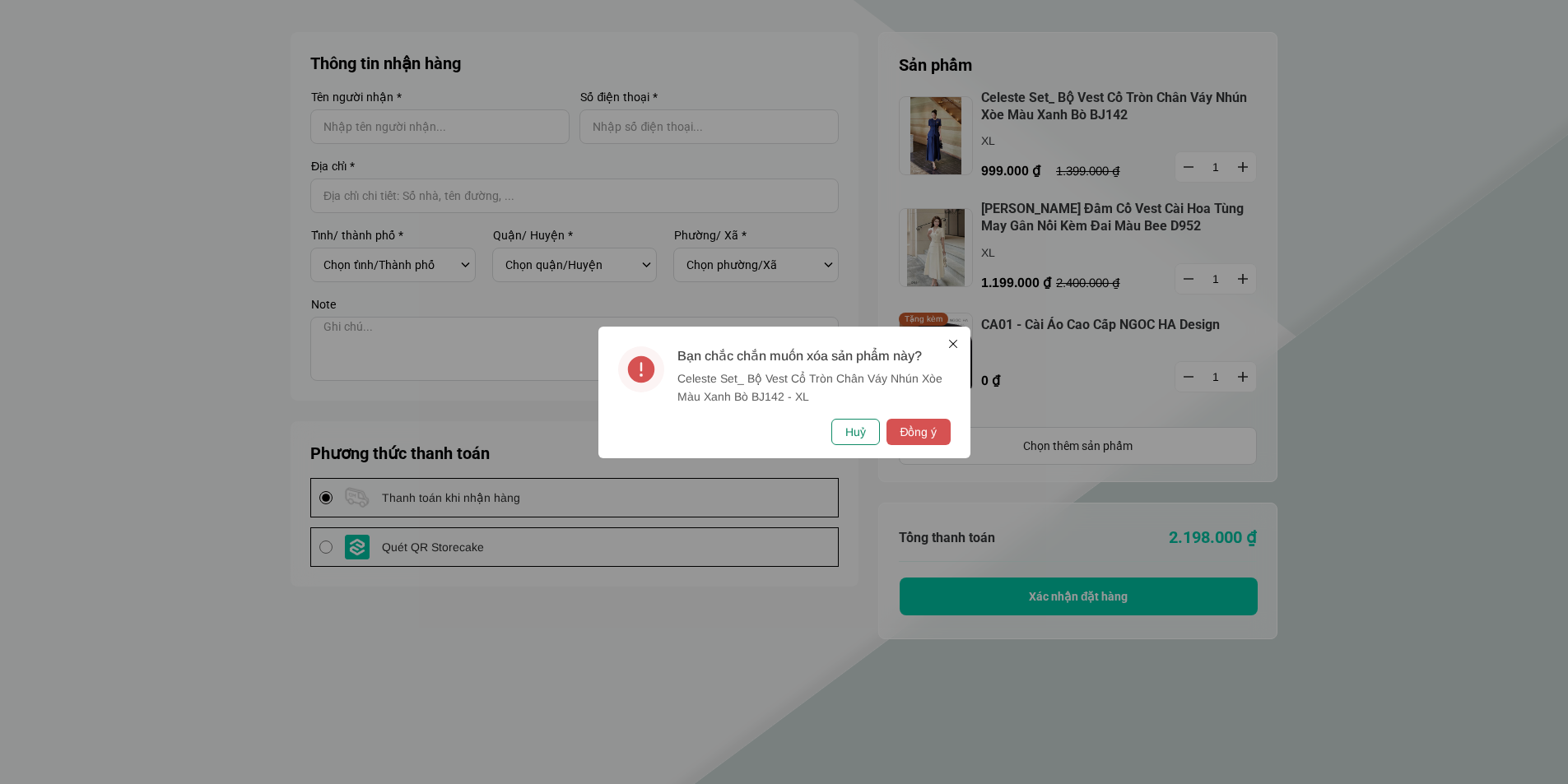
click at [860, 427] on button "Huỷ" at bounding box center [856, 432] width 48 height 26
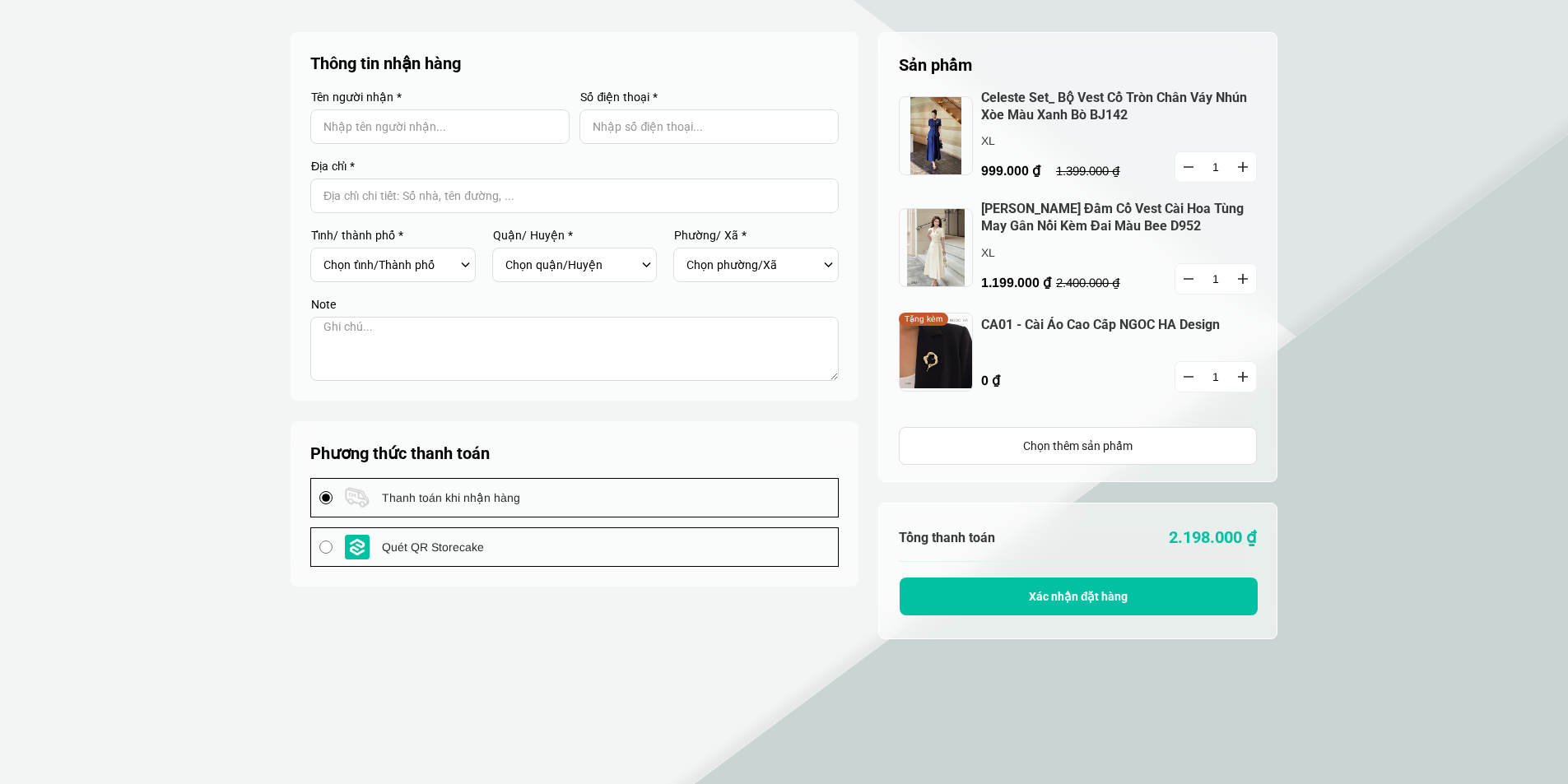
click at [1190, 161] on button "button" at bounding box center [1188, 166] width 26 height 30
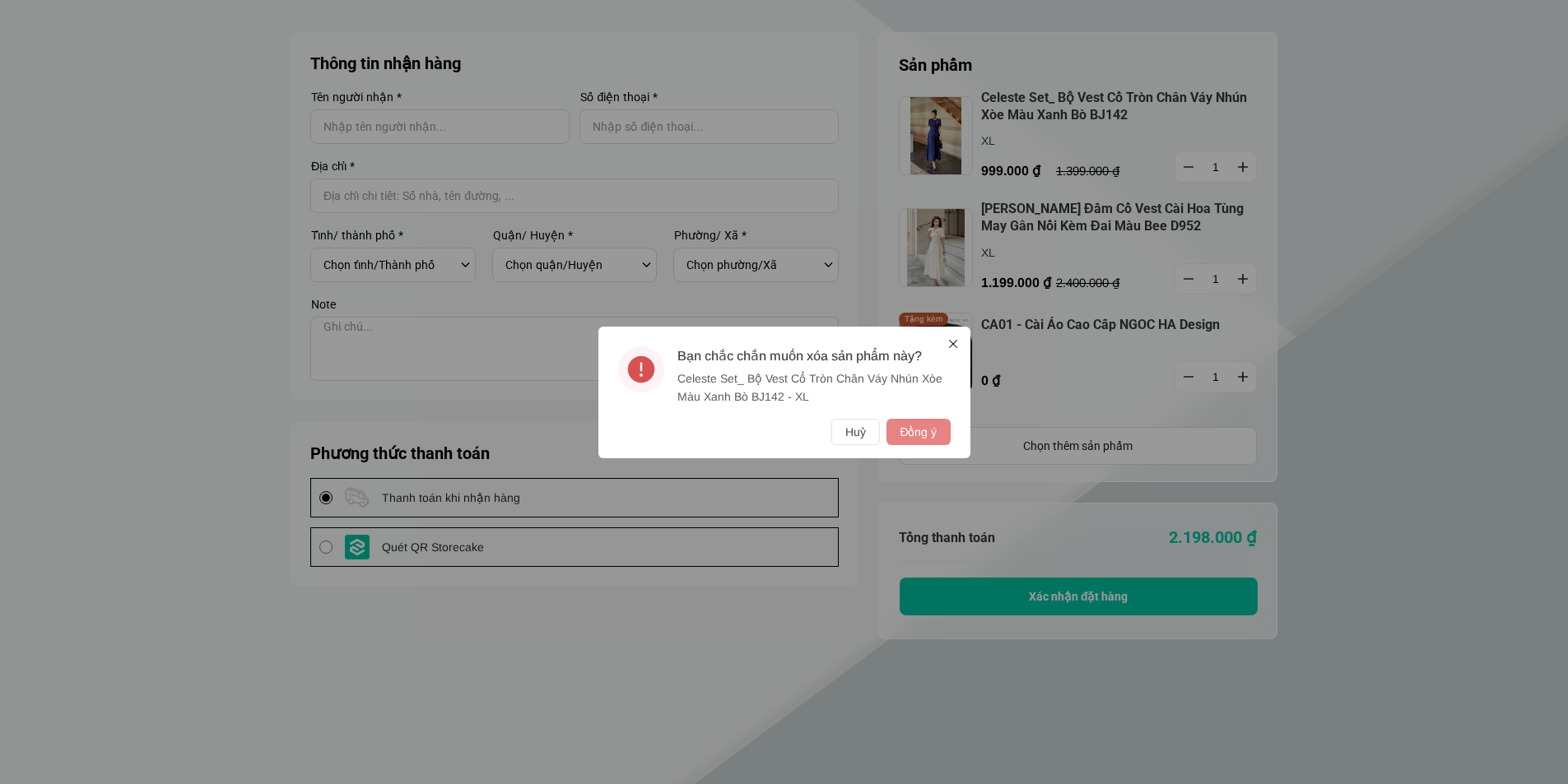
click at [928, 426] on button "Đồng ý" at bounding box center [918, 432] width 63 height 26
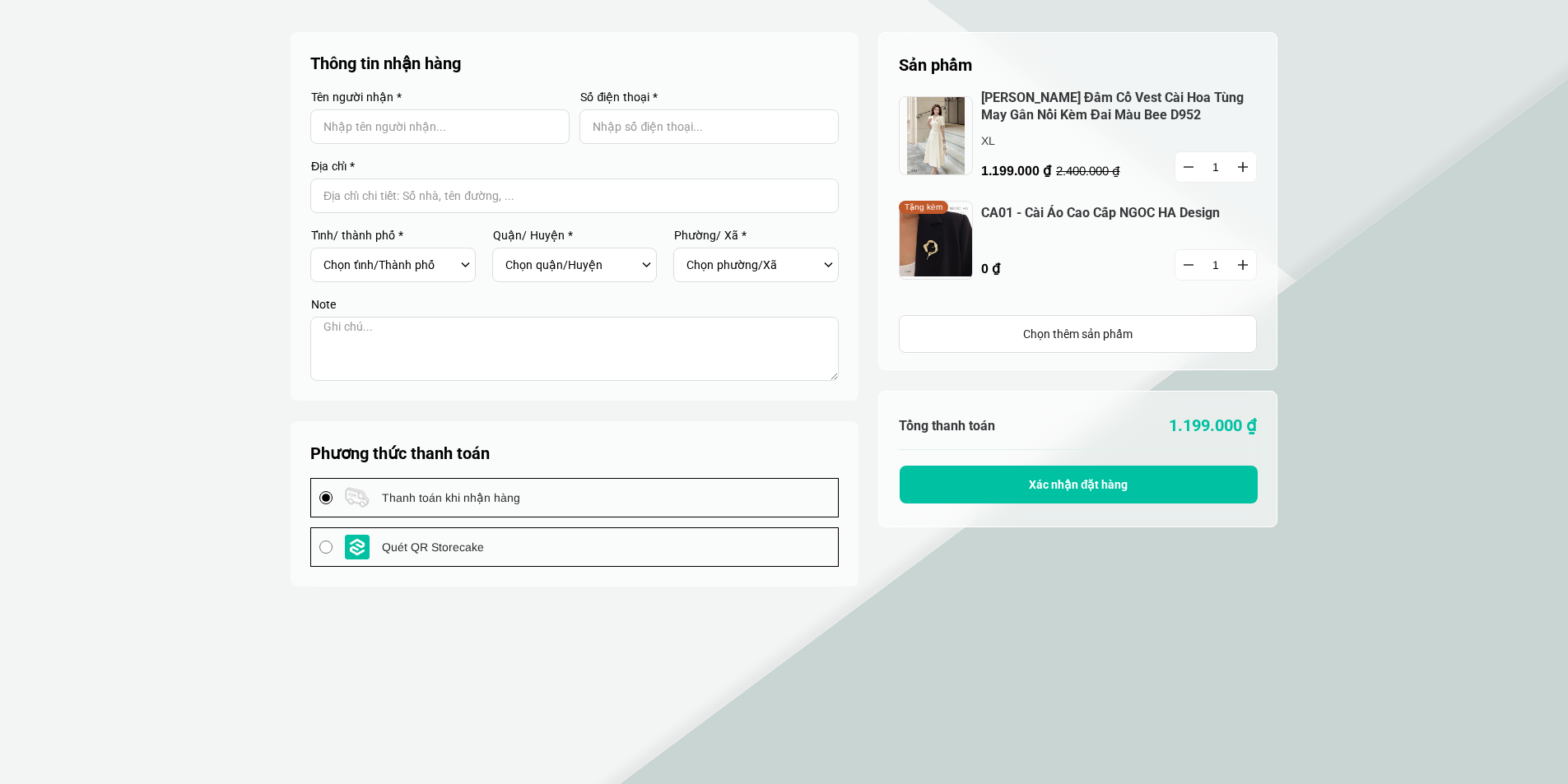
click at [1191, 167] on icon "button" at bounding box center [1189, 168] width 10 height 2
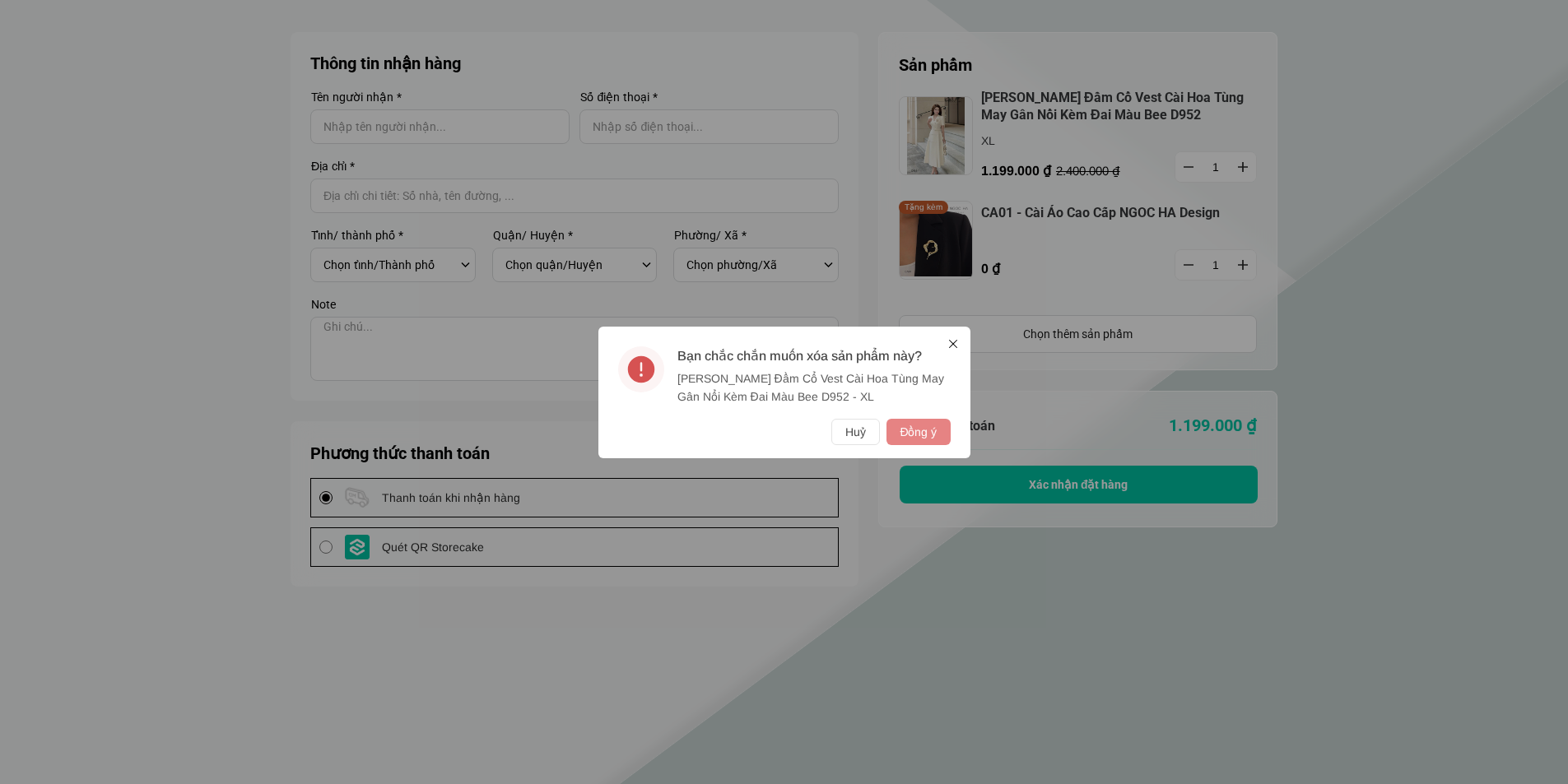
click at [916, 442] on button "Đồng ý" at bounding box center [918, 432] width 63 height 26
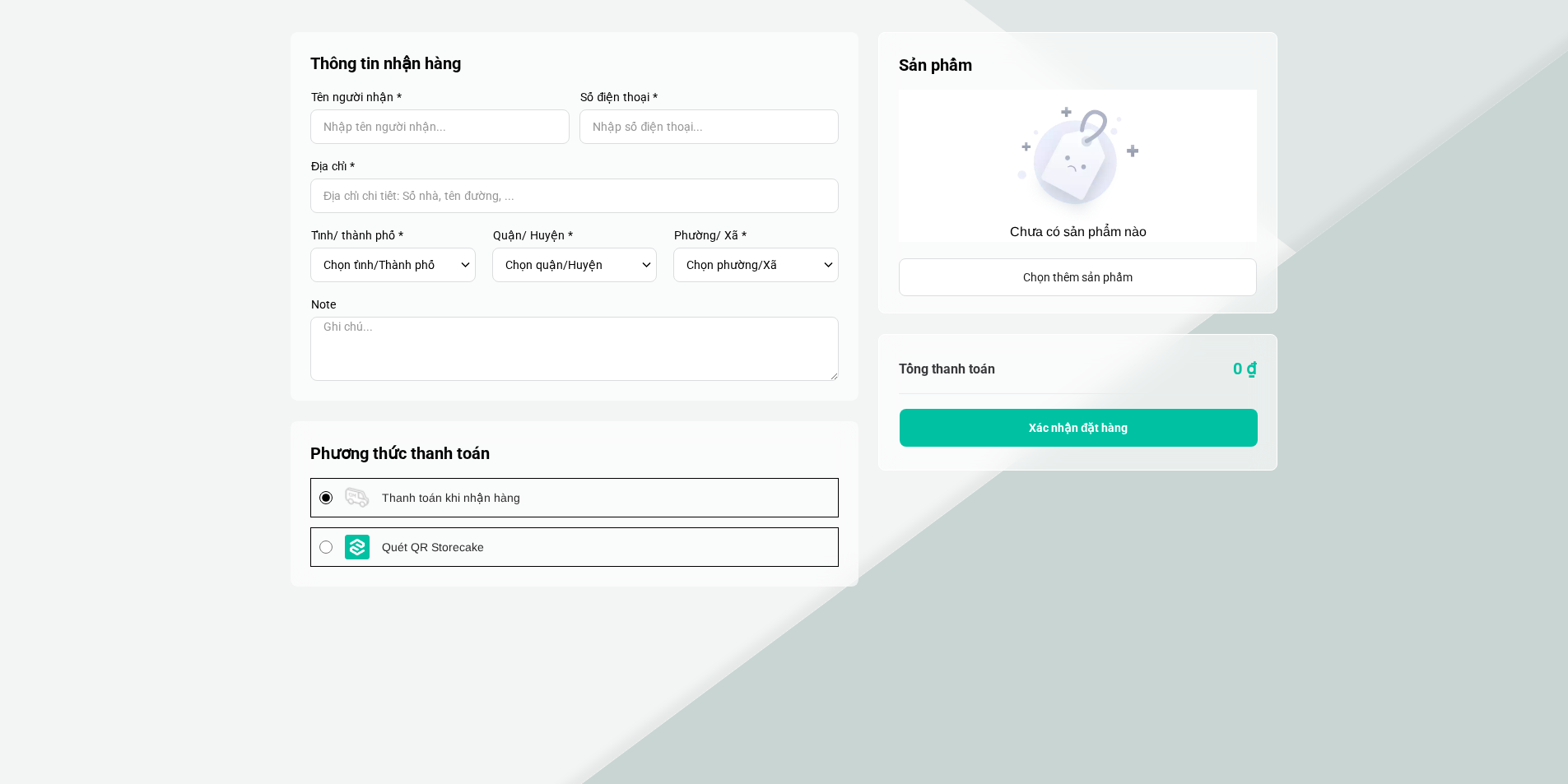
click at [1047, 267] on div "Chọn thêm sản phẩm" at bounding box center [1078, 277] width 358 height 38
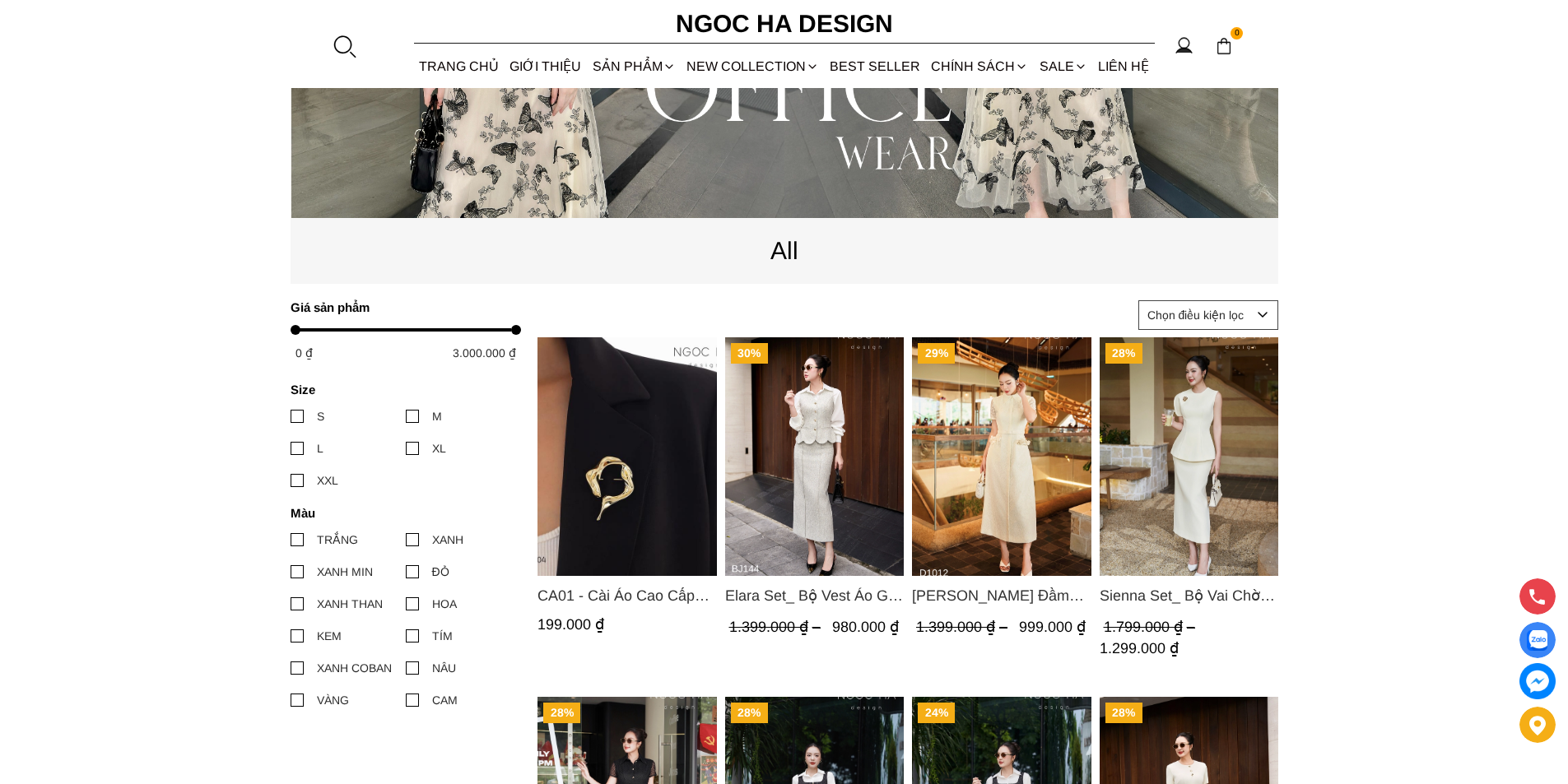
scroll to position [576, 0]
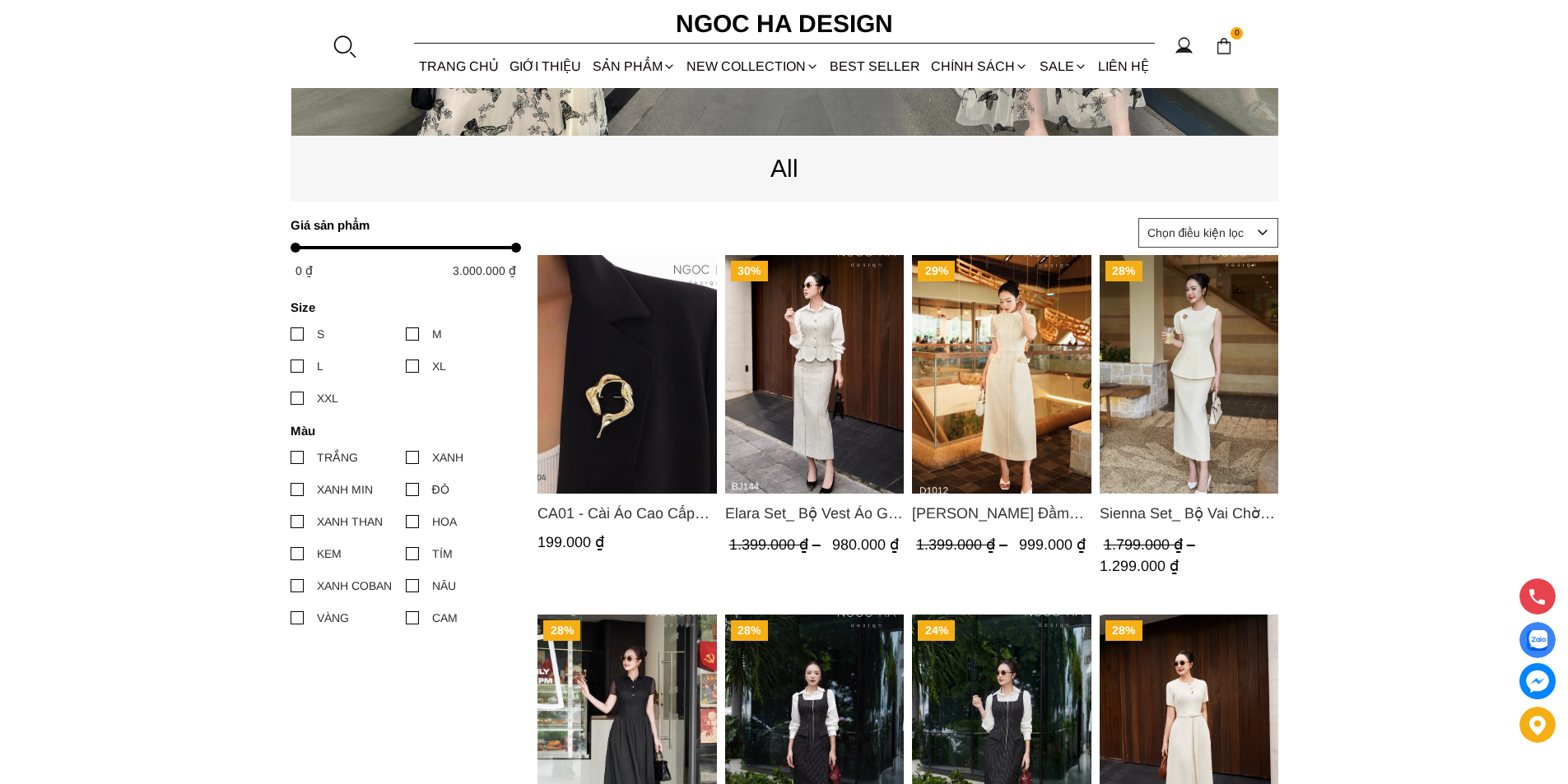
click at [1043, 360] on img "Product image - Catherine Dress_ Đầm Ren Đính Hoa Túi Màu Kem D1012" at bounding box center [1001, 375] width 179 height 239
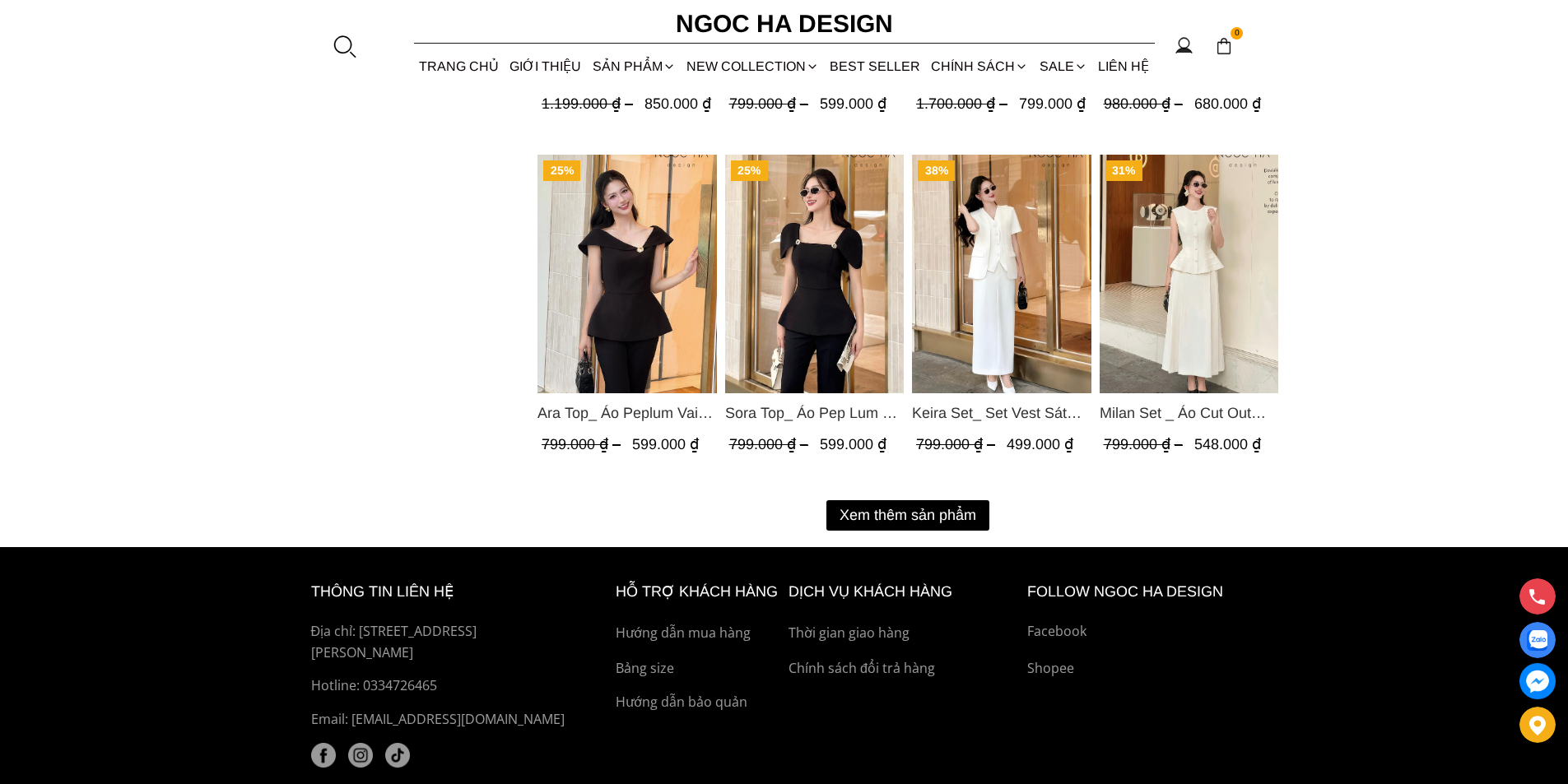
scroll to position [2140, 0]
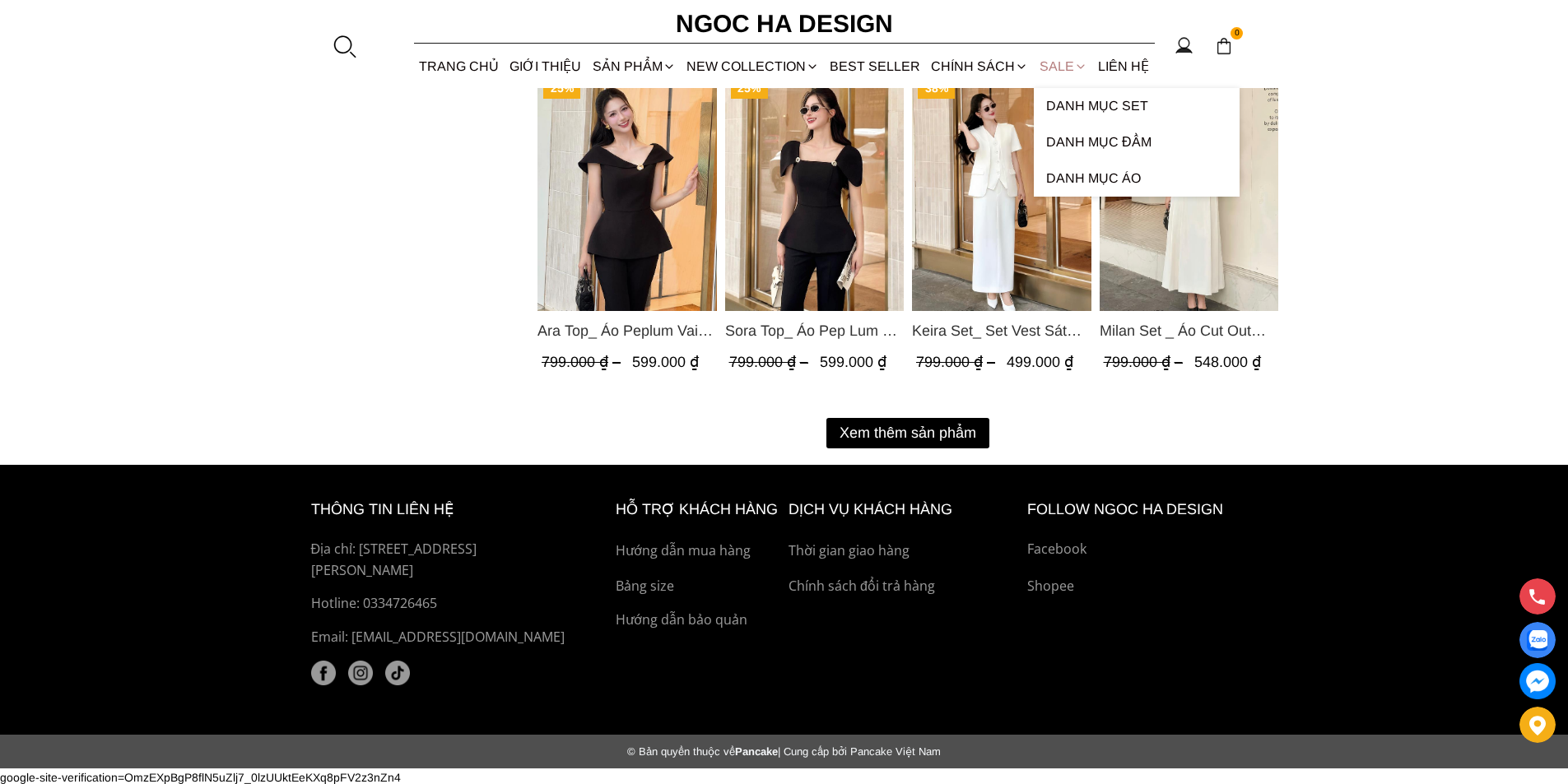
click at [1063, 62] on link "SALE" at bounding box center [1063, 66] width 58 height 44
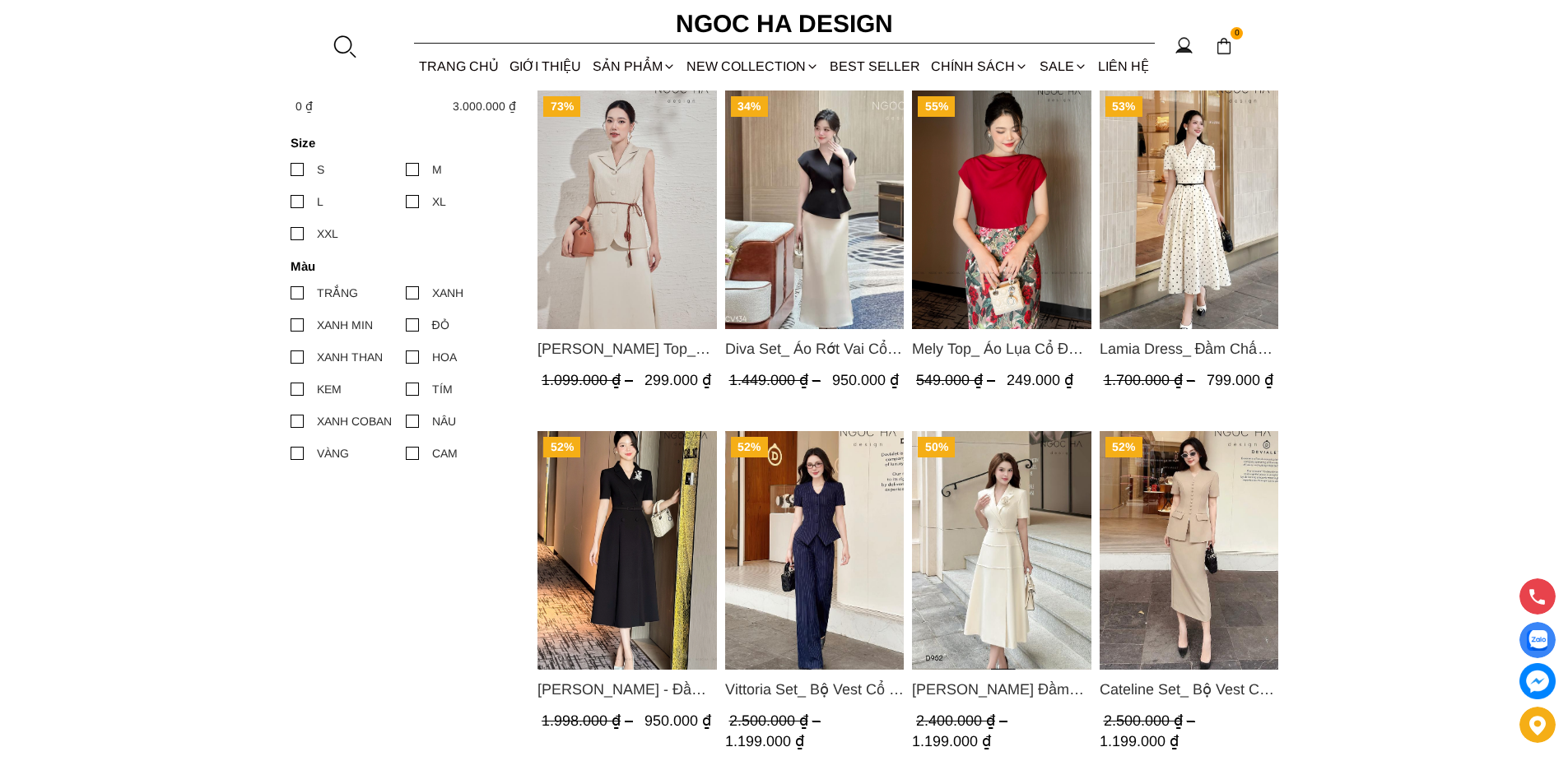
scroll to position [823, 0]
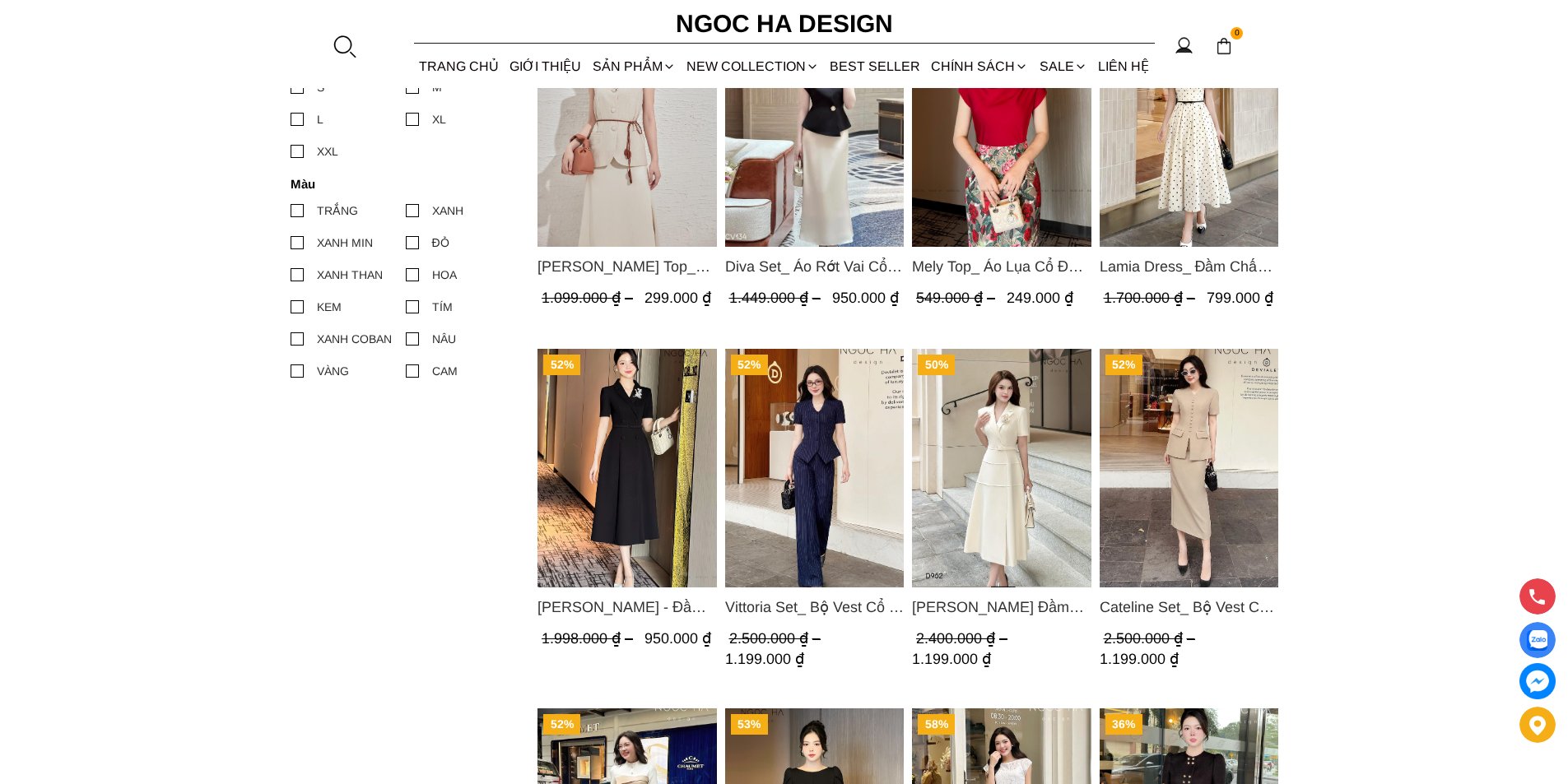
click at [1178, 436] on img "Product image - Cateline Set_ Bộ Vest Cổ V Đính Cúc Nhí Chân Váy Bút Chì BJ127" at bounding box center [1188, 468] width 179 height 239
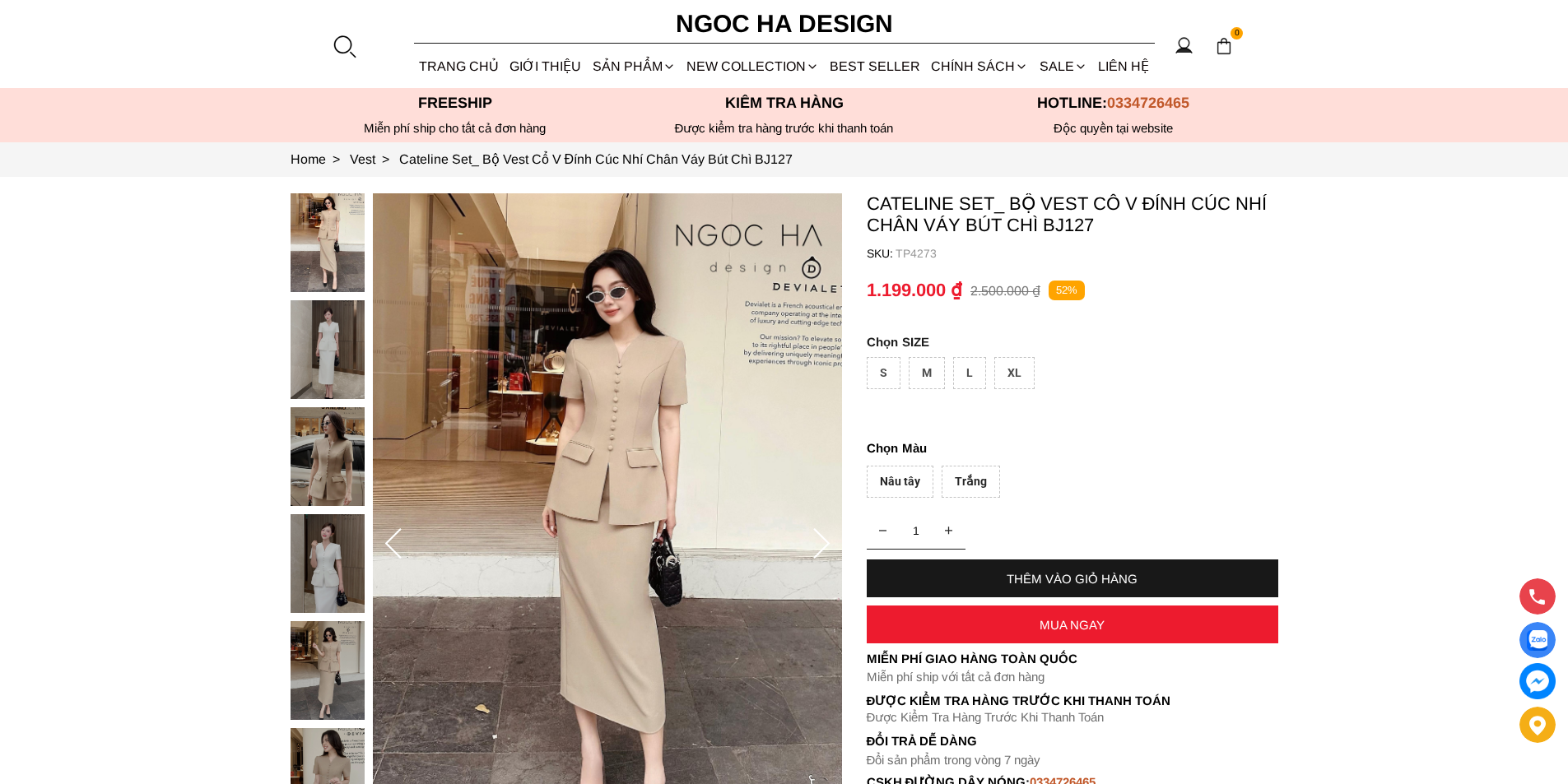
click at [1004, 365] on div "XL" at bounding box center [1014, 373] width 41 height 32
click at [978, 476] on div "Trắng" at bounding box center [971, 481] width 58 height 32
click at [1017, 622] on div "MUA NGAY" at bounding box center [1071, 625] width 411 height 14
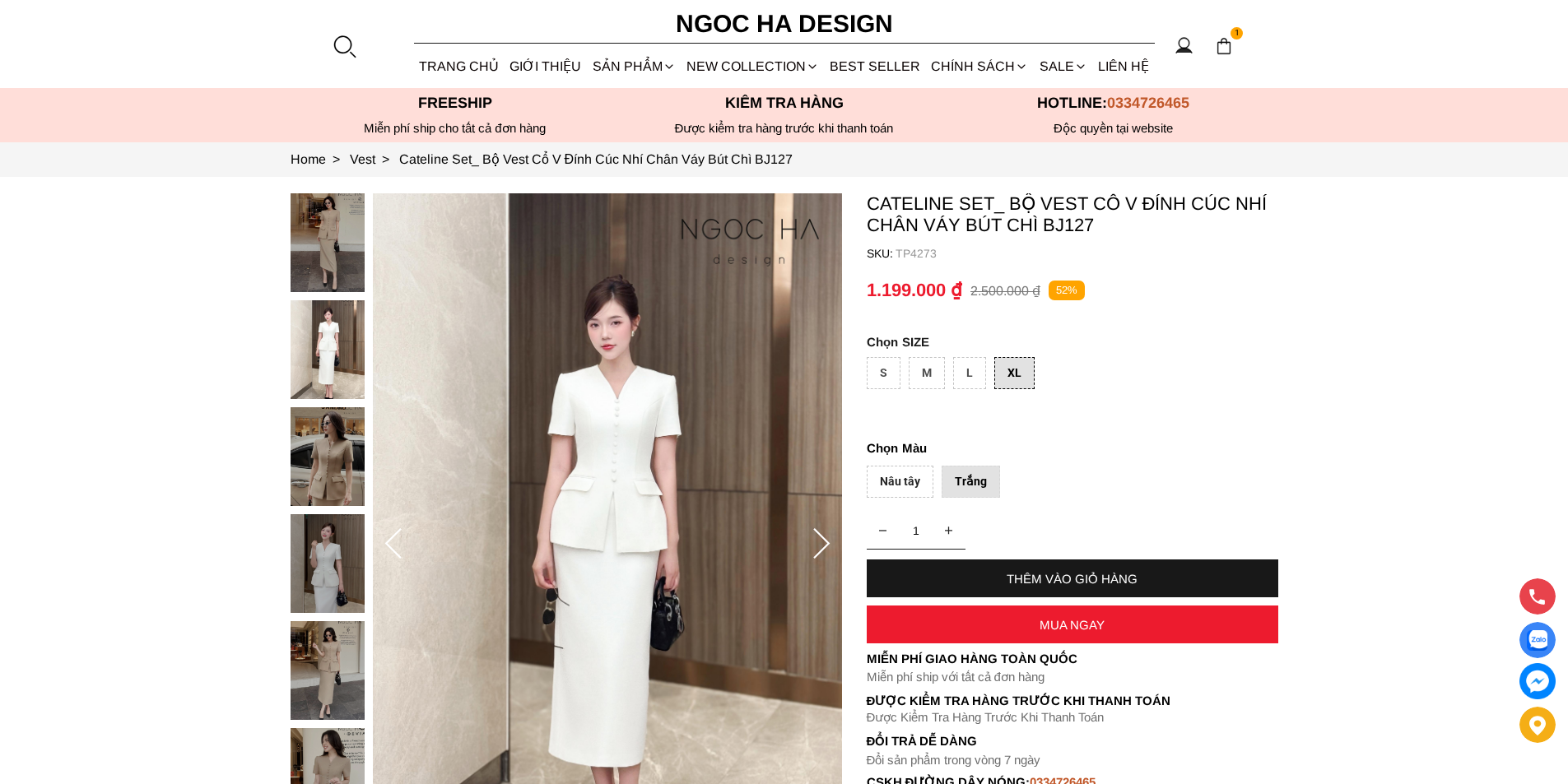
click at [1074, 585] on div "THÊM VÀO GIỎ HÀNG" at bounding box center [1071, 579] width 411 height 14
type input "2"
select select "Đỏ"
select select "S"
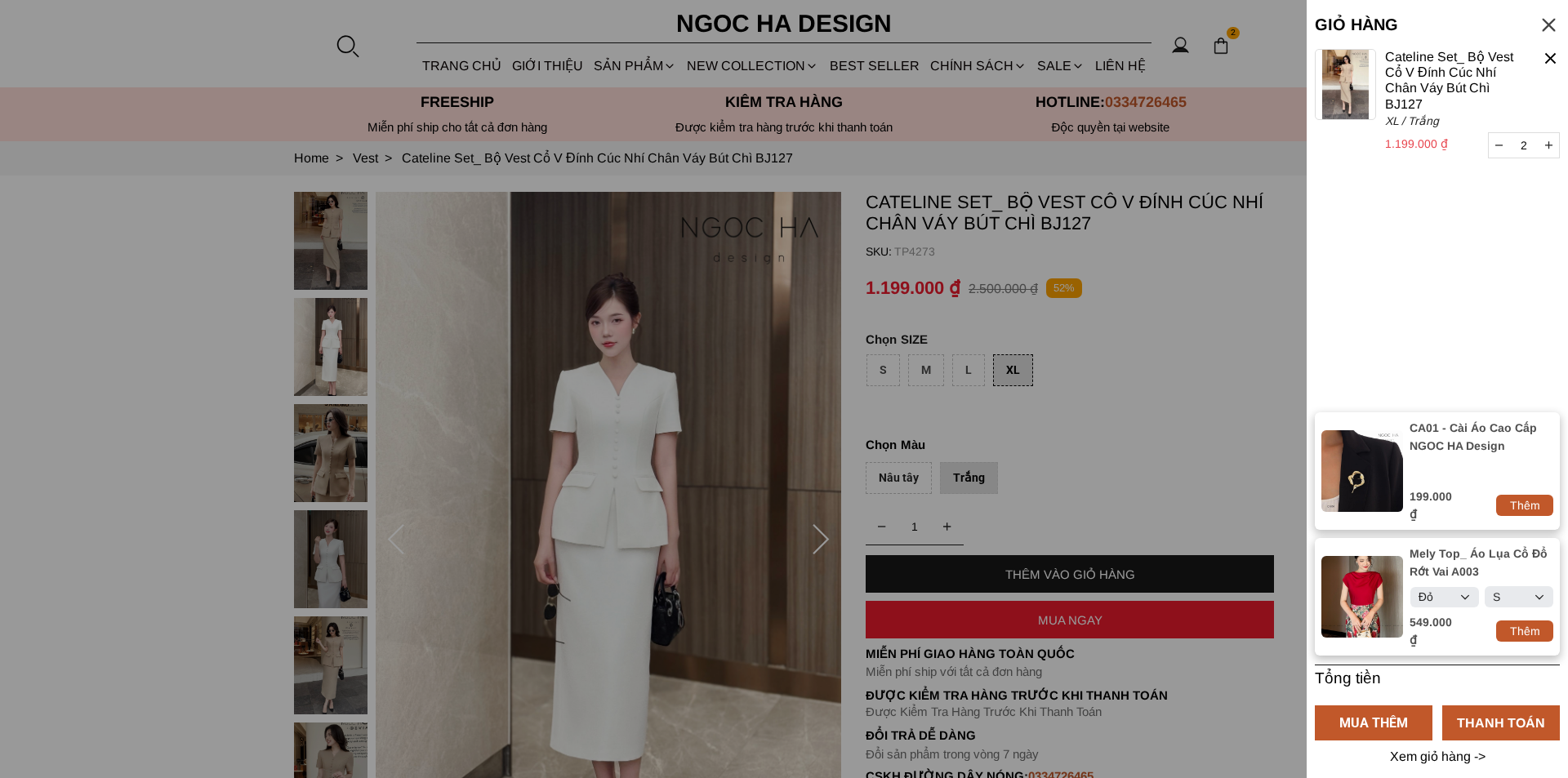
select select "Đỏ"
select select "S"
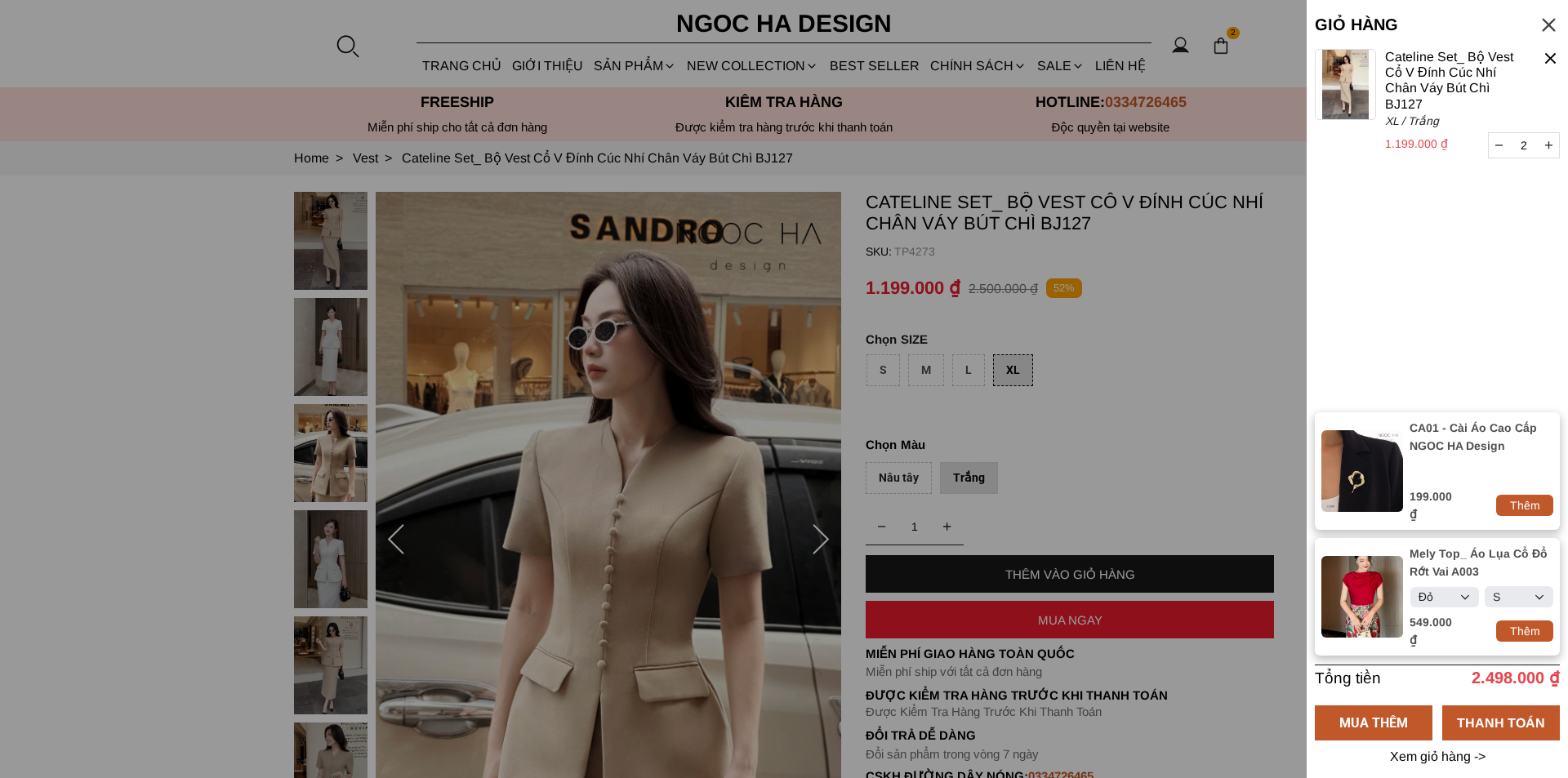
click at [1500, 151] on button "button" at bounding box center [1498, 146] width 20 height 25
type input "1"
select select "Đỏ"
select select "S"
click at [1500, 151] on button "button" at bounding box center [1498, 146] width 20 height 25
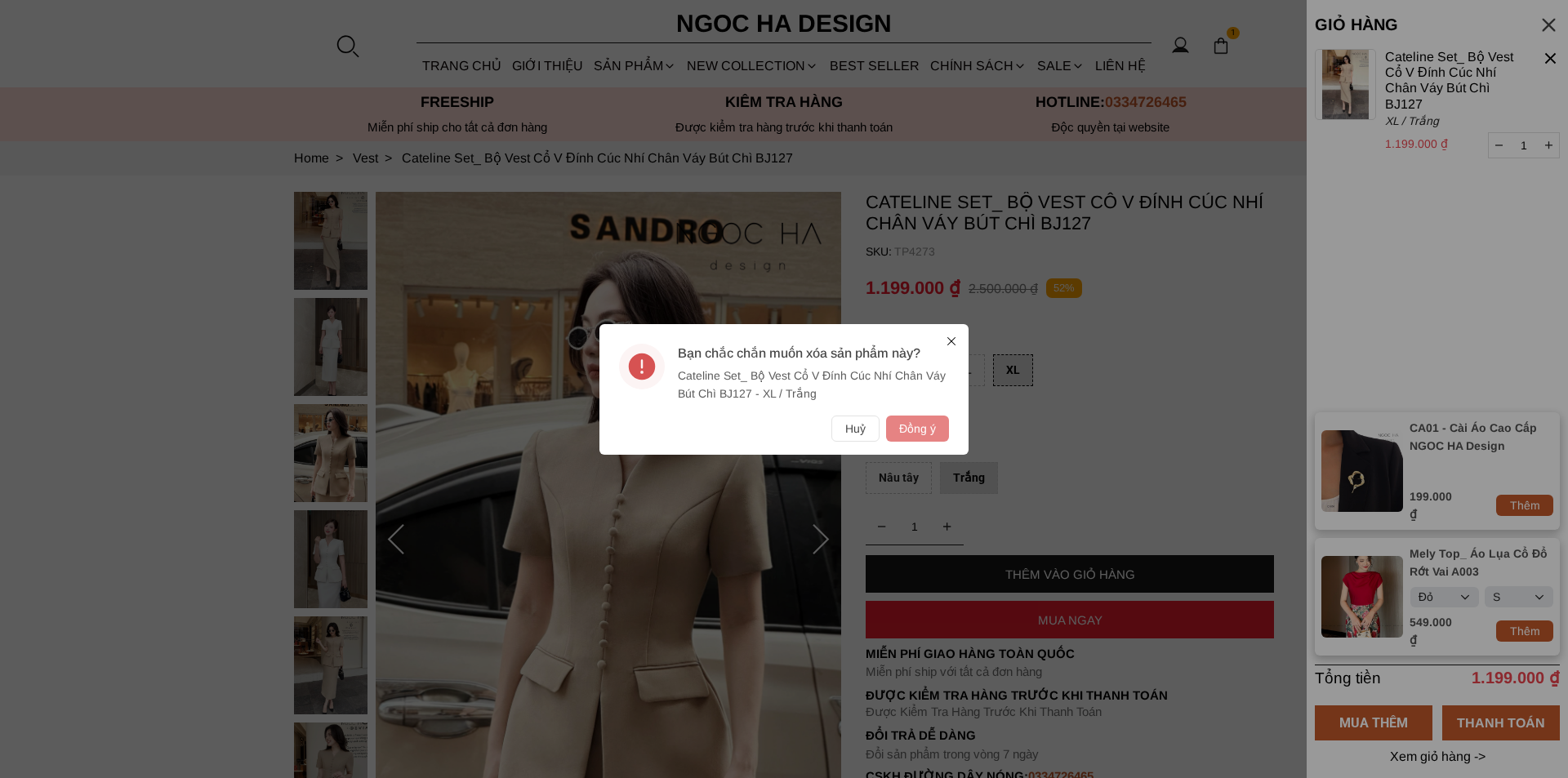
click at [903, 426] on button "Đồng ý" at bounding box center [917, 428] width 62 height 26
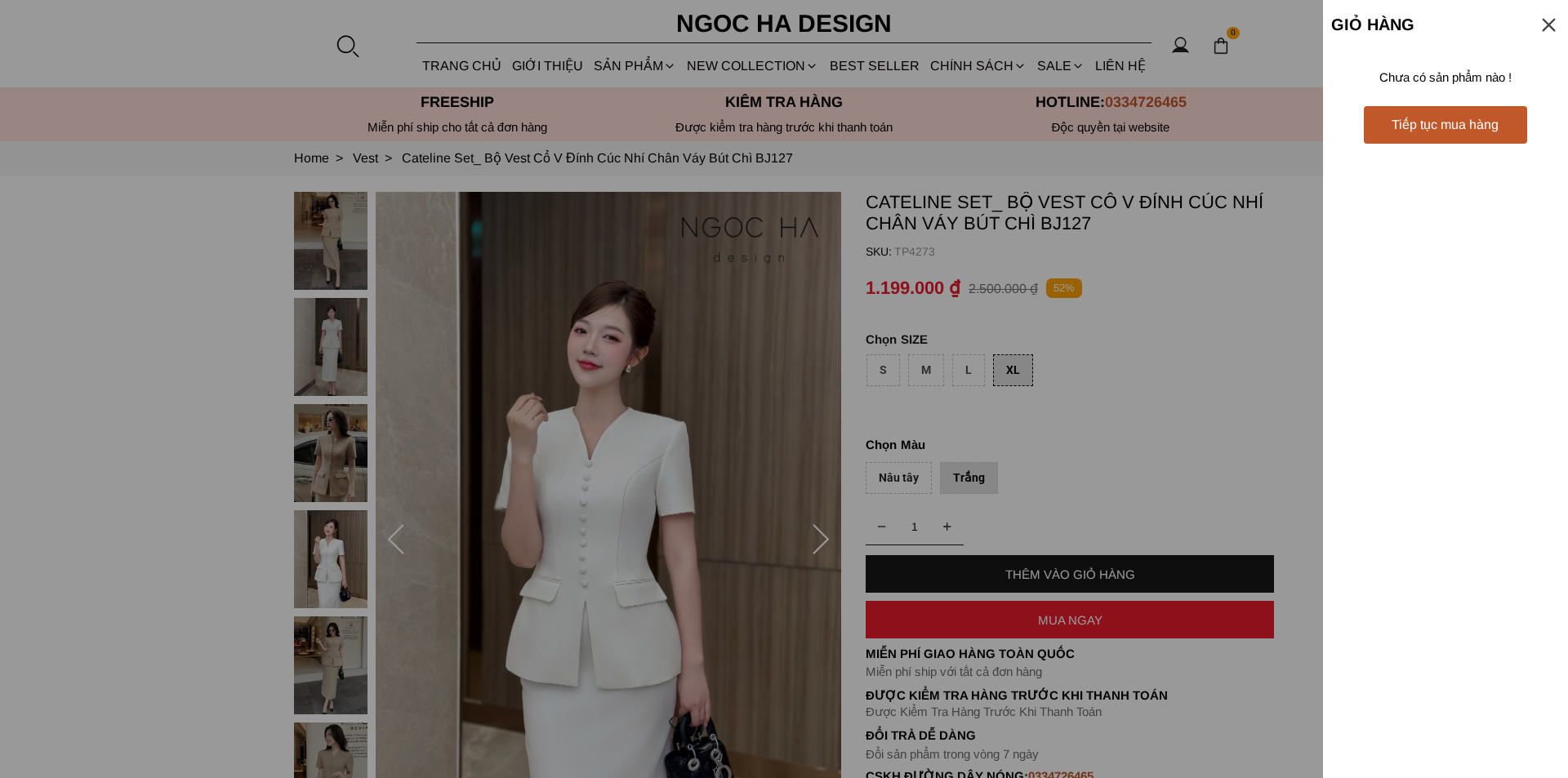
click at [1427, 132] on div "Tiếp tục mua hàng" at bounding box center [1445, 124] width 163 height 20
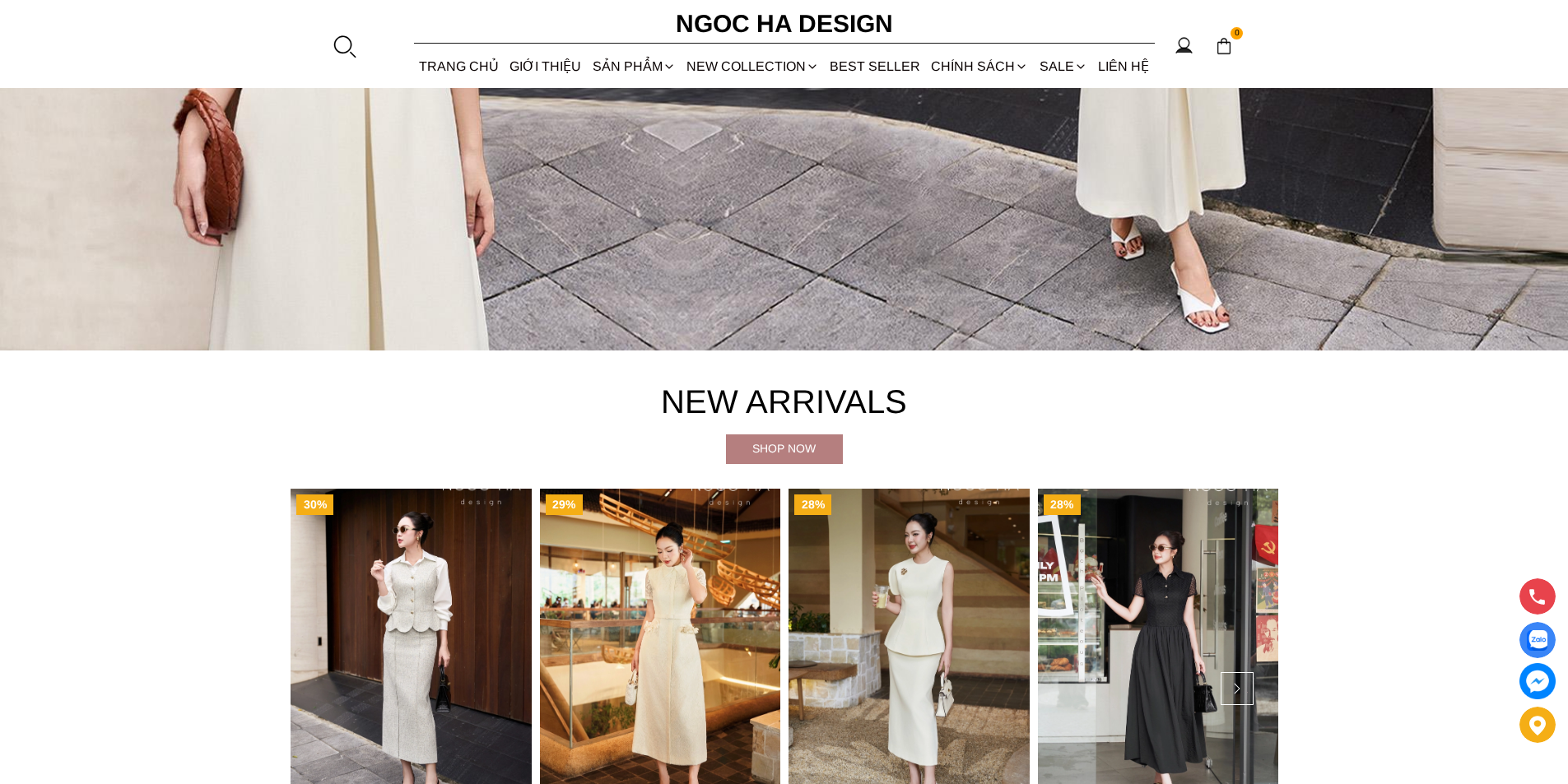
scroll to position [165, 0]
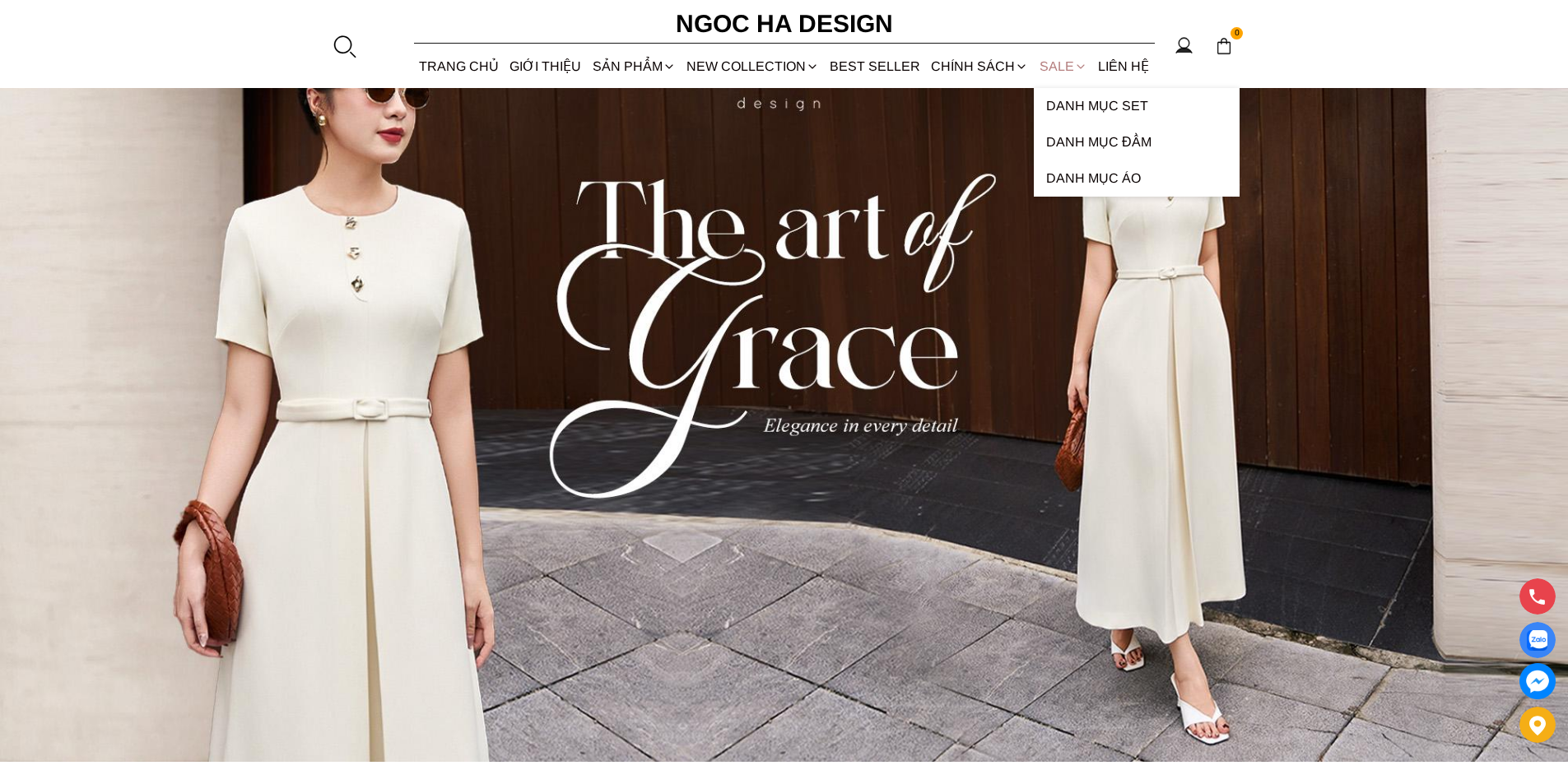
click at [1054, 60] on link "SALE" at bounding box center [1063, 66] width 58 height 44
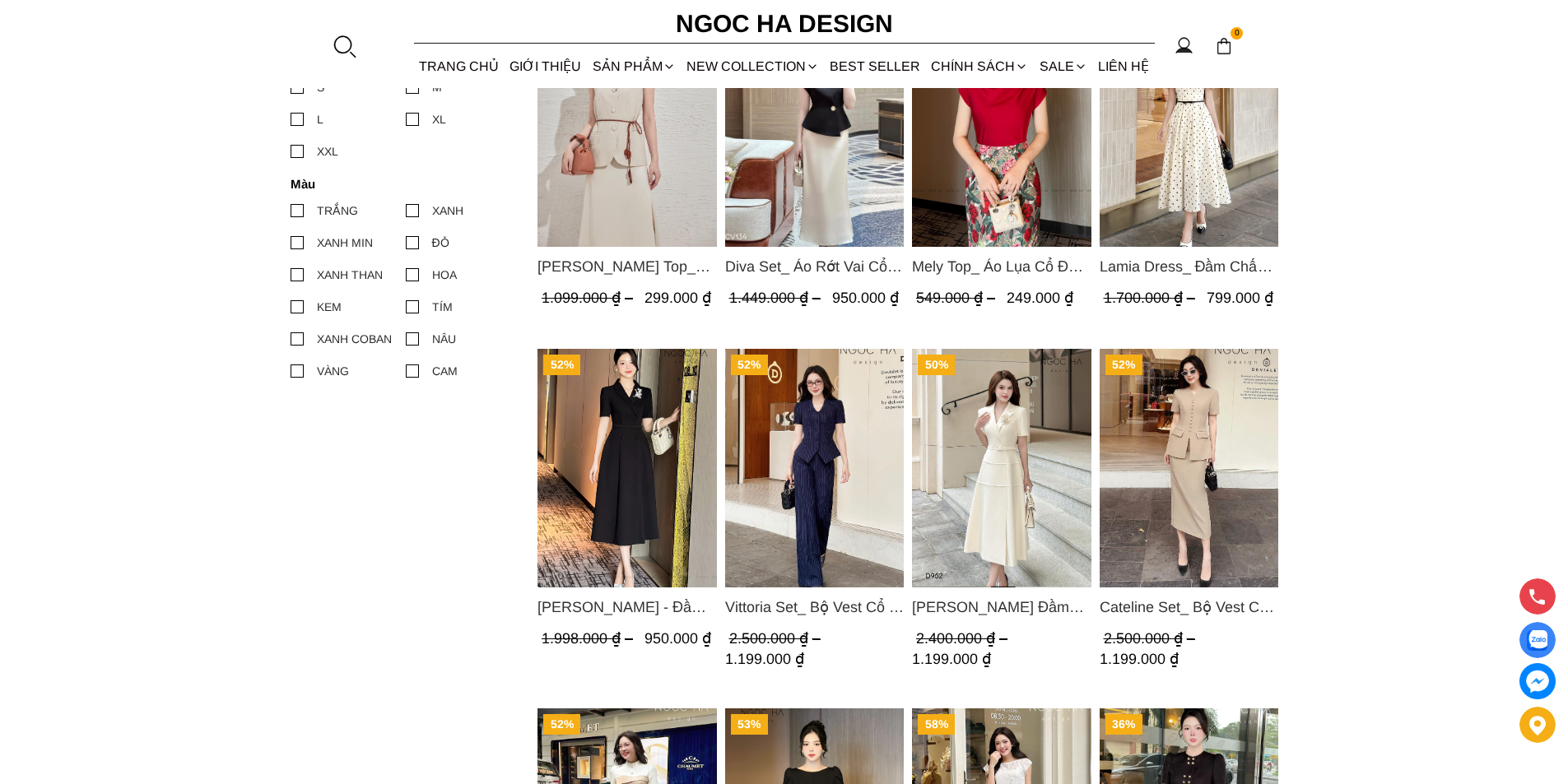
scroll to position [905, 0]
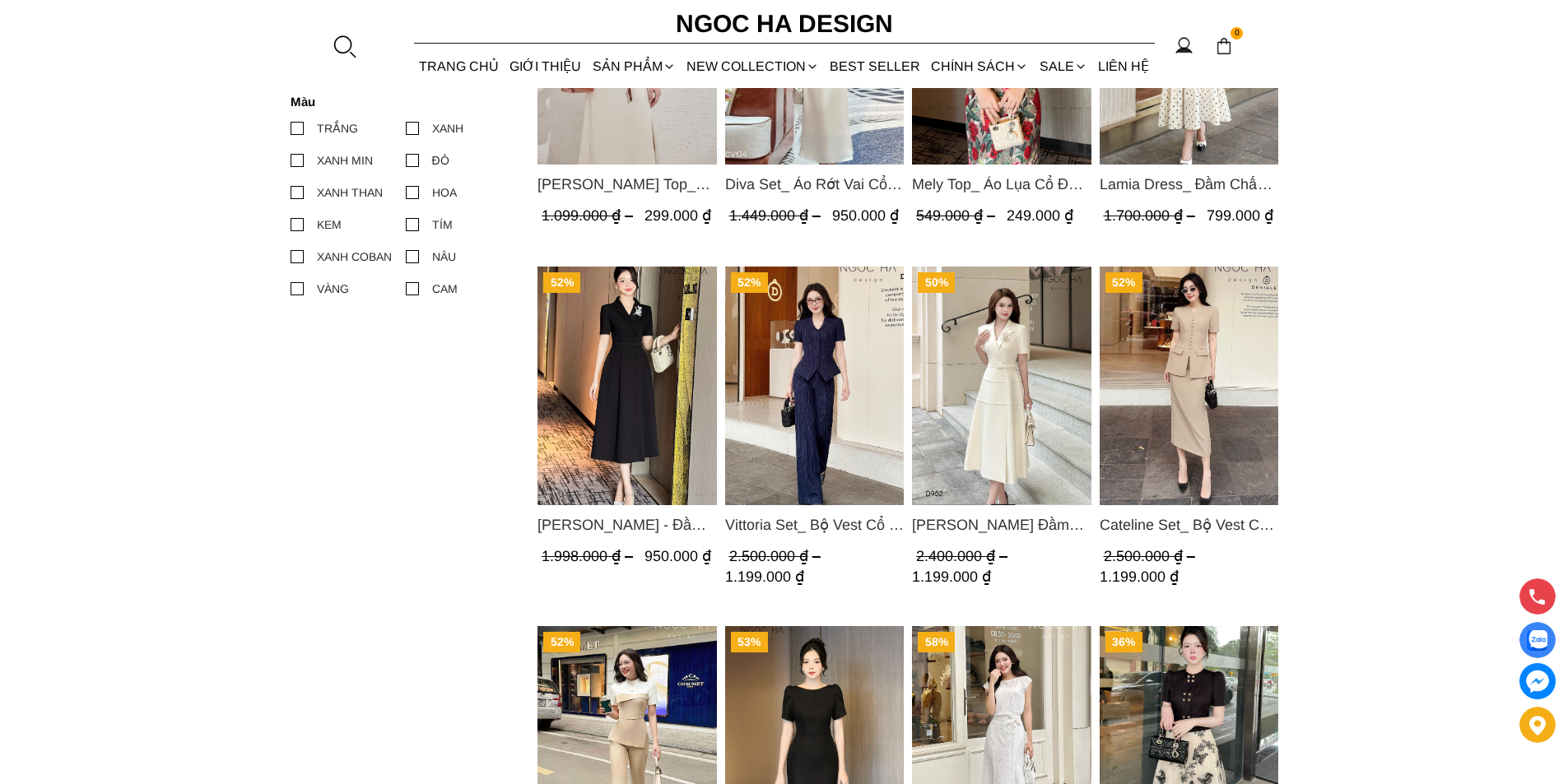
click at [1183, 372] on img "Product image - Cateline Set_ Bộ Vest Cổ V Đính Cúc Nhí Chân Váy Bút Chì BJ127" at bounding box center [1188, 386] width 179 height 239
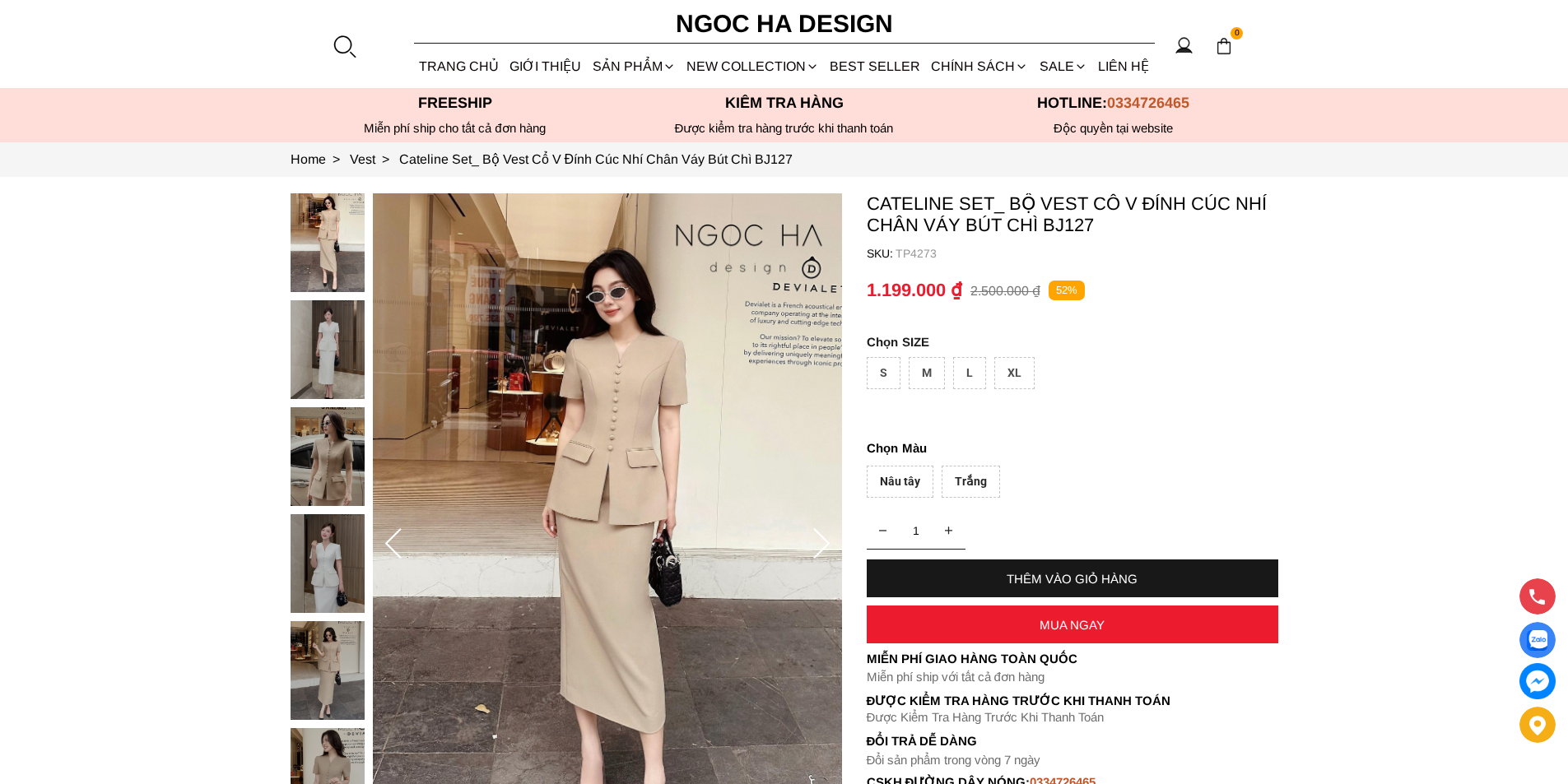
scroll to position [165, 0]
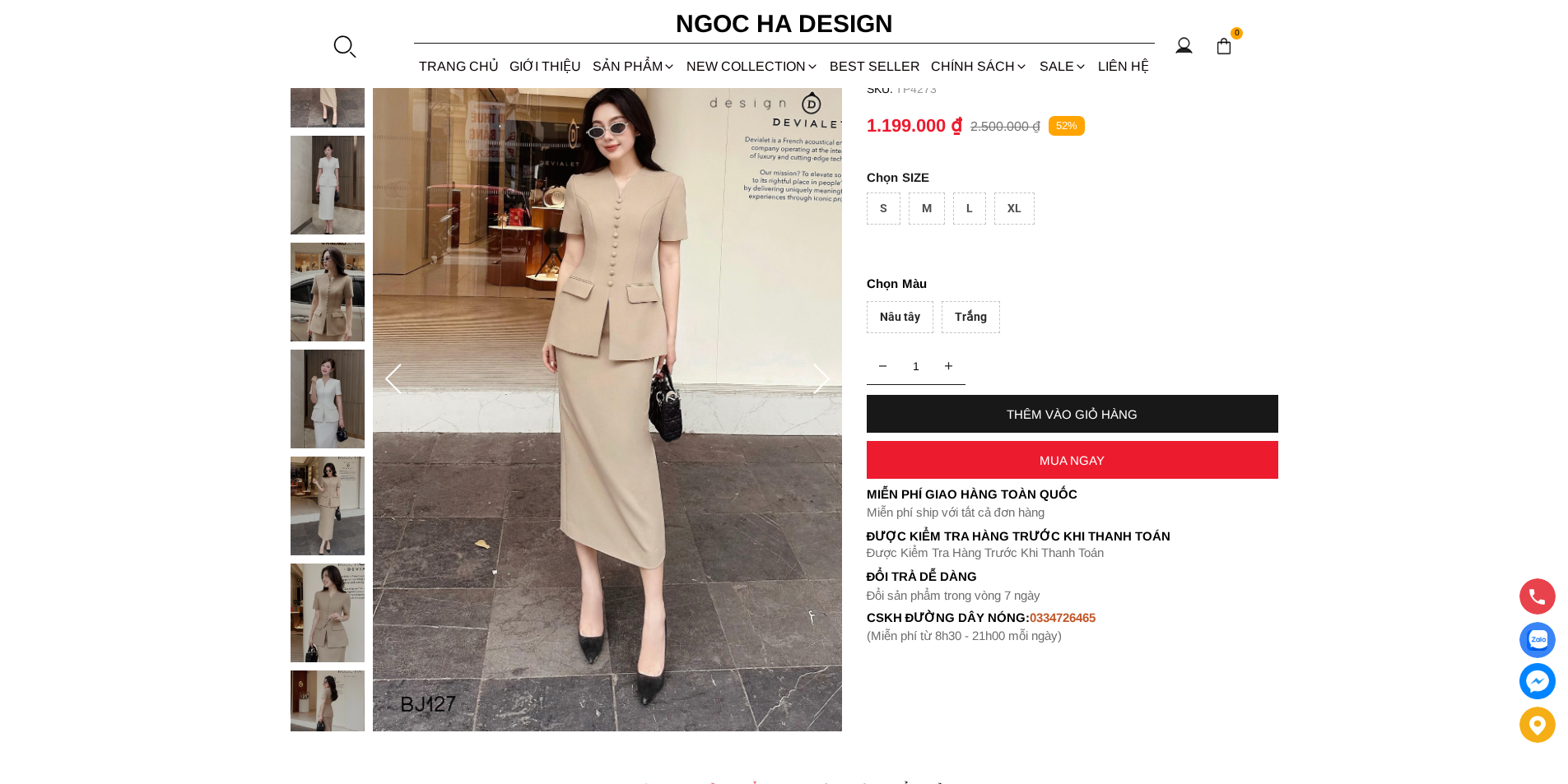
click at [1006, 202] on div "XL" at bounding box center [1014, 208] width 41 height 32
click at [978, 315] on div "Trắng" at bounding box center [971, 317] width 58 height 32
click at [1072, 403] on div "THÊM VÀO GIỎ HÀNG" at bounding box center [1071, 413] width 411 height 38
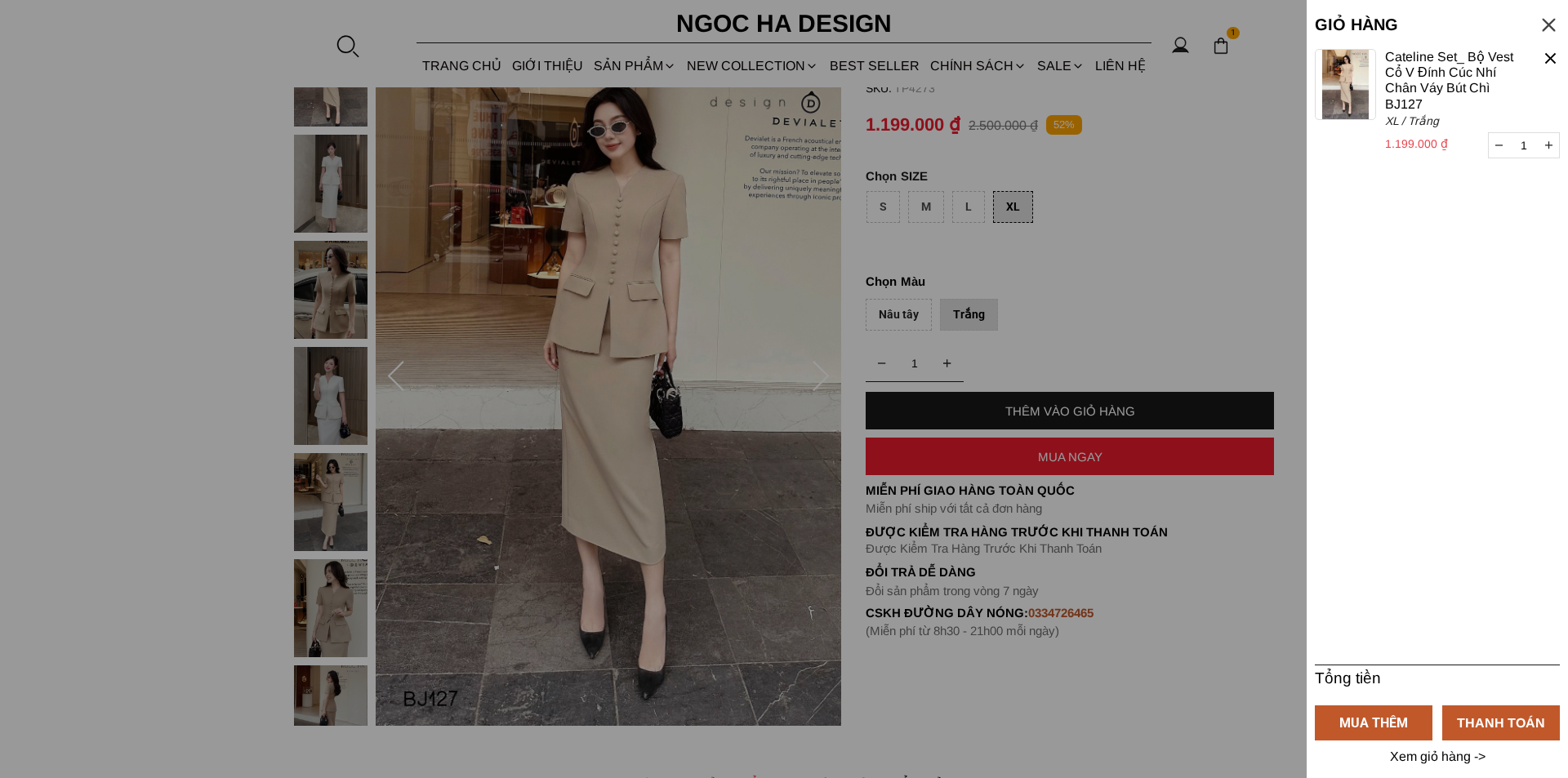
select select "Đỏ"
select select "S"
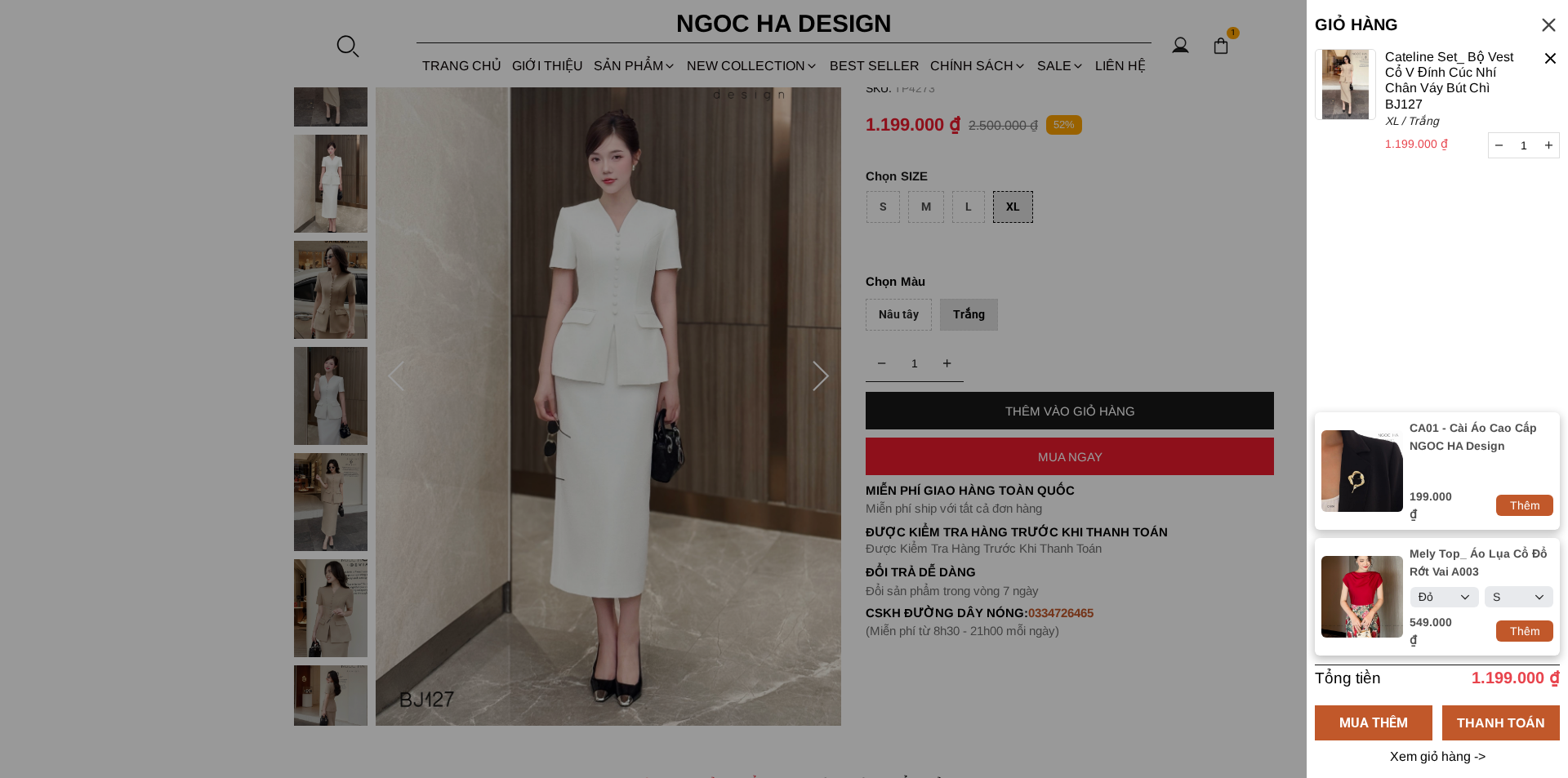
click at [1519, 511] on div "Thêm" at bounding box center [1525, 505] width 58 height 18
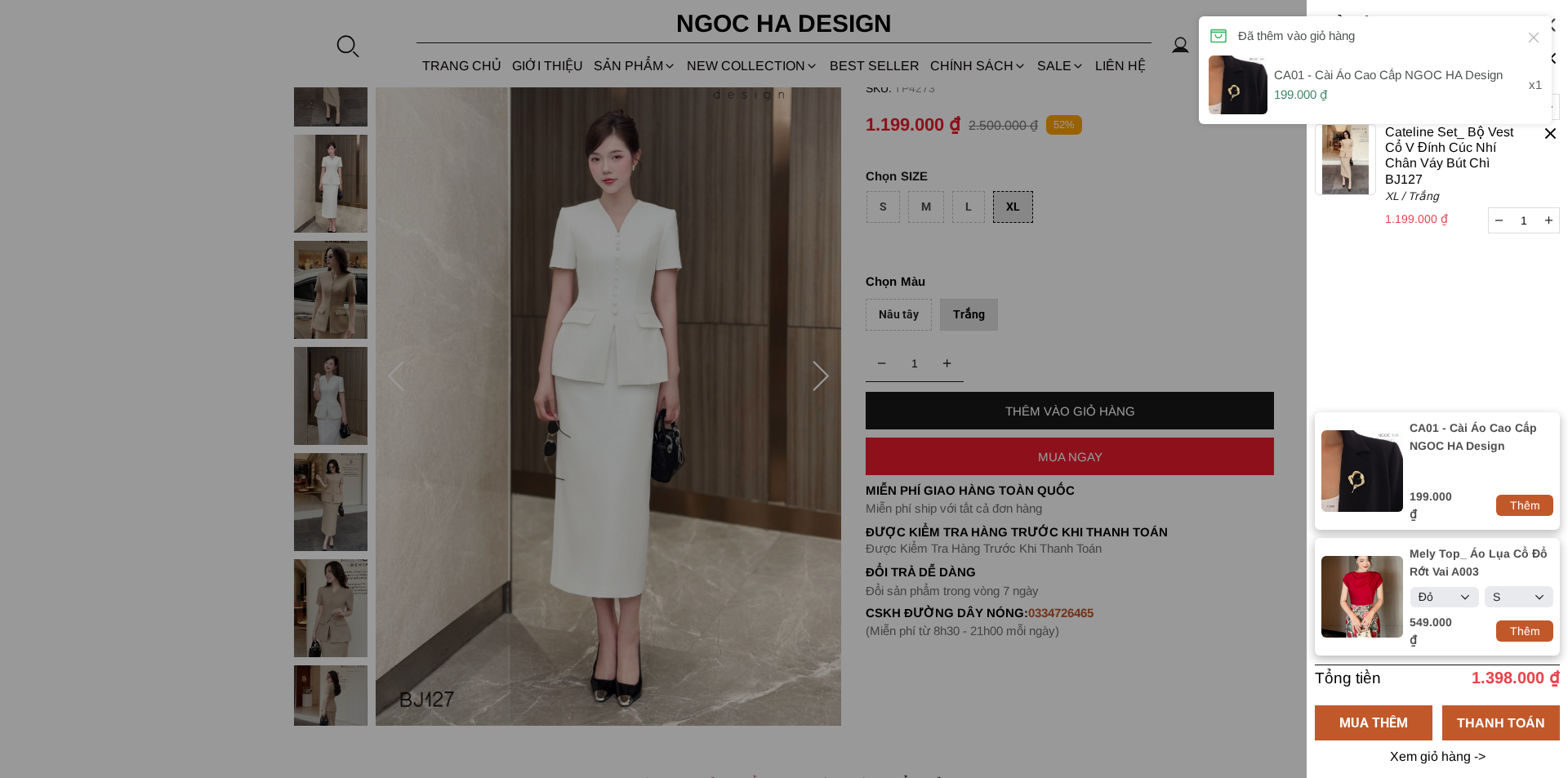
select select "Đỏ"
select select "S"
click at [1522, 622] on div "Thêm" at bounding box center [1525, 631] width 58 height 18
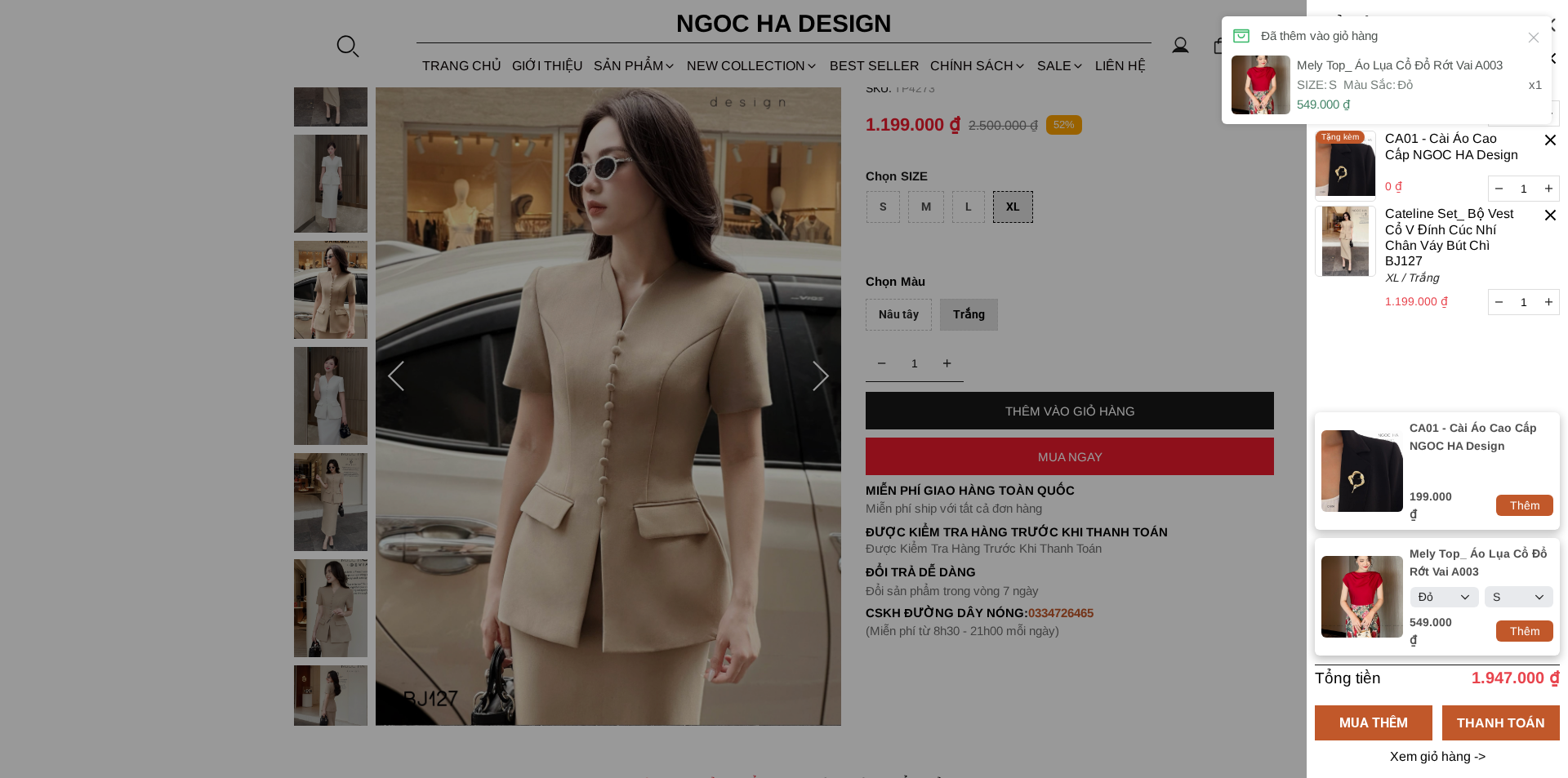
select select "Đỏ"
select select "S"
click at [1386, 363] on container "1 Chưa có sản phẩm nào Mely Top_ Áo Lụa Cổ Đổ Rớt Vai A003 0 ₫ 1 S / Đỏ Tặng kè…" at bounding box center [1436, 231] width 245 height 363
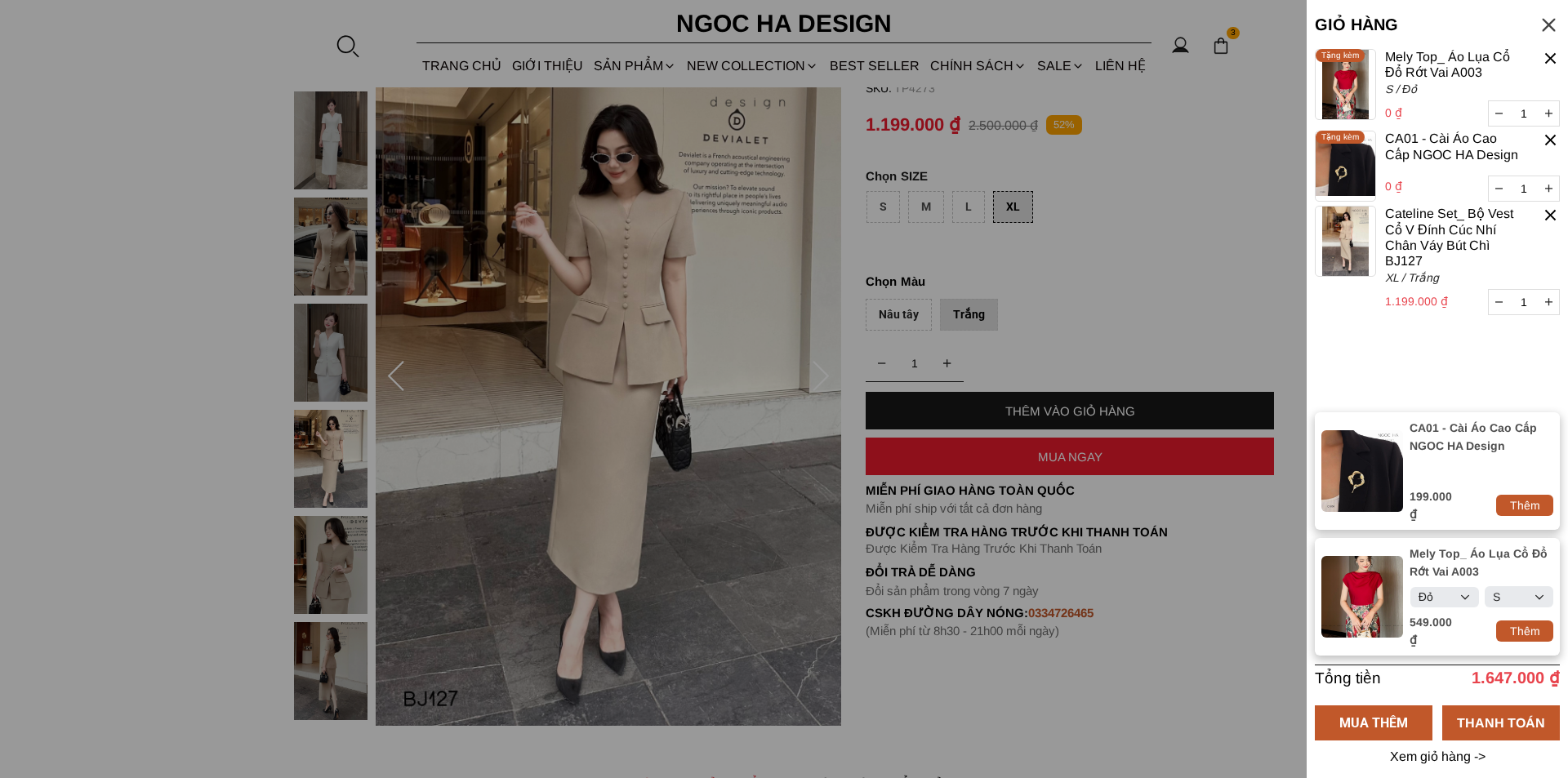
click at [1548, 140] on div at bounding box center [1551, 140] width 19 height 19
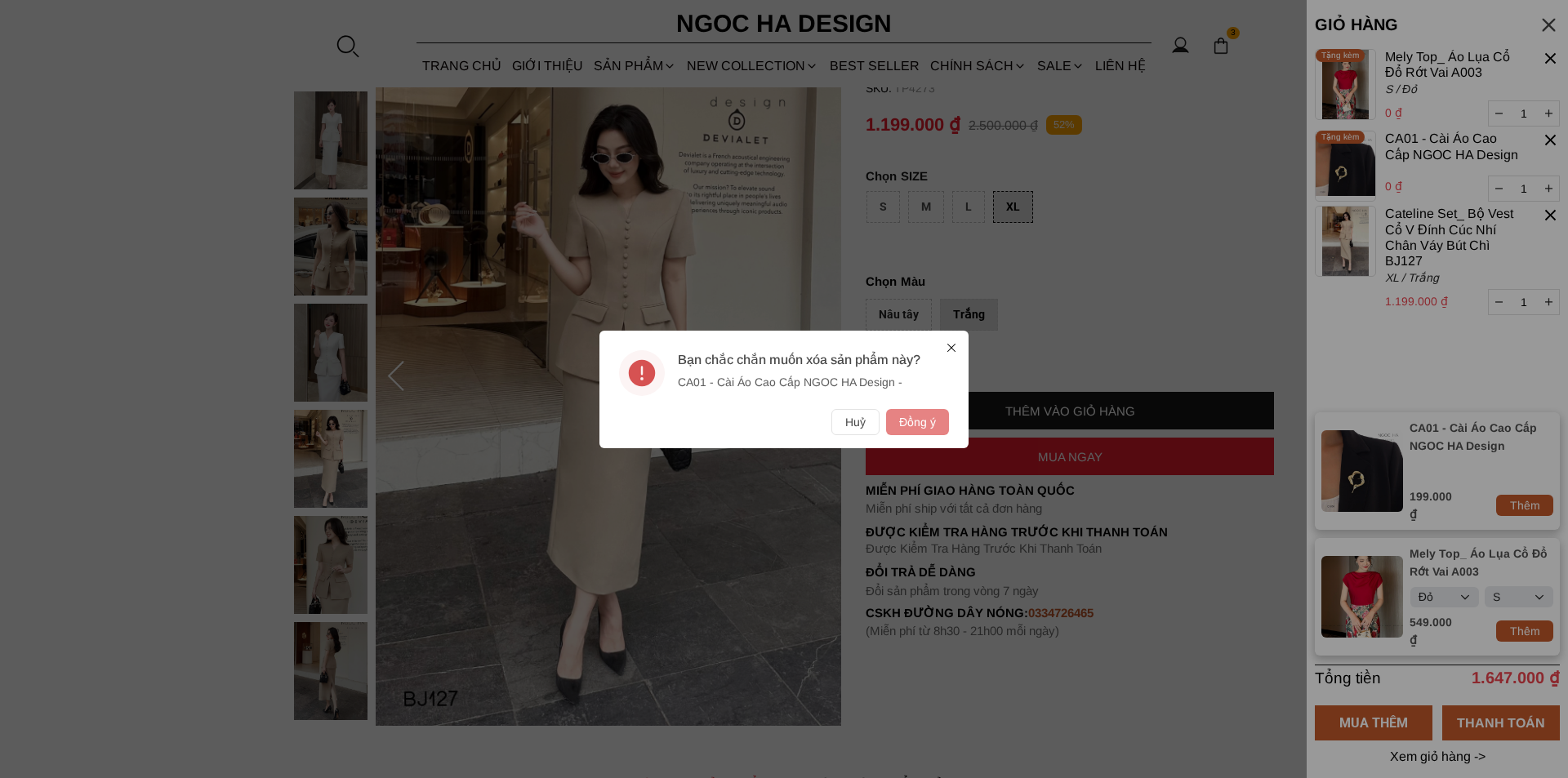
click at [935, 425] on button "Đồng ý" at bounding box center [917, 422] width 62 height 26
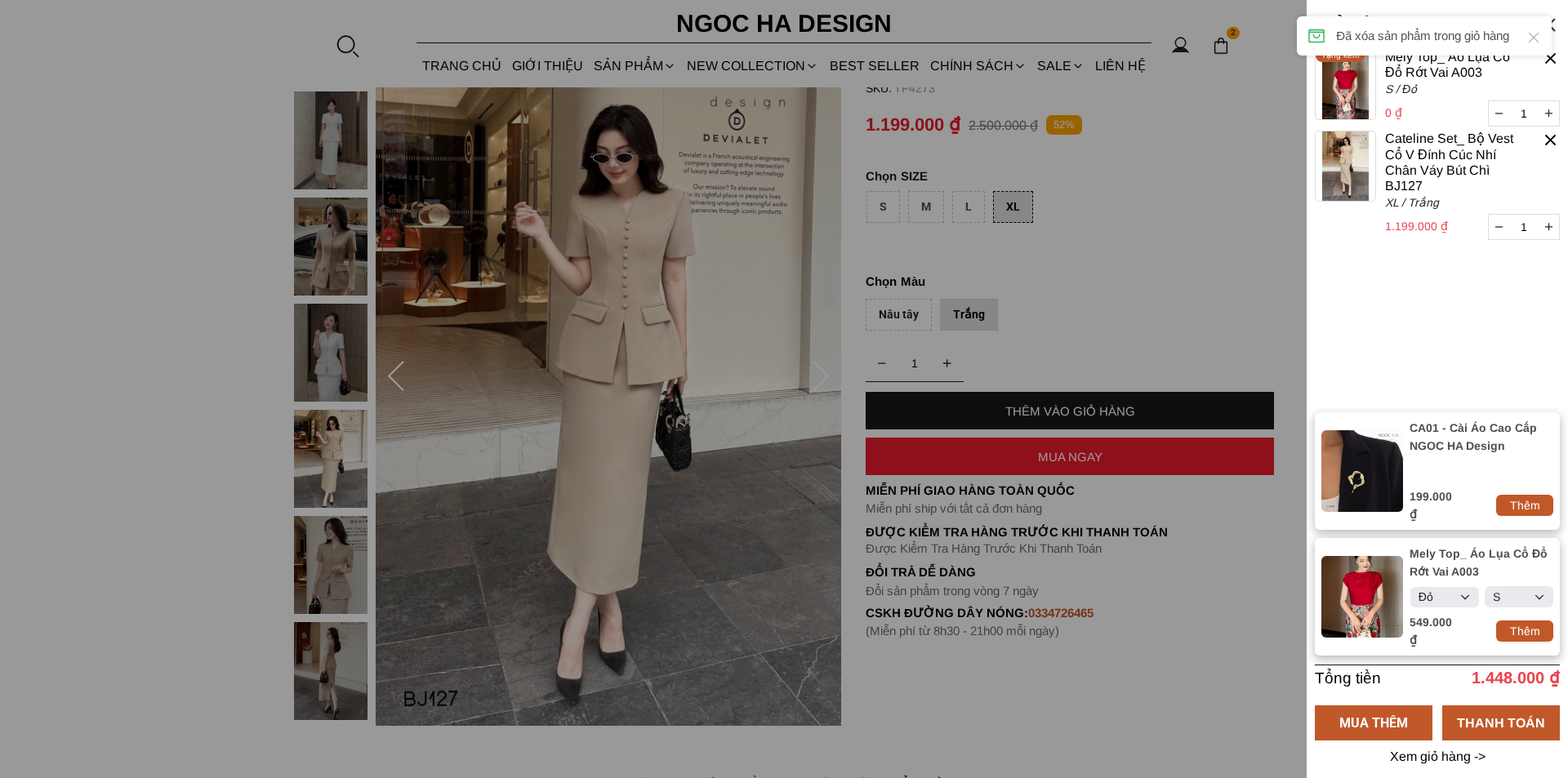
select select "Đỏ"
select select "S"
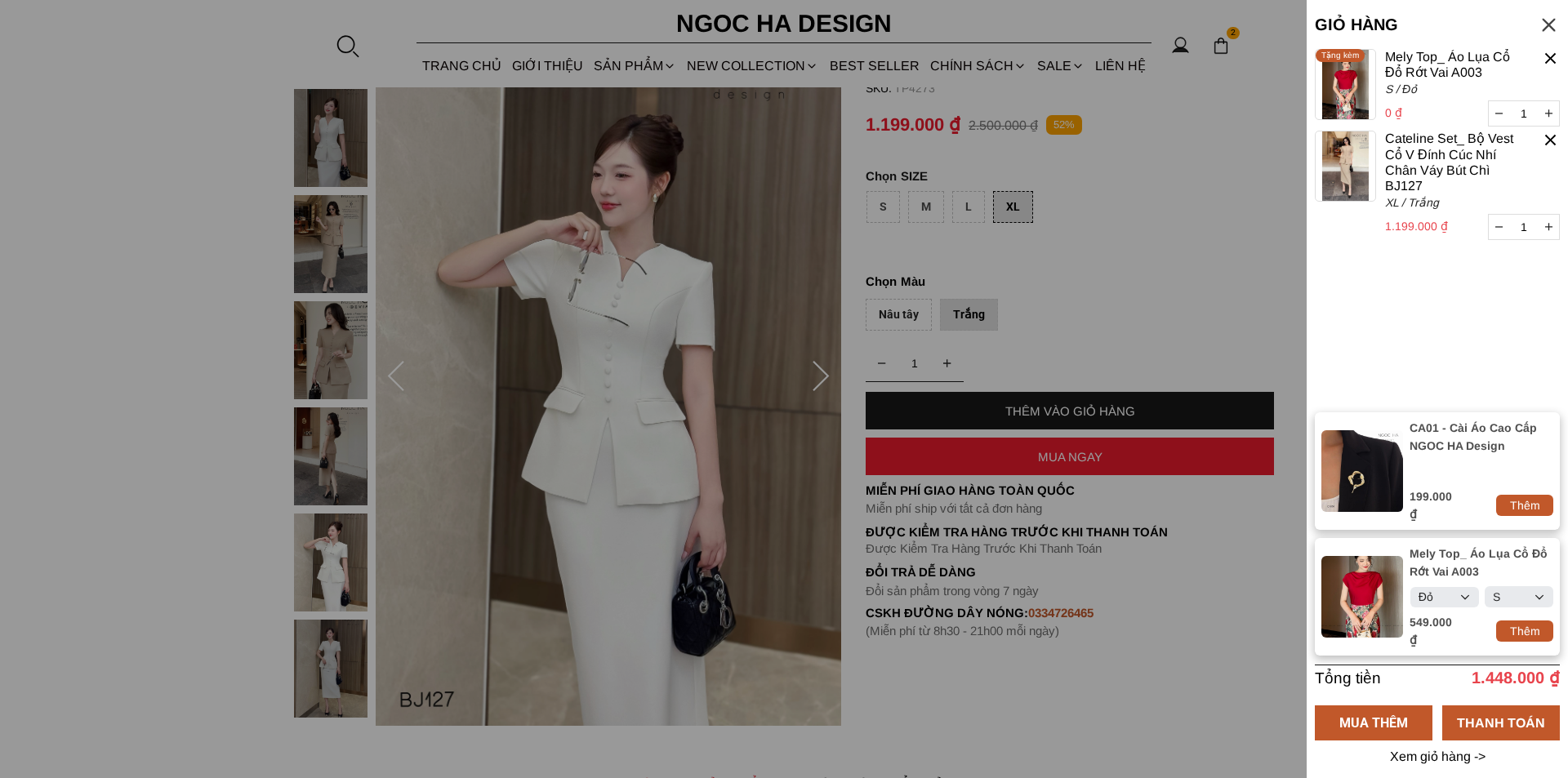
click at [144, 334] on div at bounding box center [784, 389] width 1568 height 778
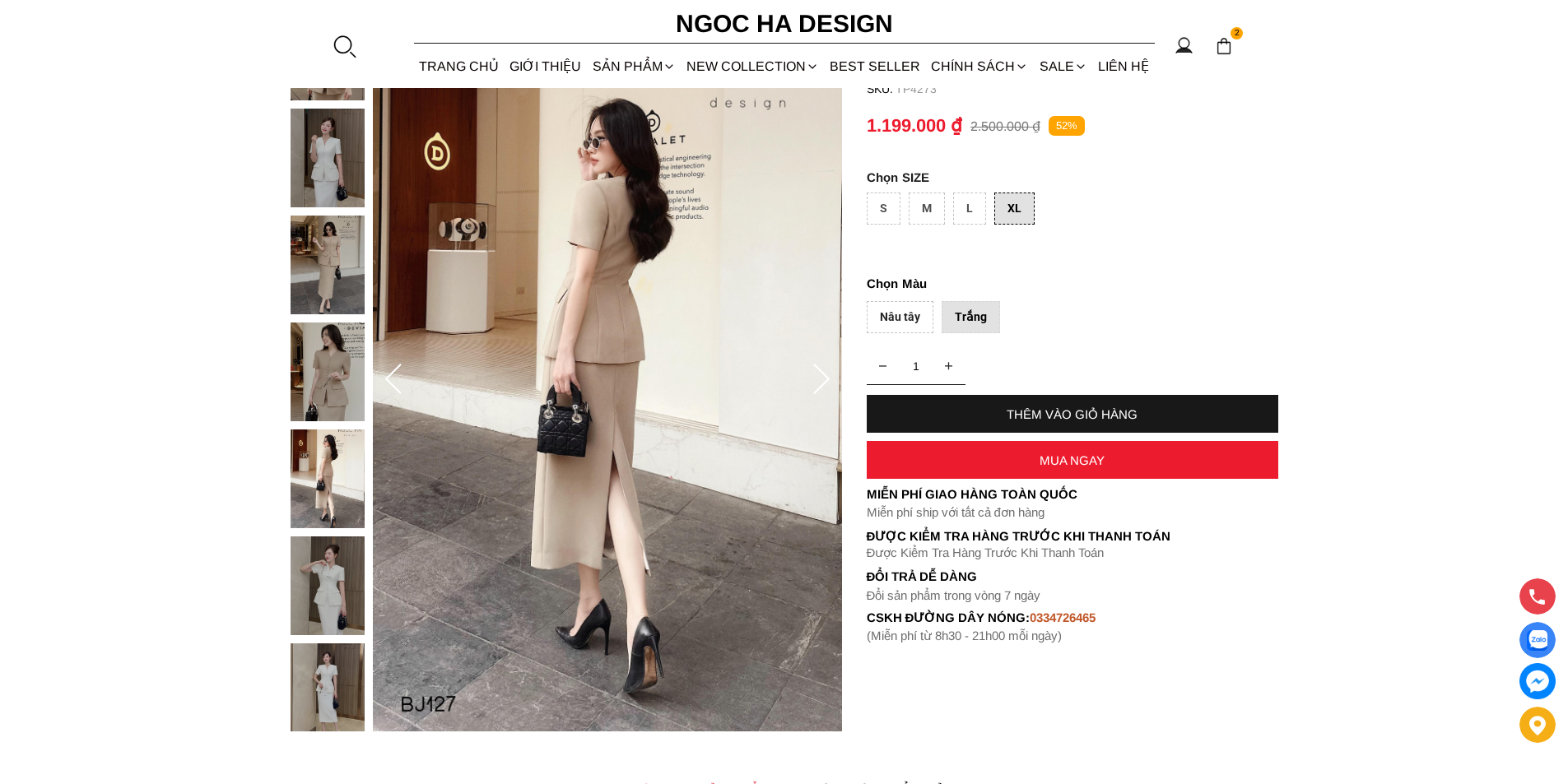
click at [1014, 465] on div "MUA NGAY" at bounding box center [1071, 461] width 411 height 14
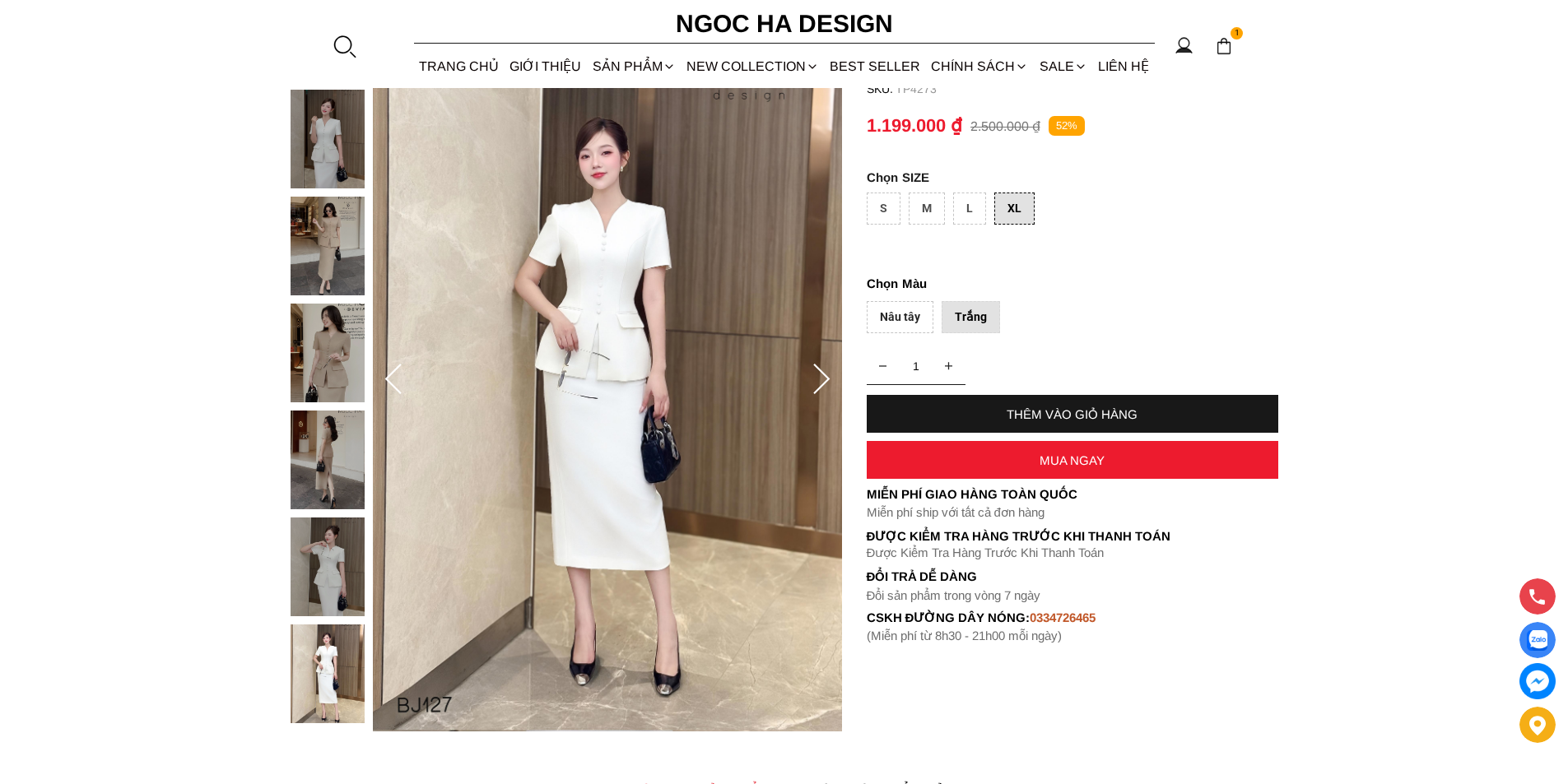
click at [1011, 212] on div "XL" at bounding box center [1014, 208] width 41 height 32
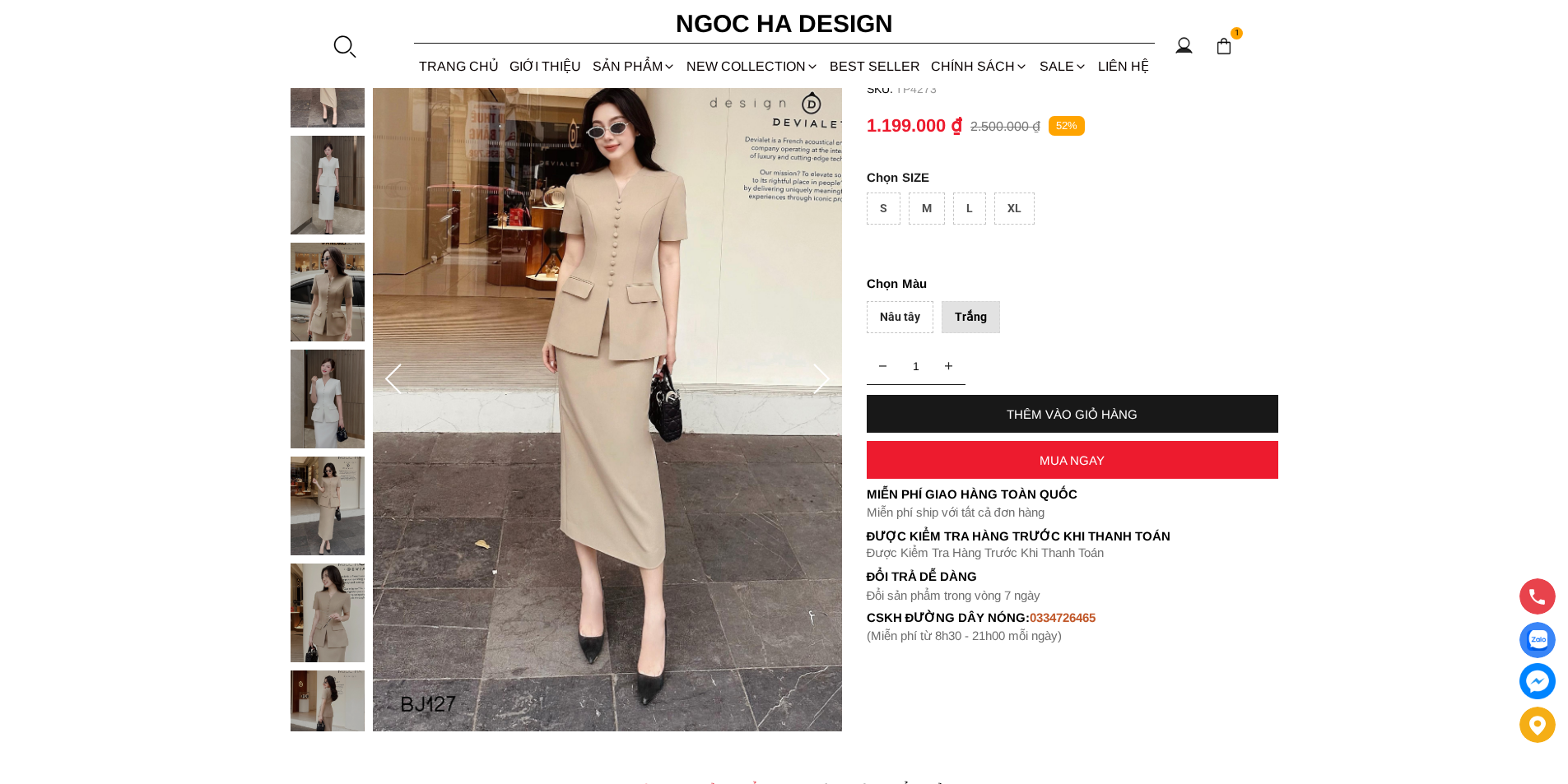
click at [1041, 308] on div "Nâu tây Trắng" at bounding box center [1071, 321] width 411 height 41
click at [1010, 200] on div "XL" at bounding box center [1014, 208] width 41 height 32
click at [1039, 459] on div "MUA NGAY" at bounding box center [1071, 461] width 411 height 14
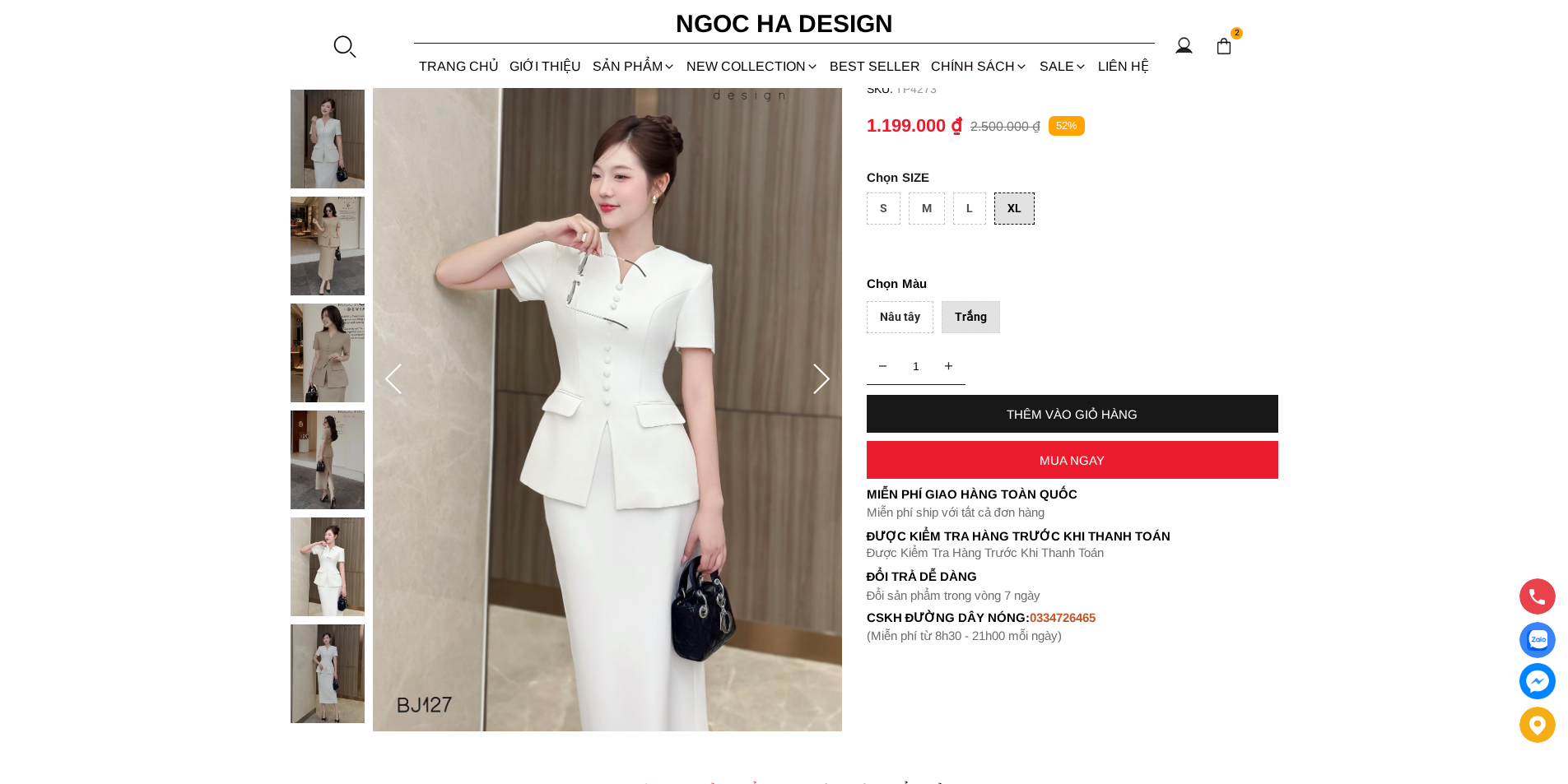
click at [1217, 46] on img at bounding box center [1223, 45] width 18 height 18
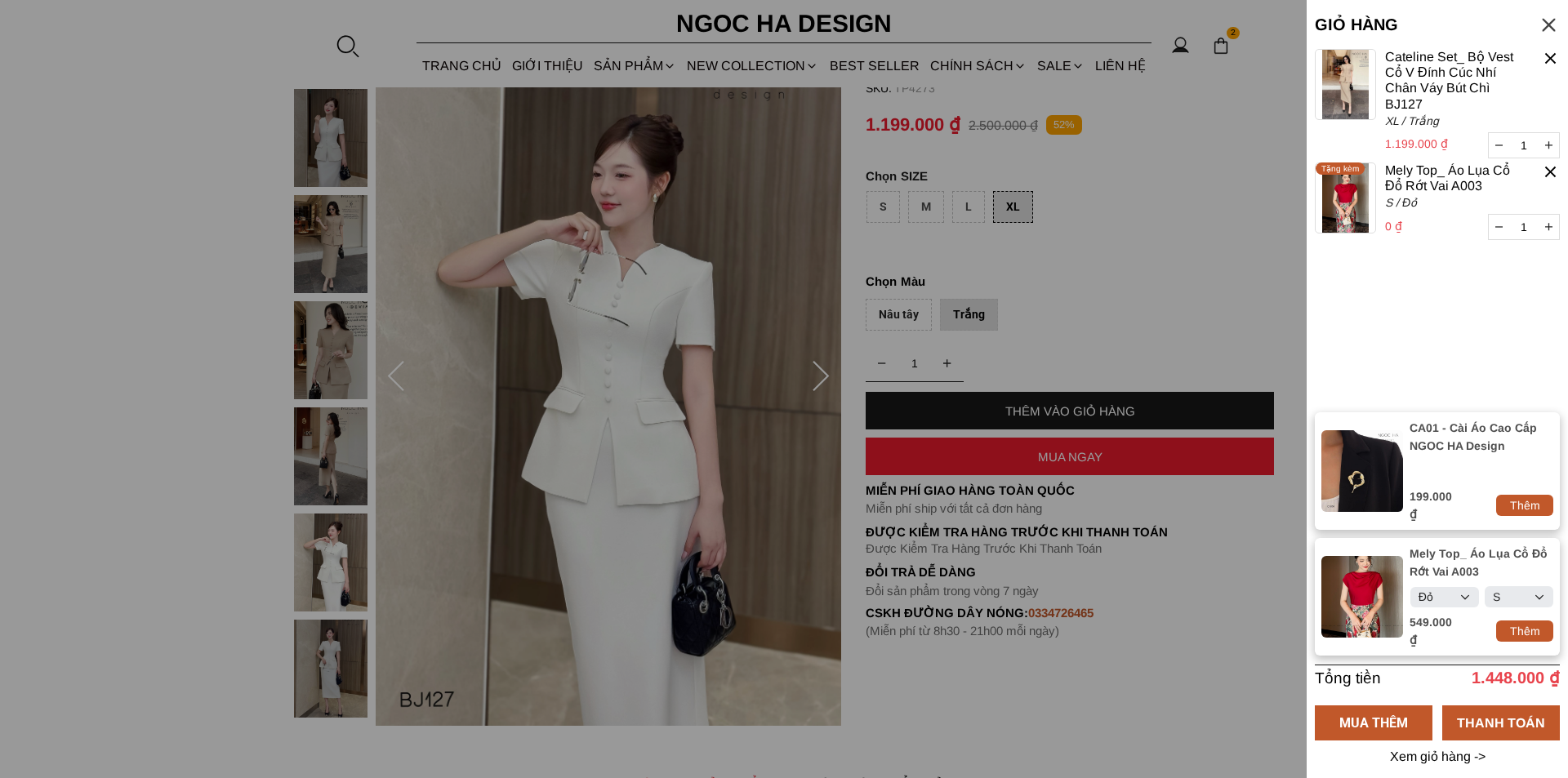
click at [1553, 169] on div at bounding box center [1551, 172] width 19 height 19
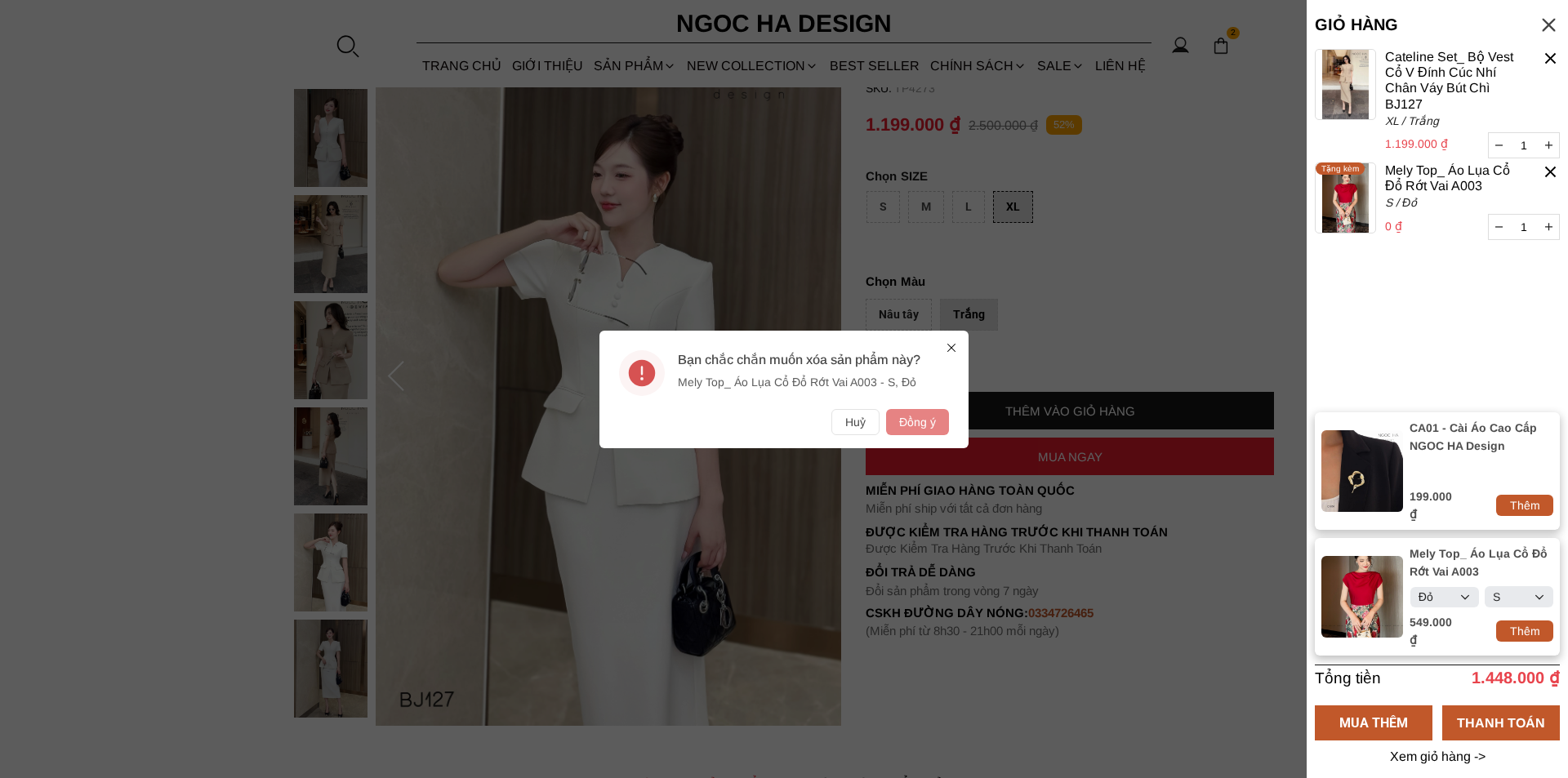
click at [922, 427] on button "Đồng ý" at bounding box center [917, 422] width 62 height 26
select select "Đỏ"
select select "S"
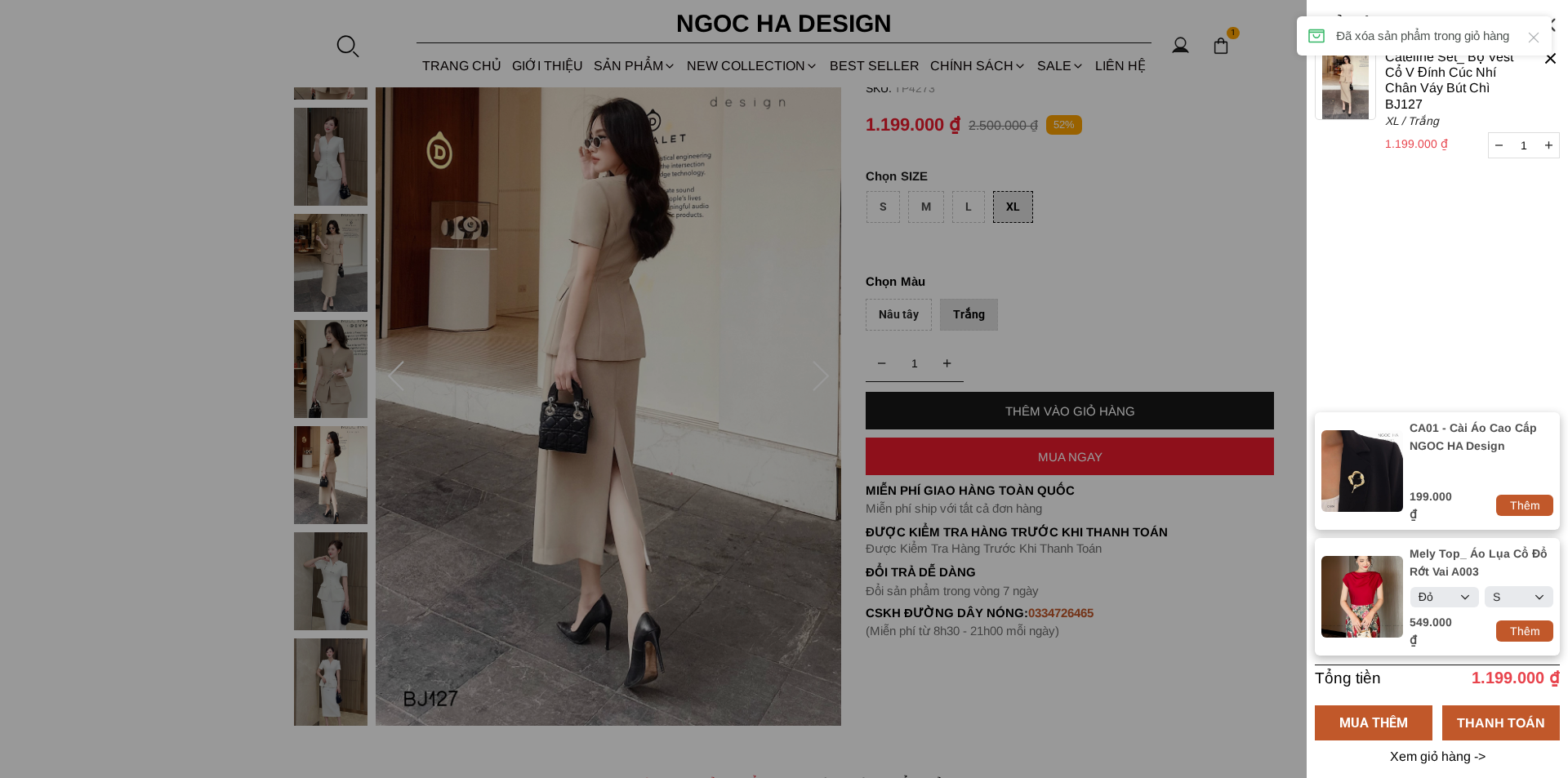
click at [1549, 62] on div at bounding box center [1551, 59] width 19 height 19
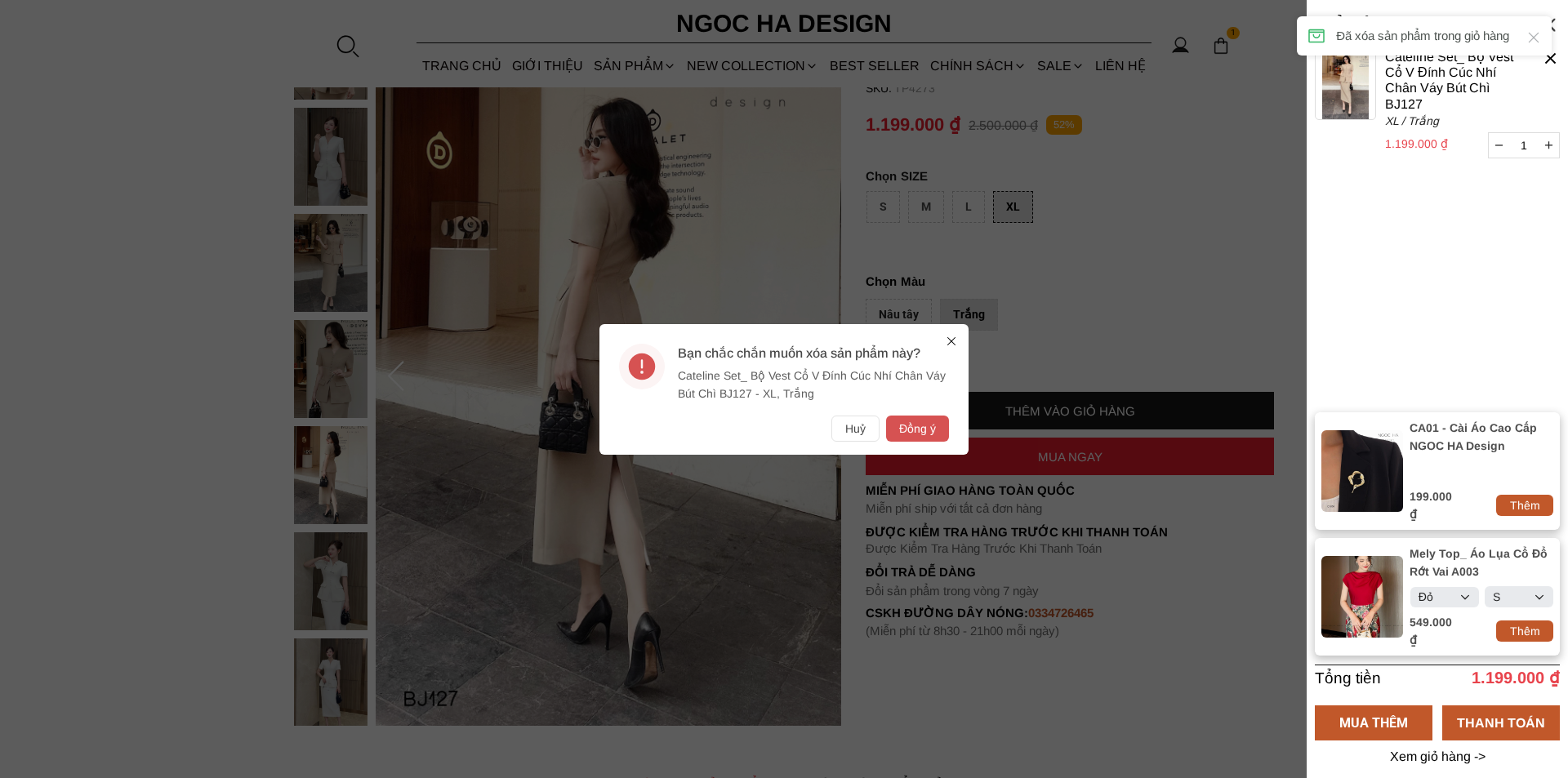
click at [903, 433] on button "Đồng ý" at bounding box center [917, 428] width 62 height 26
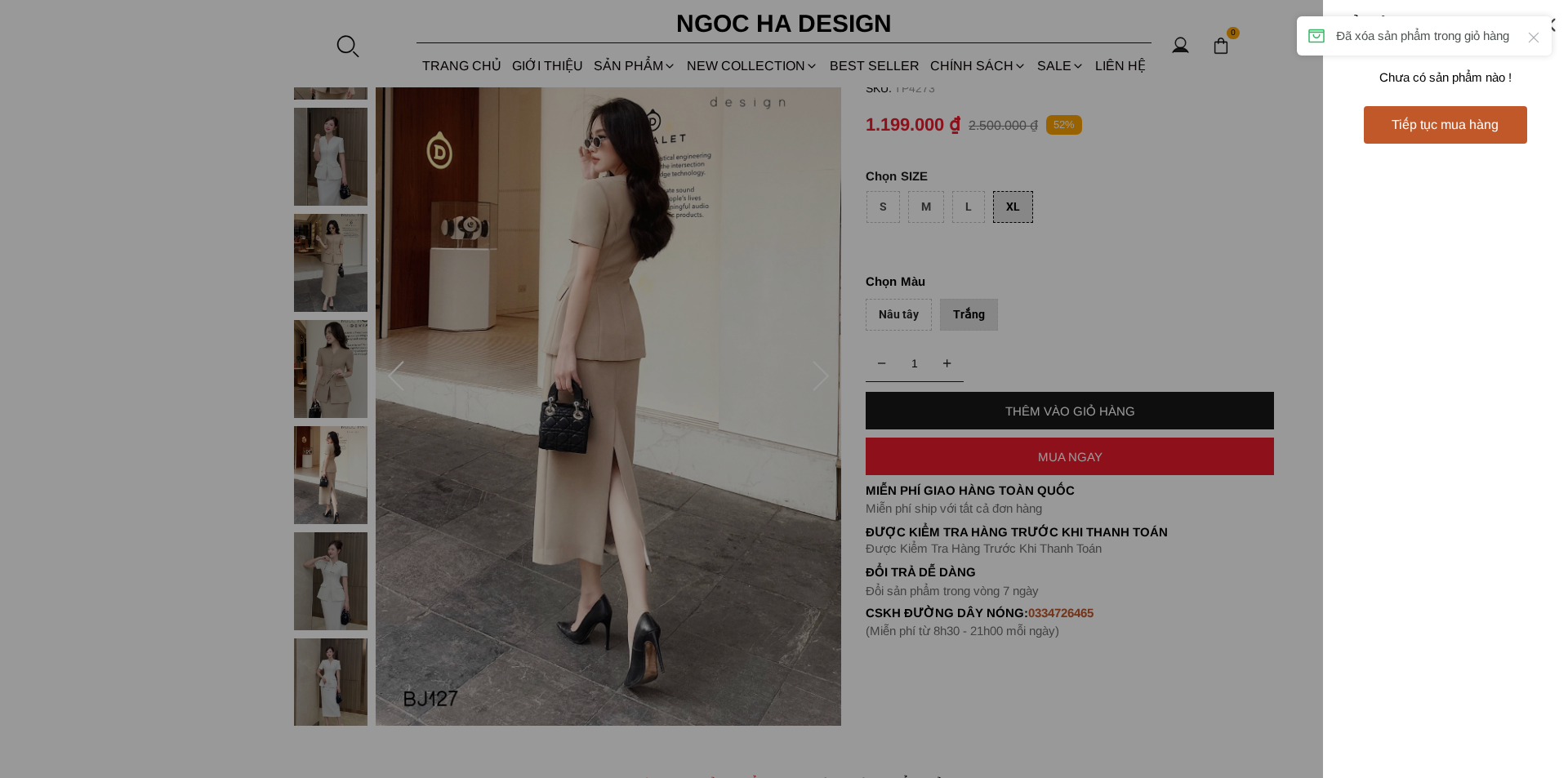
click at [1073, 460] on div at bounding box center [784, 389] width 1568 height 778
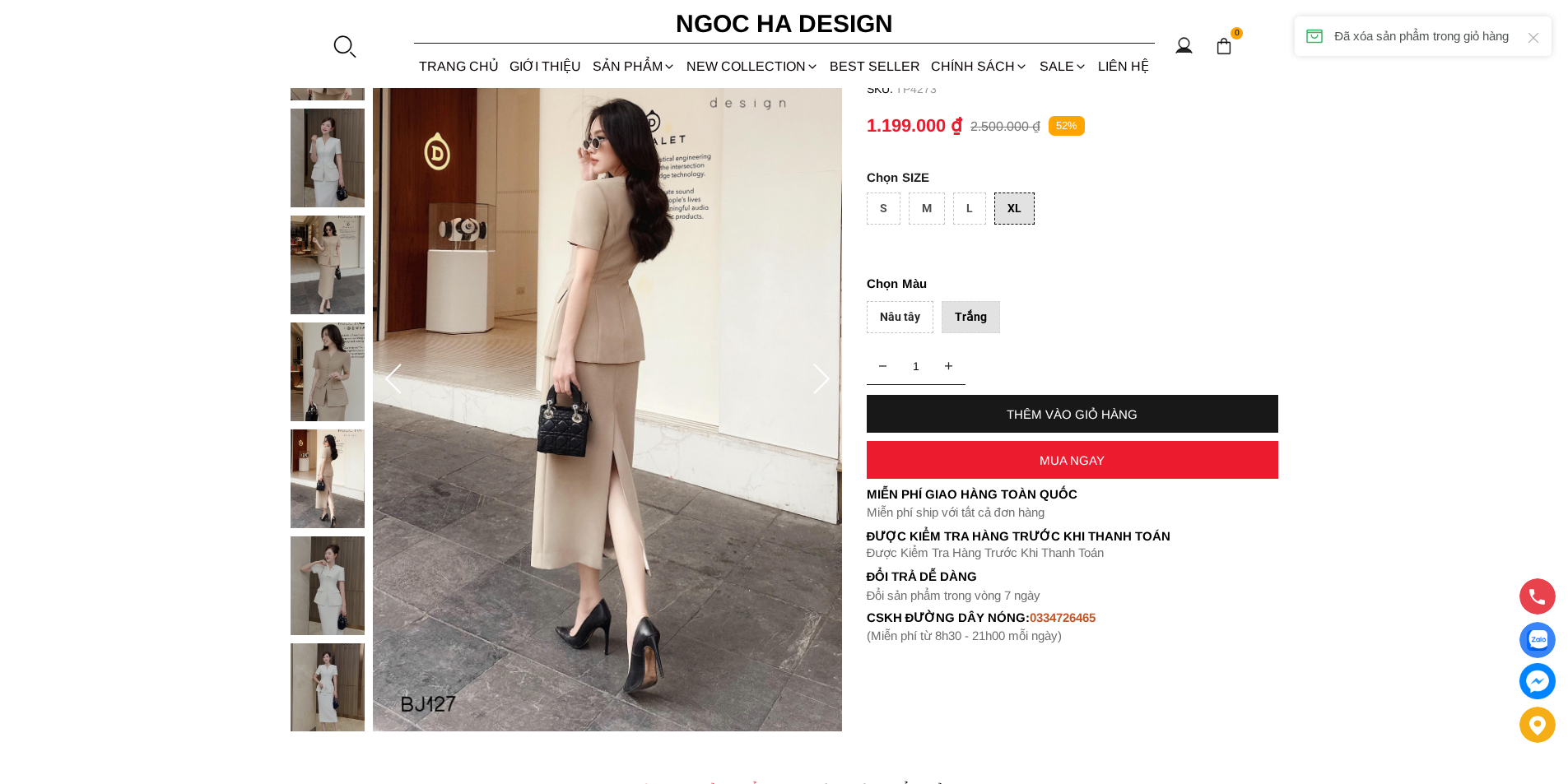
click at [1080, 464] on div "MUA NGAY" at bounding box center [1071, 461] width 411 height 14
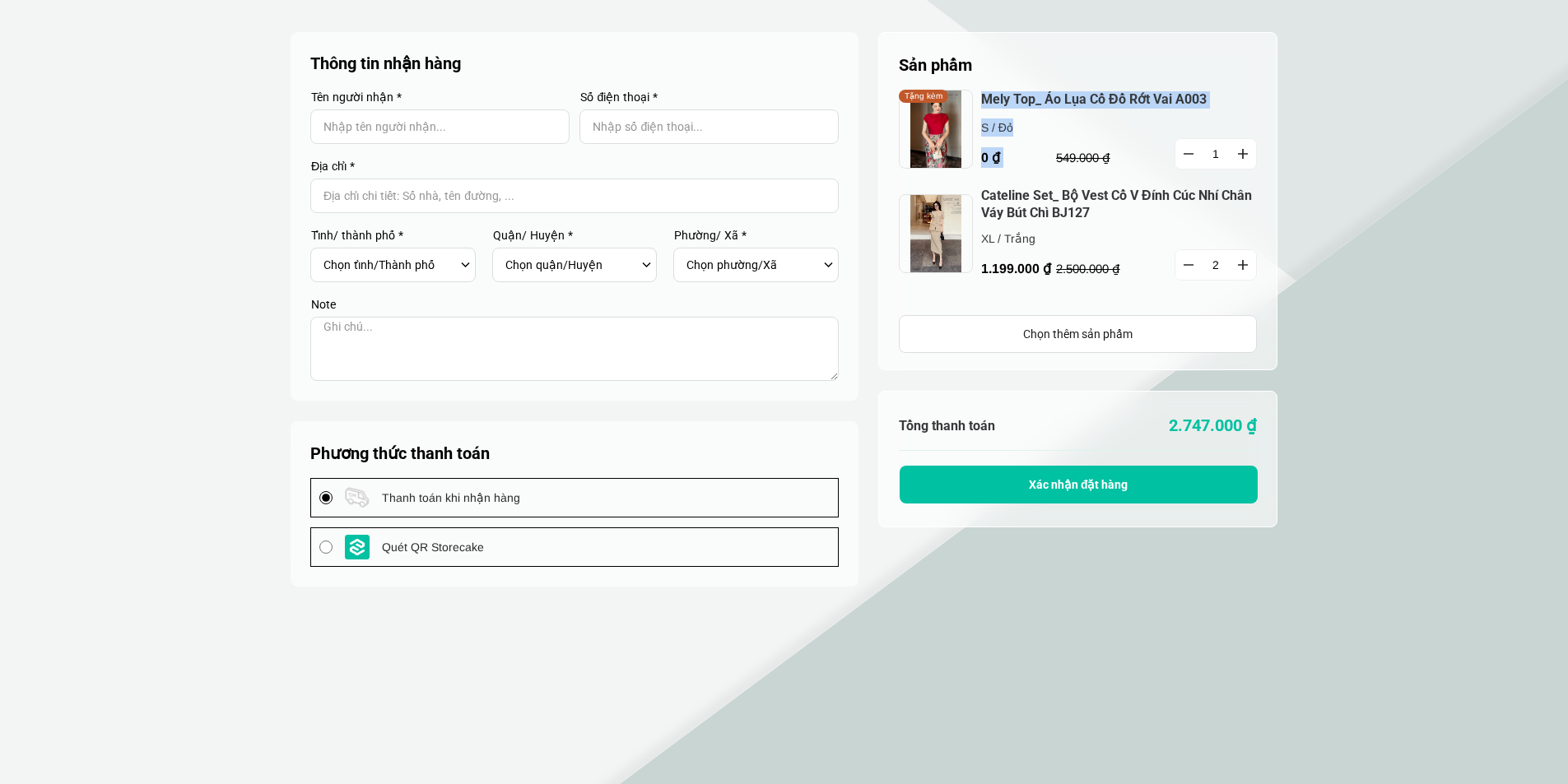
drag, startPoint x: 1010, startPoint y: 125, endPoint x: 977, endPoint y: 124, distance: 33.0
click at [977, 124] on cart-item "Mely Top_ Áo Lụa Cổ Đổ Rớt Vai A003 0 ₫ S / Đỏ 549.000 ₫ 1 Tặng kèm" at bounding box center [1078, 138] width 358 height 98
click at [1180, 272] on button "button" at bounding box center [1188, 265] width 26 height 30
type input "1"
click at [1185, 278] on button "button" at bounding box center [1188, 265] width 26 height 30
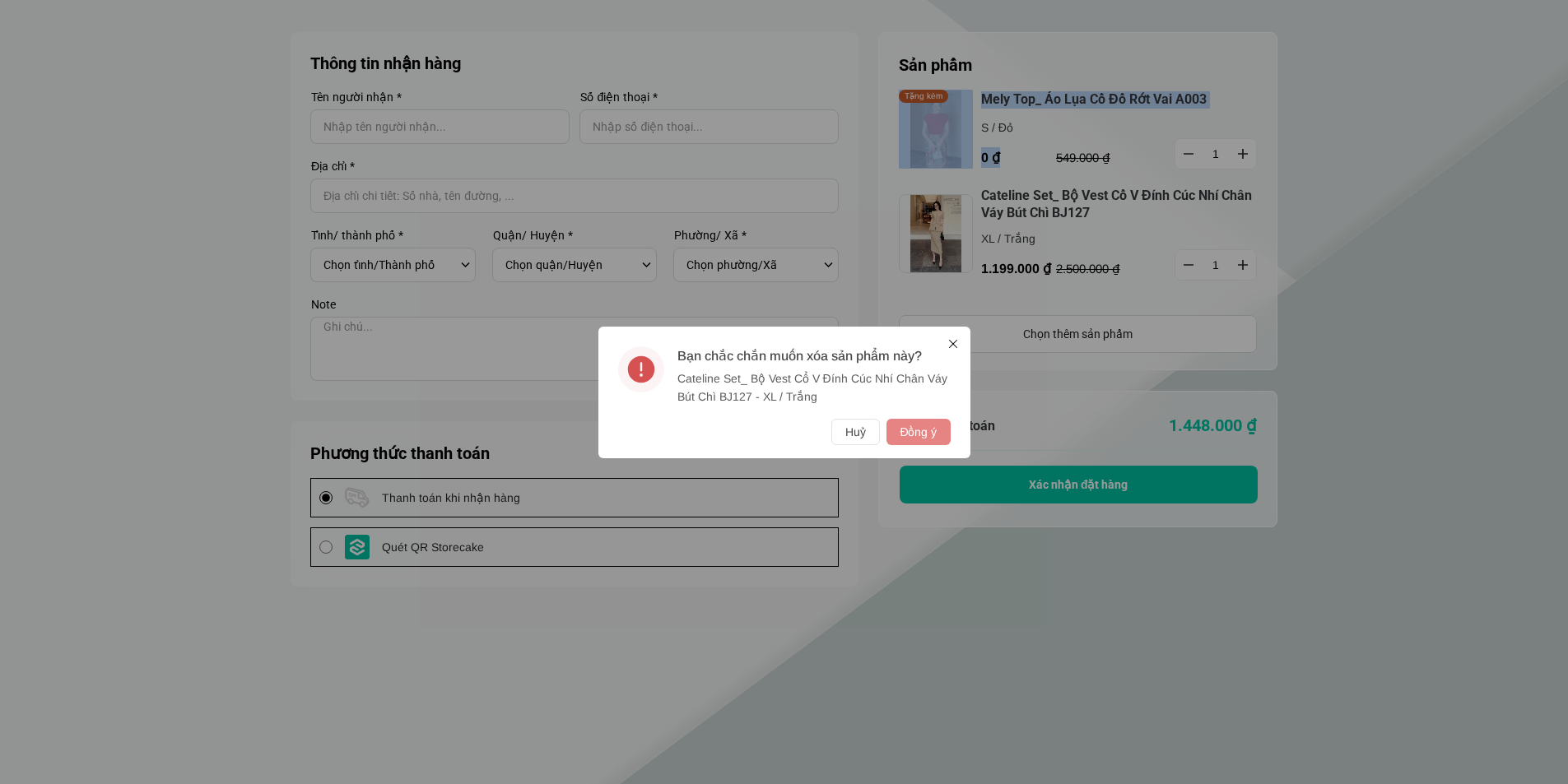
click at [916, 433] on button "Đồng ý" at bounding box center [918, 432] width 63 height 26
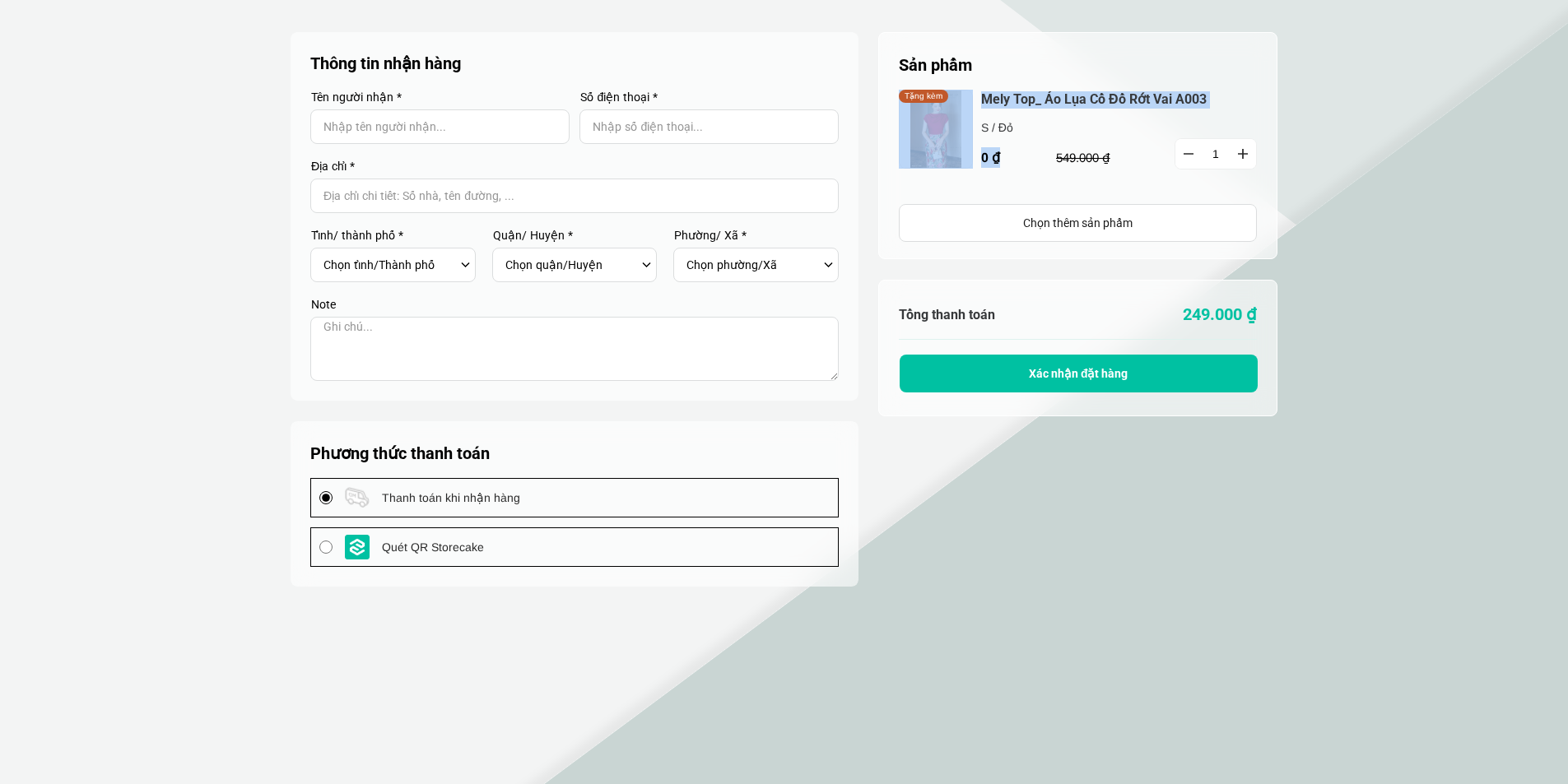
click at [1193, 148] on button "button" at bounding box center [1188, 154] width 26 height 30
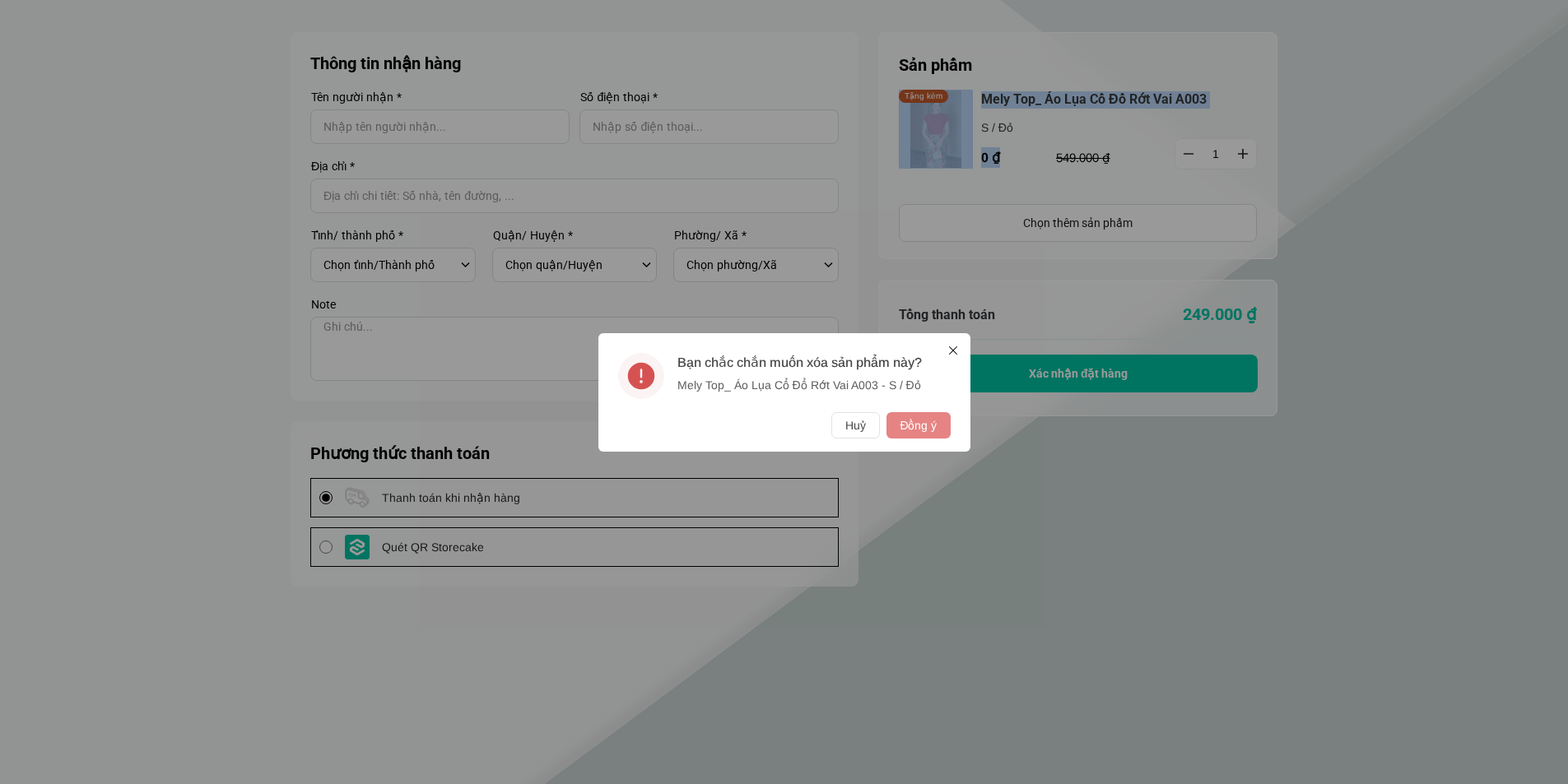
click at [938, 412] on button "Đồng ý" at bounding box center [918, 425] width 63 height 26
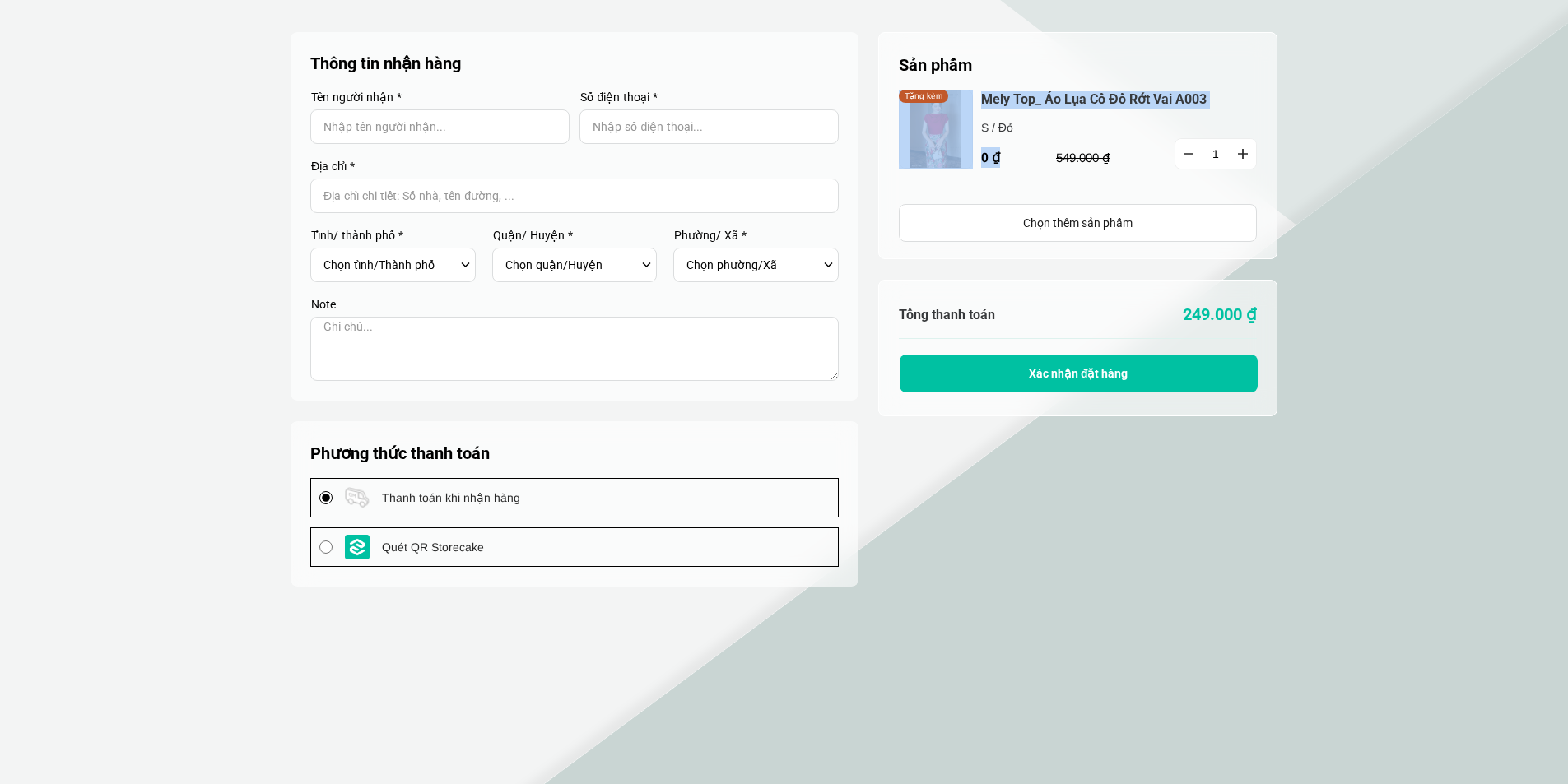
click at [1192, 150] on button "button" at bounding box center [1188, 154] width 26 height 30
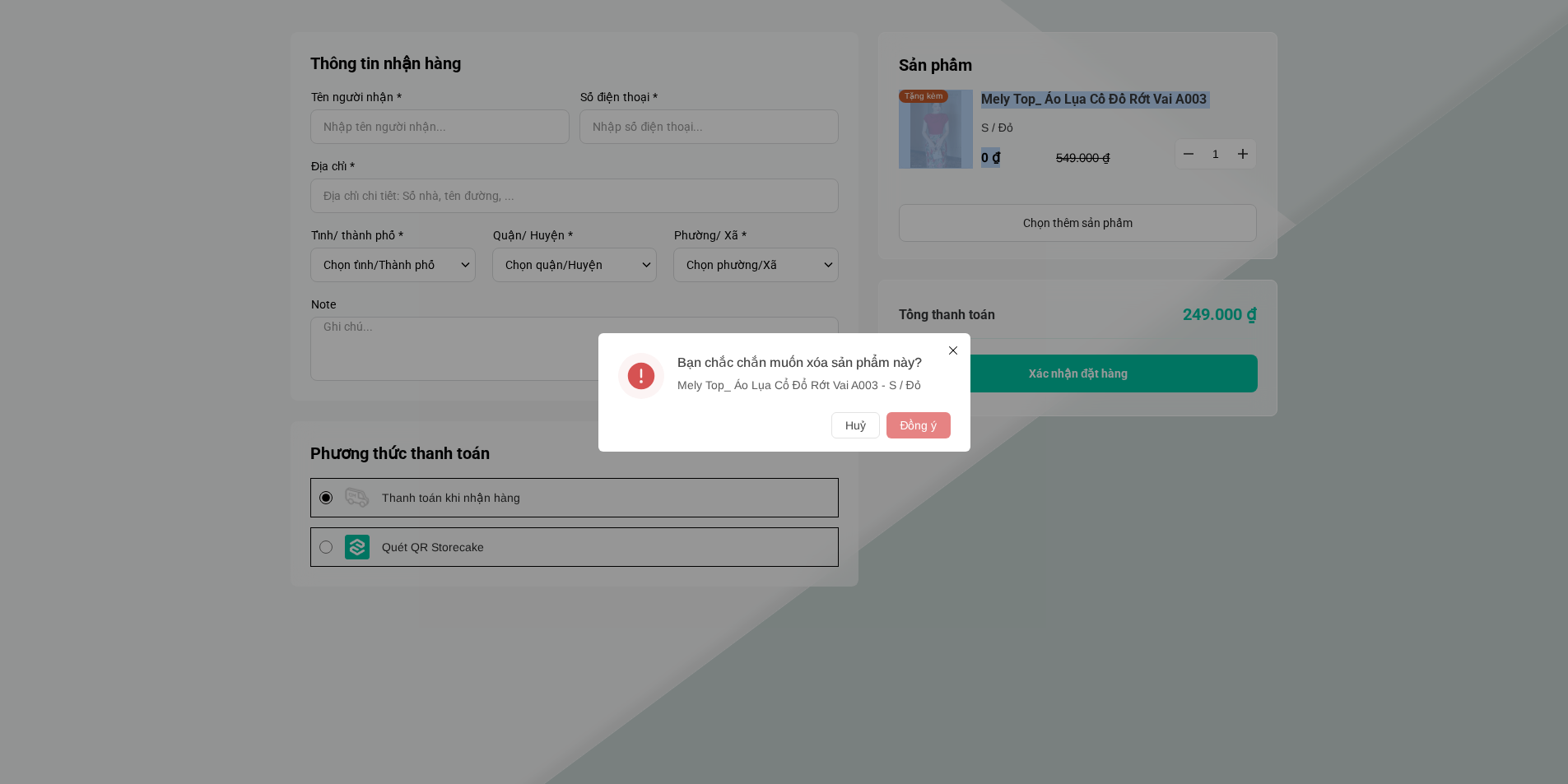
click at [932, 430] on button "Đồng ý" at bounding box center [918, 425] width 63 height 26
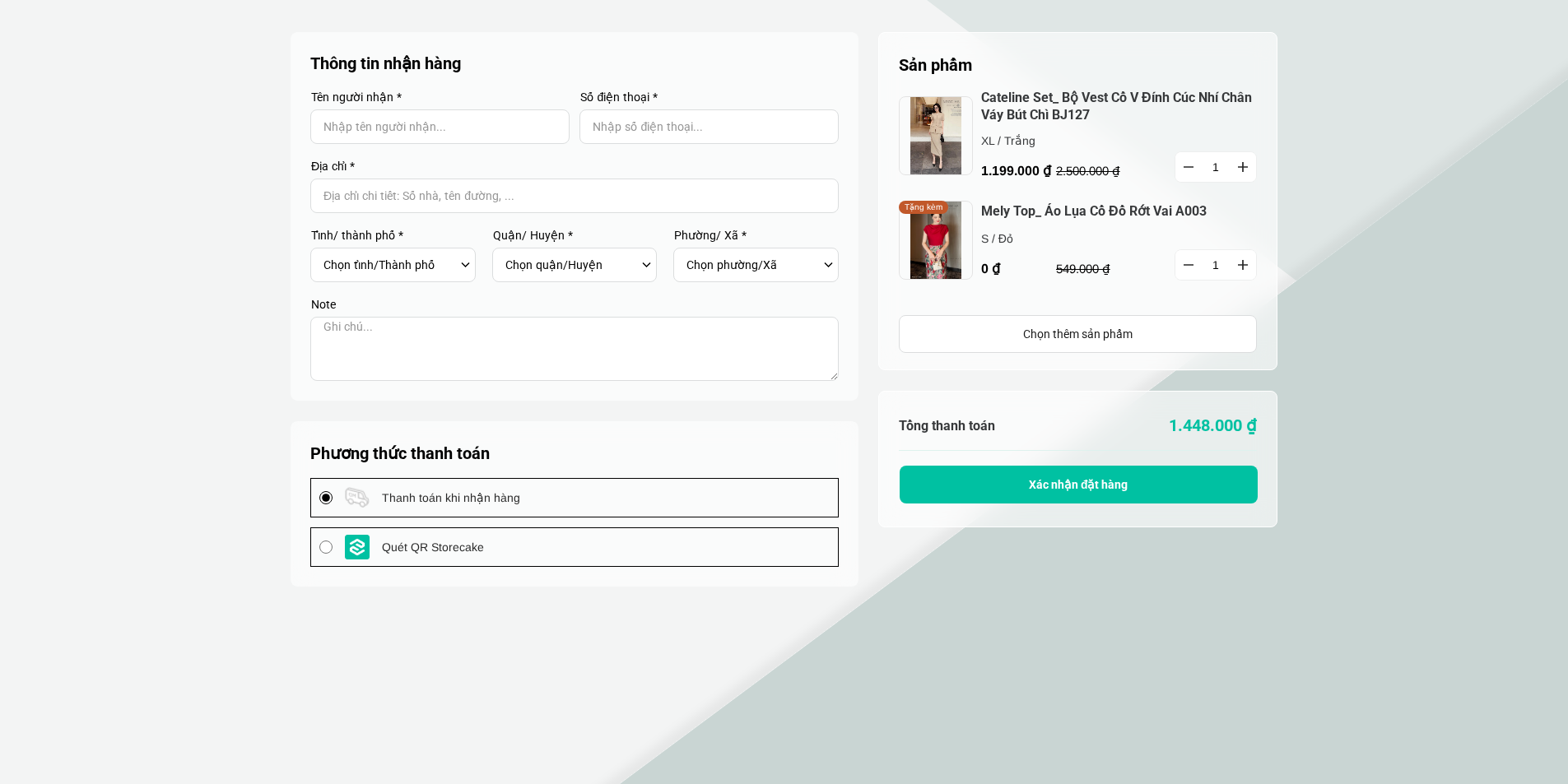
click at [1064, 215] on link "Mely Top_ Áo Lụa Cổ Đổ Rớt Vai A003" at bounding box center [1119, 212] width 276 height 17
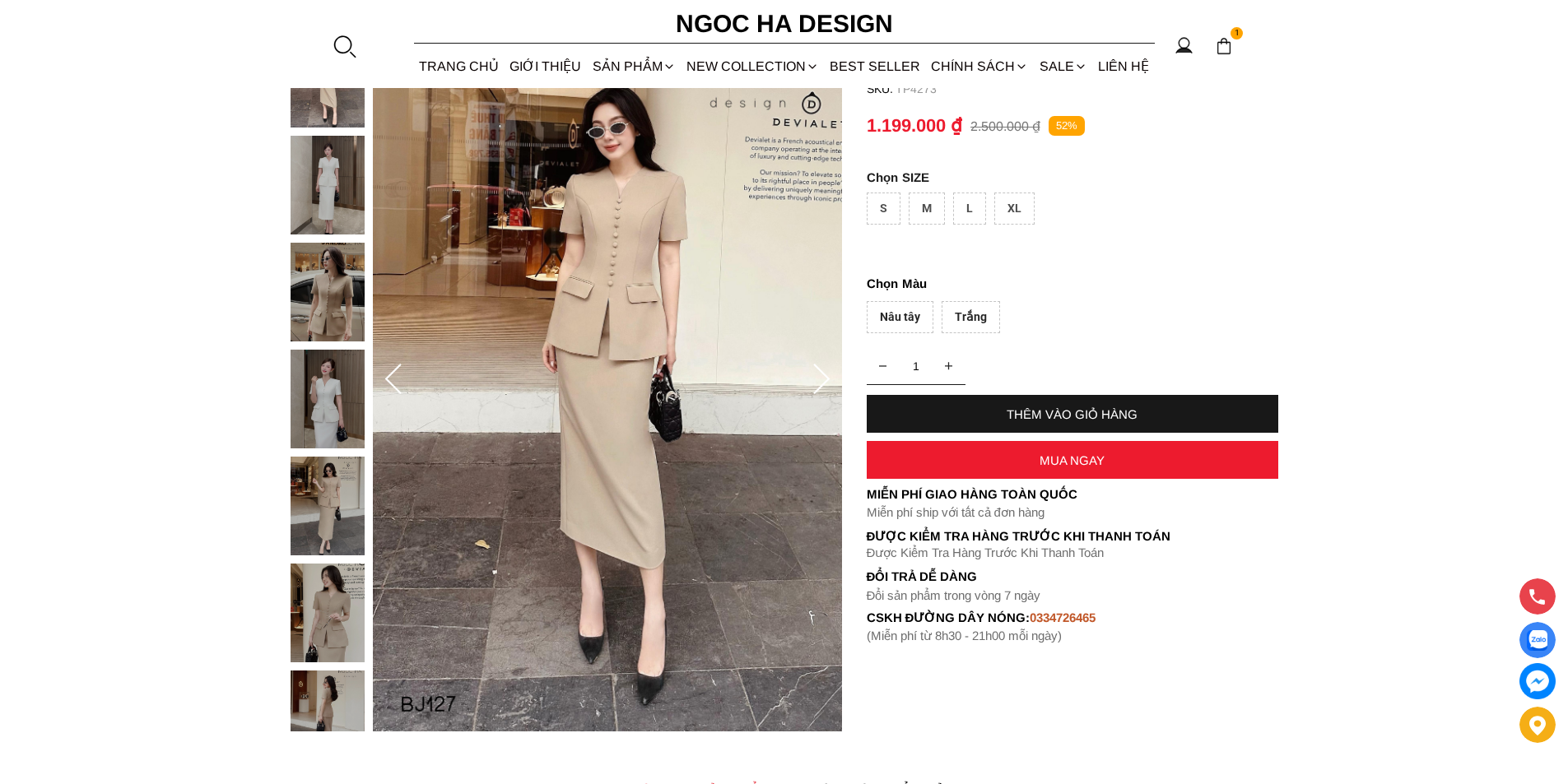
click at [1017, 203] on div "XL" at bounding box center [1014, 208] width 41 height 32
click at [969, 313] on div "Trắng" at bounding box center [971, 317] width 58 height 32
click at [1106, 455] on div "MUA NGAY" at bounding box center [1071, 461] width 411 height 14
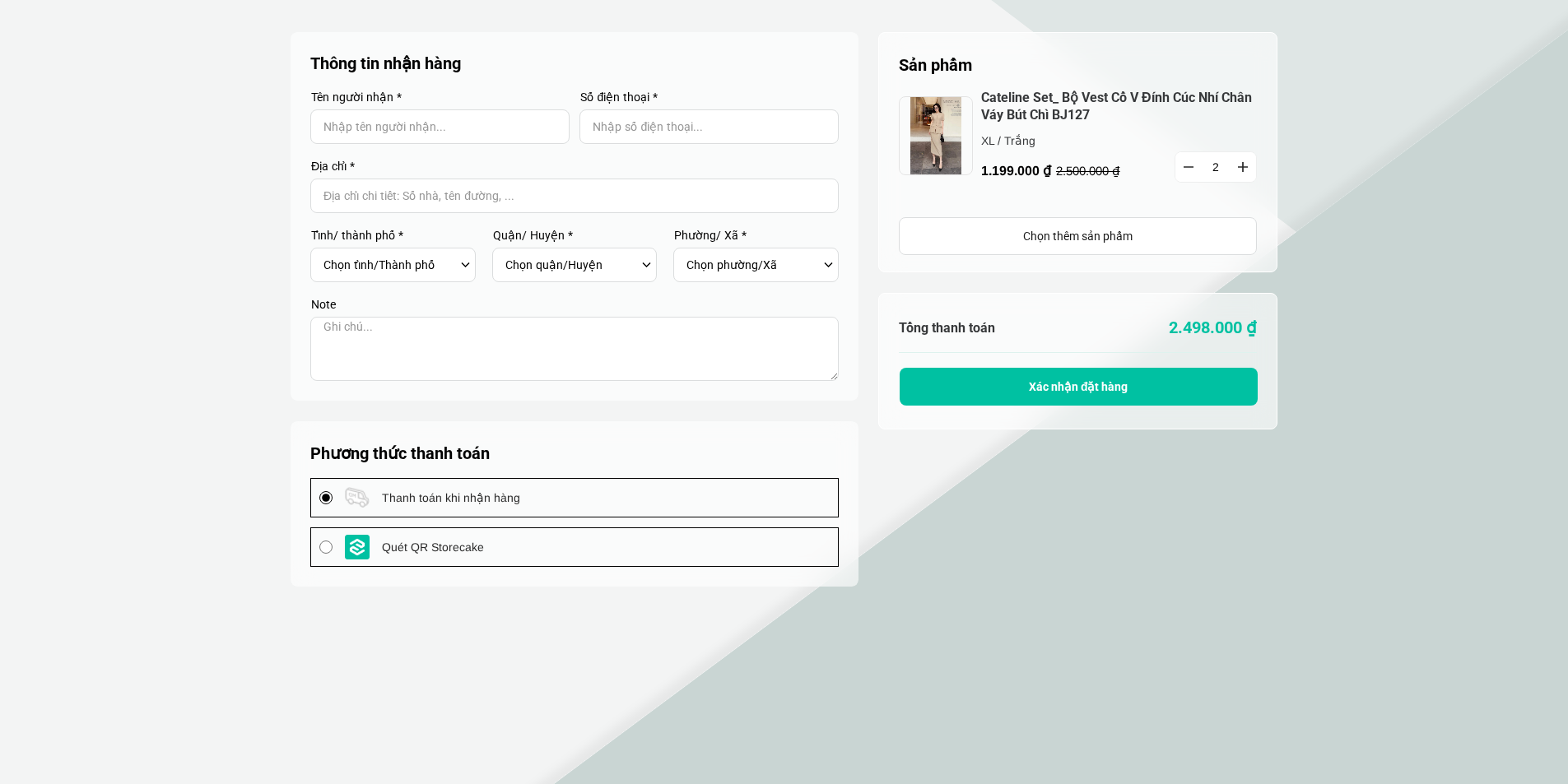
click at [1189, 171] on button "button" at bounding box center [1188, 166] width 26 height 30
type input "1"
